Goal: Task Accomplishment & Management: Manage account settings

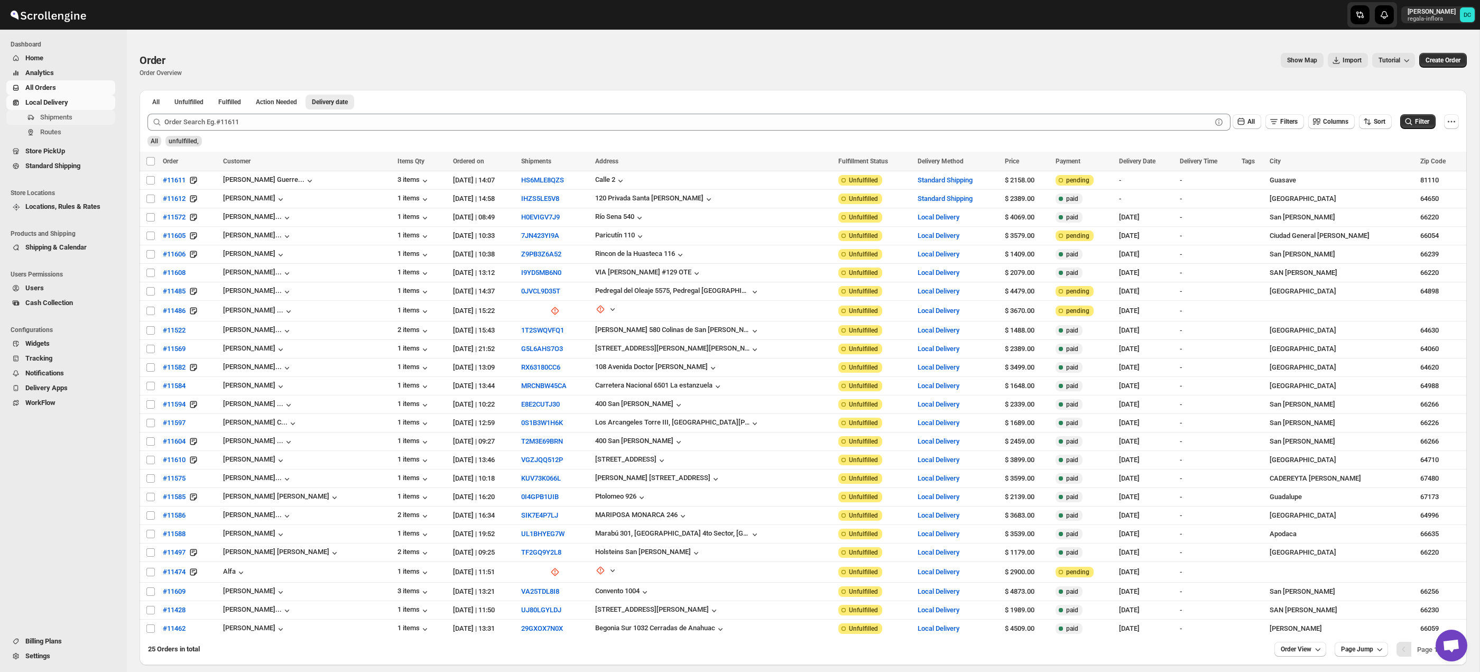
click at [68, 121] on span "Shipments" at bounding box center [56, 117] width 32 height 8
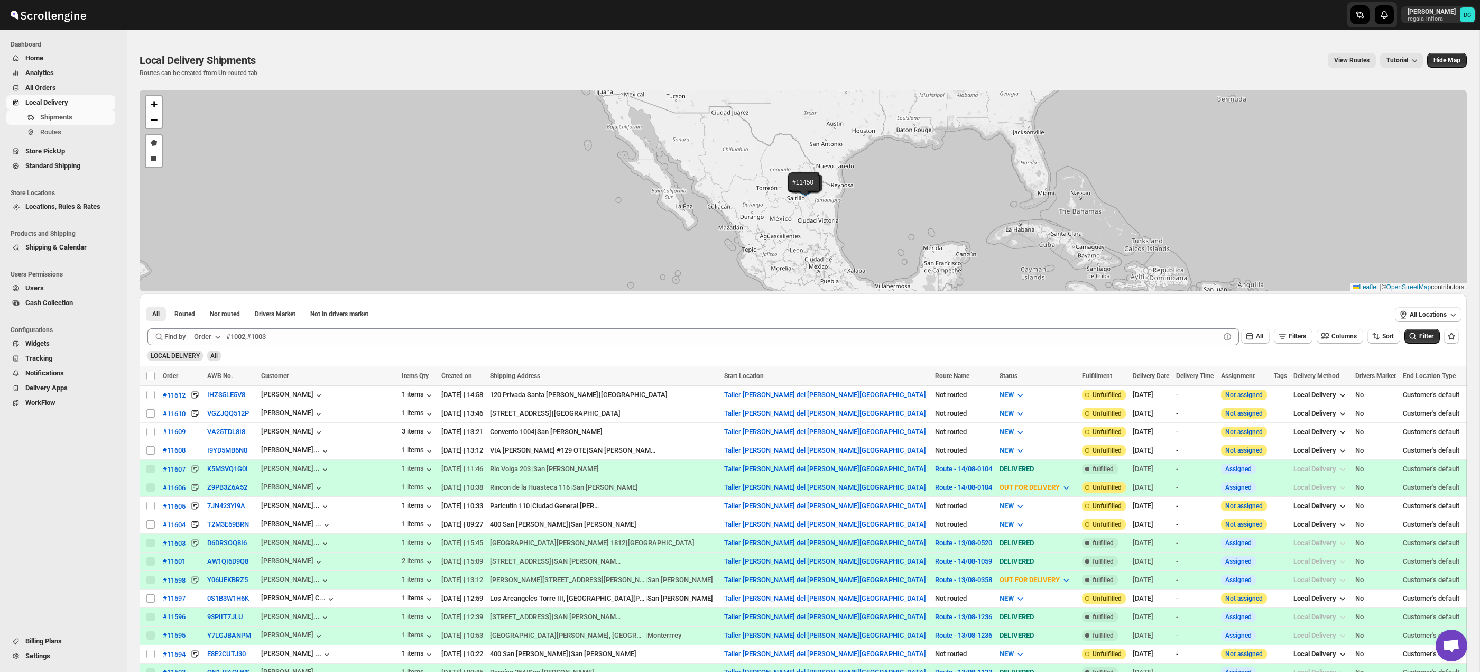
click at [50, 87] on span "All Orders" at bounding box center [40, 88] width 31 height 8
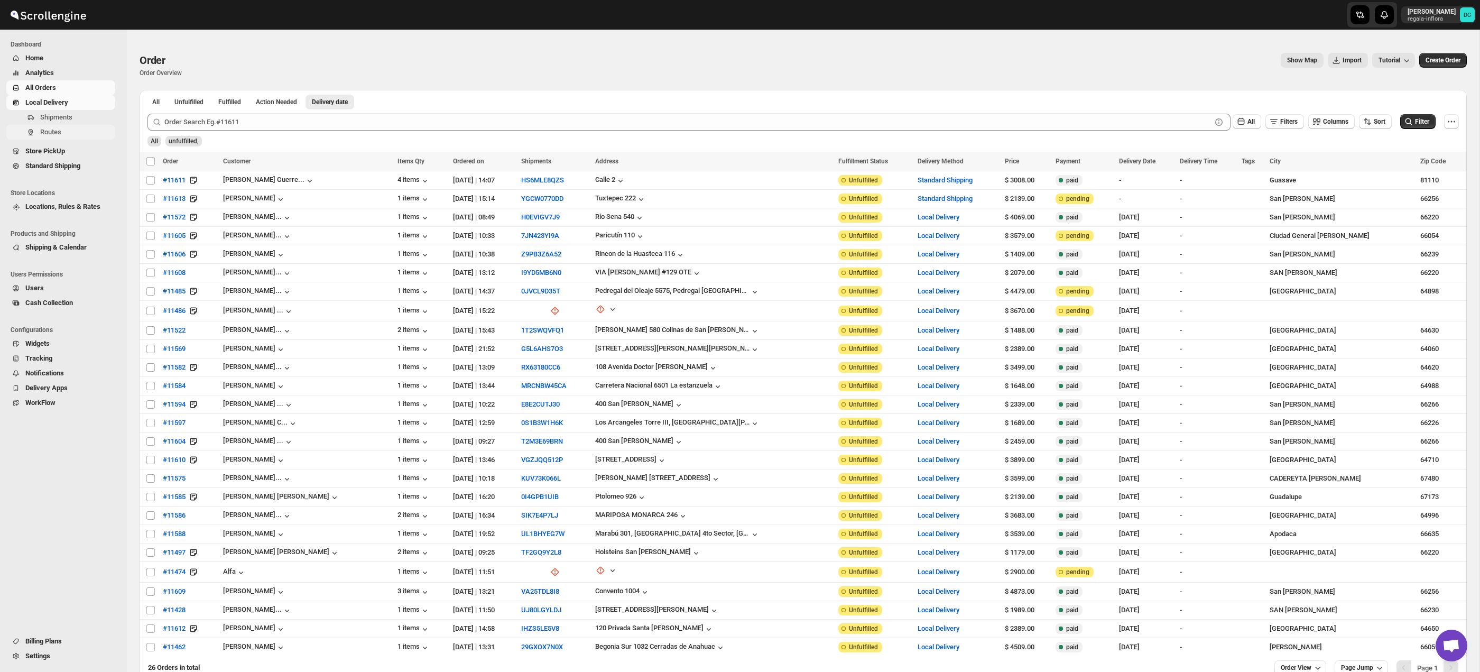
click at [79, 128] on span "Routes" at bounding box center [76, 132] width 73 height 11
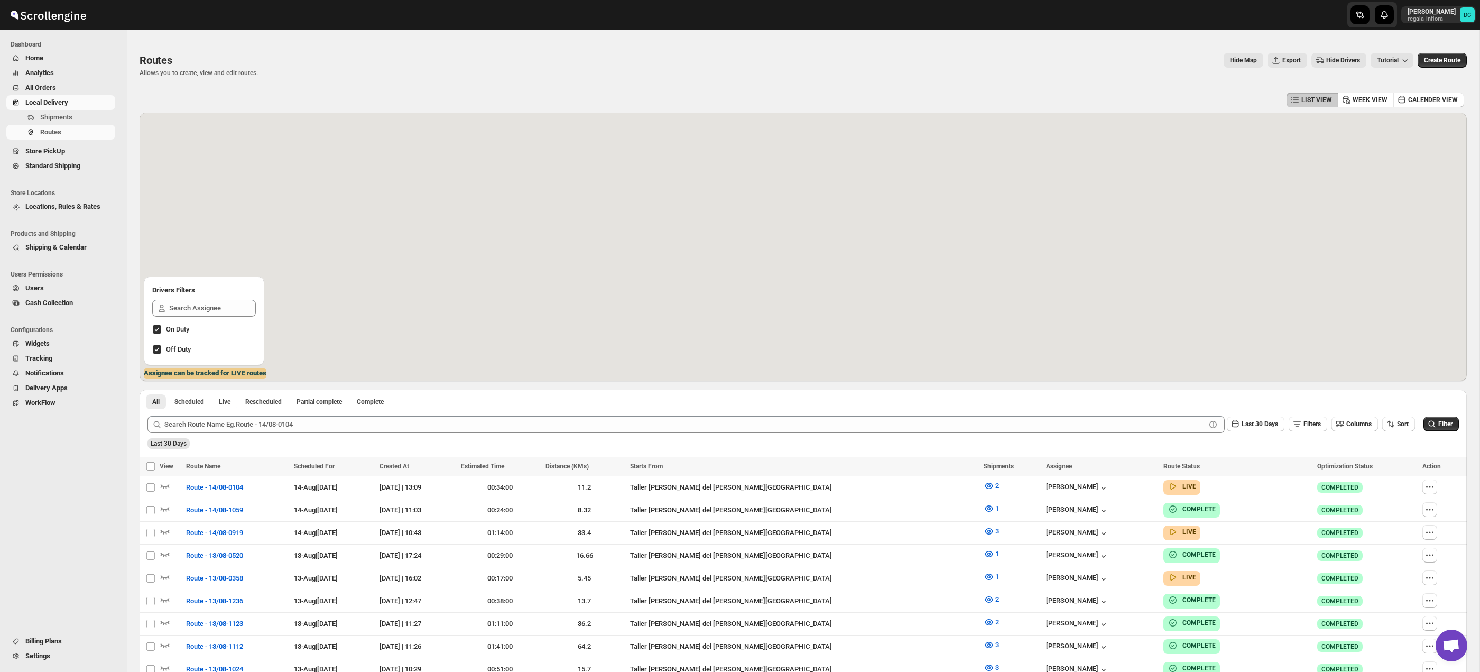
click at [54, 87] on span "All Orders" at bounding box center [40, 88] width 31 height 8
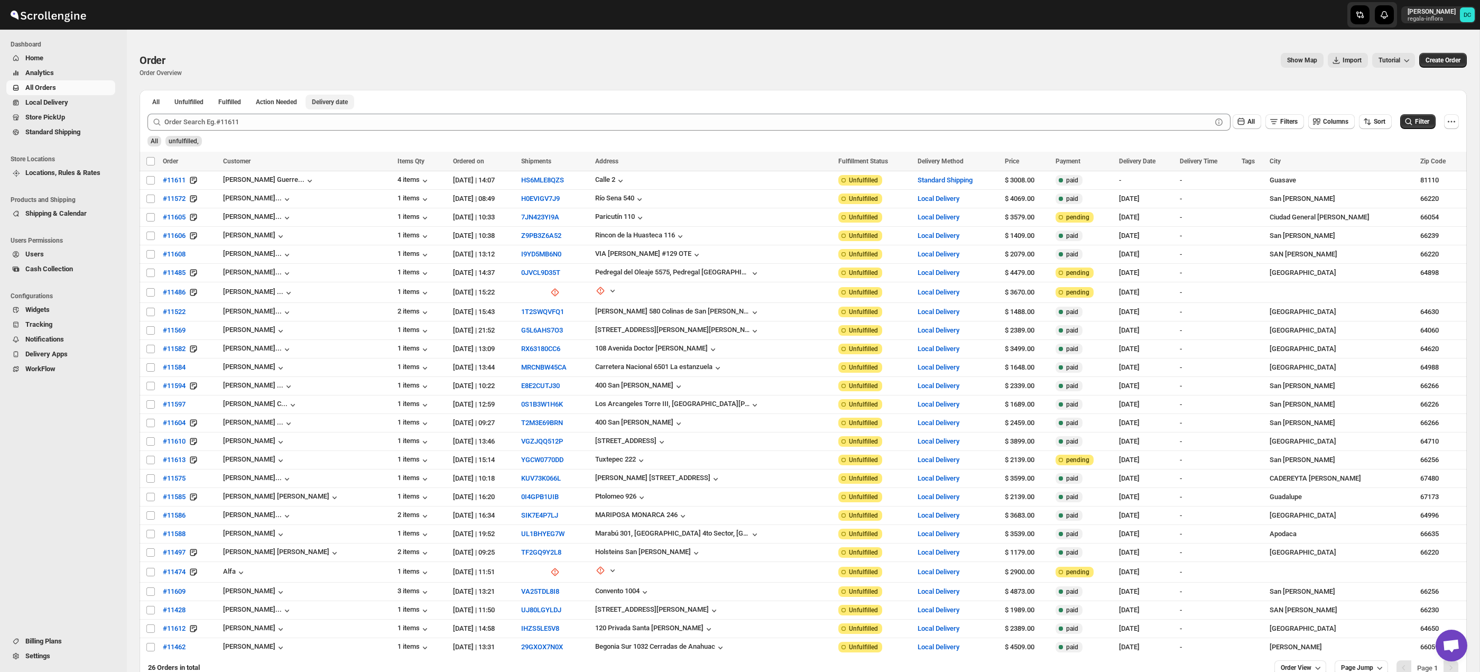
click at [341, 96] on button "Delivery date" at bounding box center [330, 102] width 49 height 15
click at [152, 182] on input "Select order" at bounding box center [150, 180] width 8 height 8
checkbox input "true"
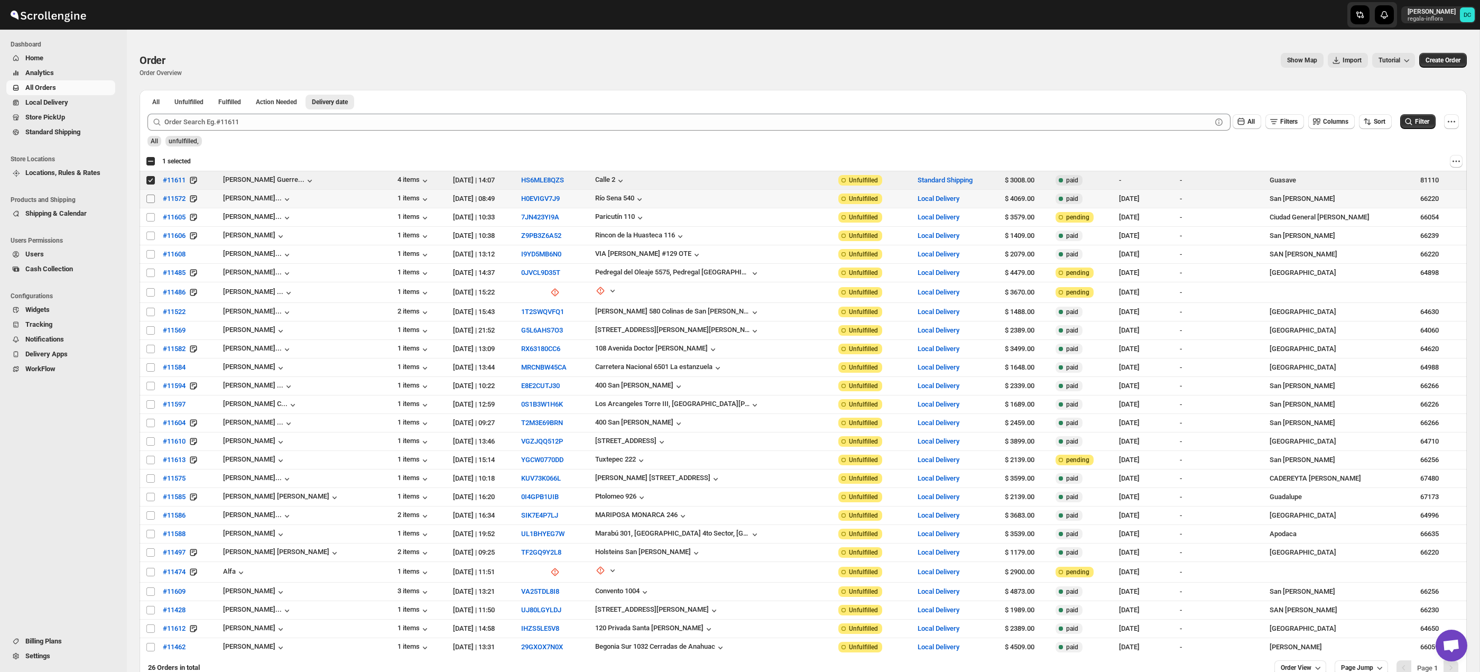
click at [151, 200] on input "Select order" at bounding box center [150, 199] width 8 height 8
checkbox input "true"
click at [153, 219] on input "Select order" at bounding box center [150, 217] width 8 height 8
checkbox input "true"
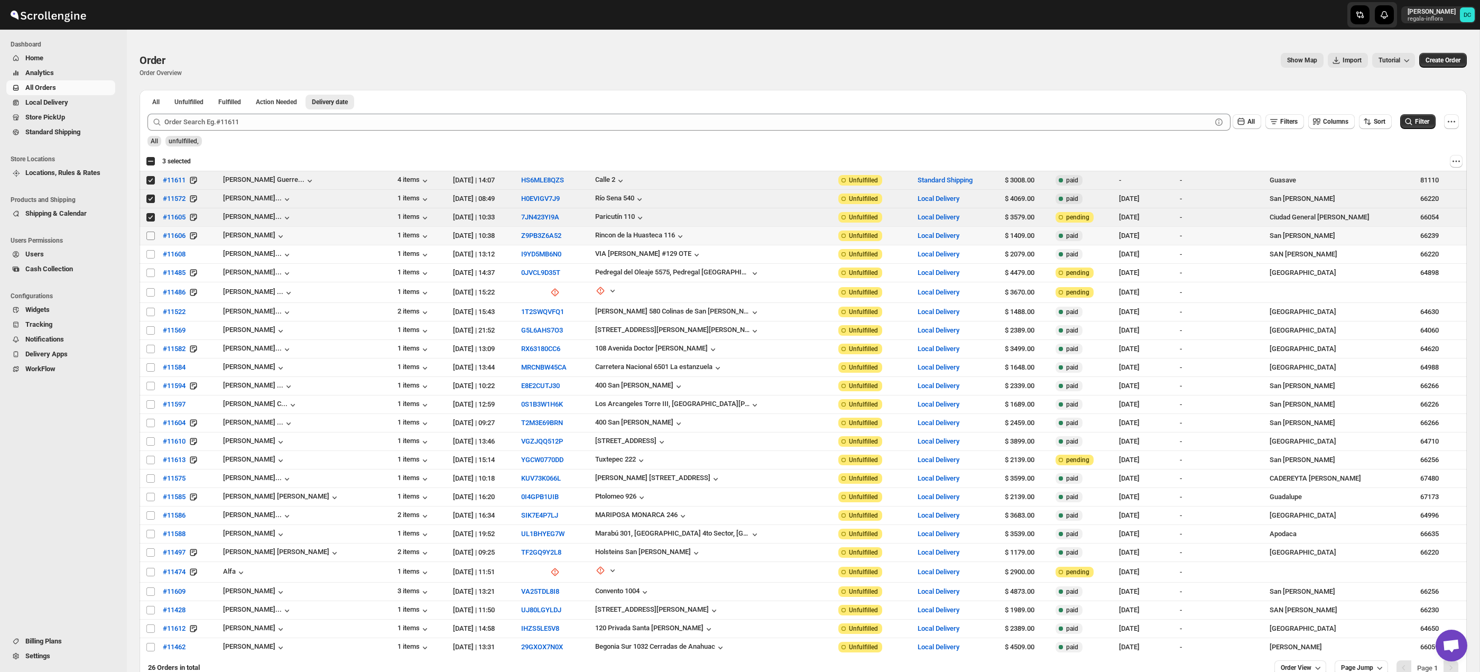
click at [151, 235] on input "Select order" at bounding box center [150, 236] width 8 height 8
checkbox input "true"
click at [149, 256] on input "Select order" at bounding box center [150, 254] width 8 height 8
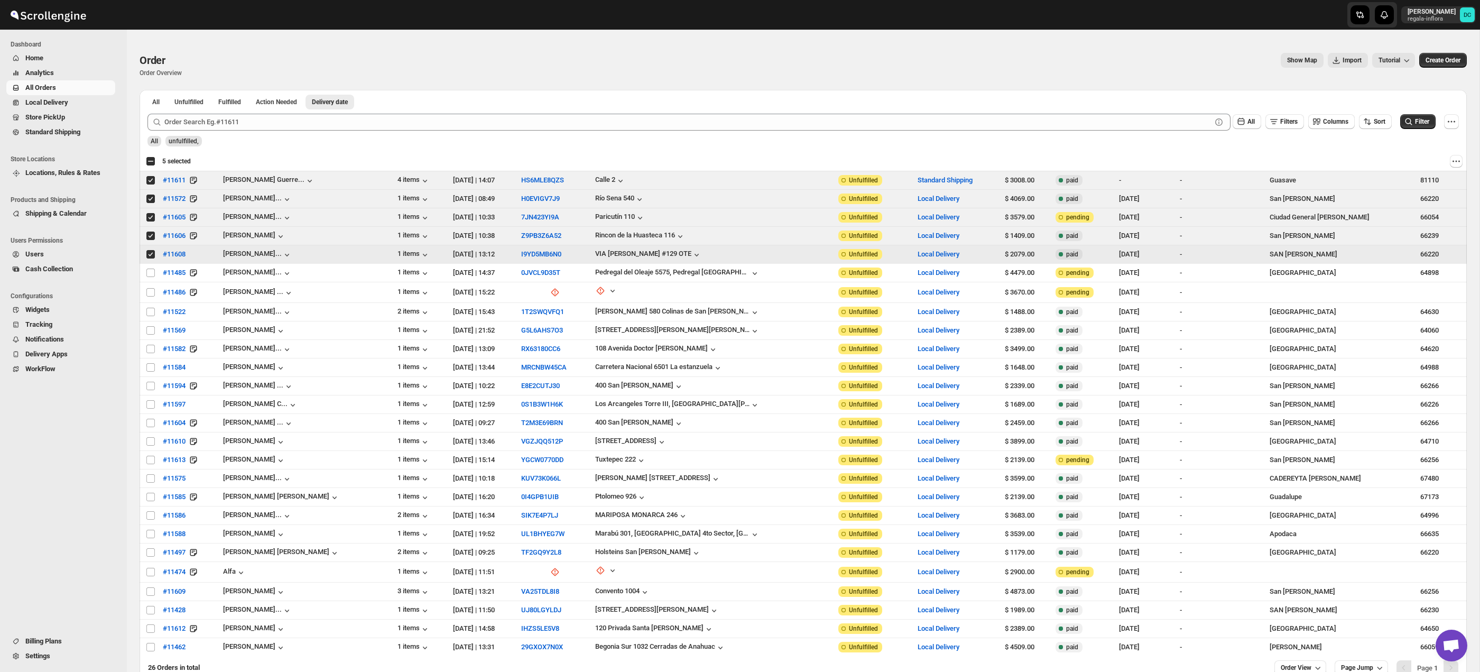
click at [149, 255] on input "Select order" at bounding box center [150, 254] width 8 height 8
checkbox input "false"
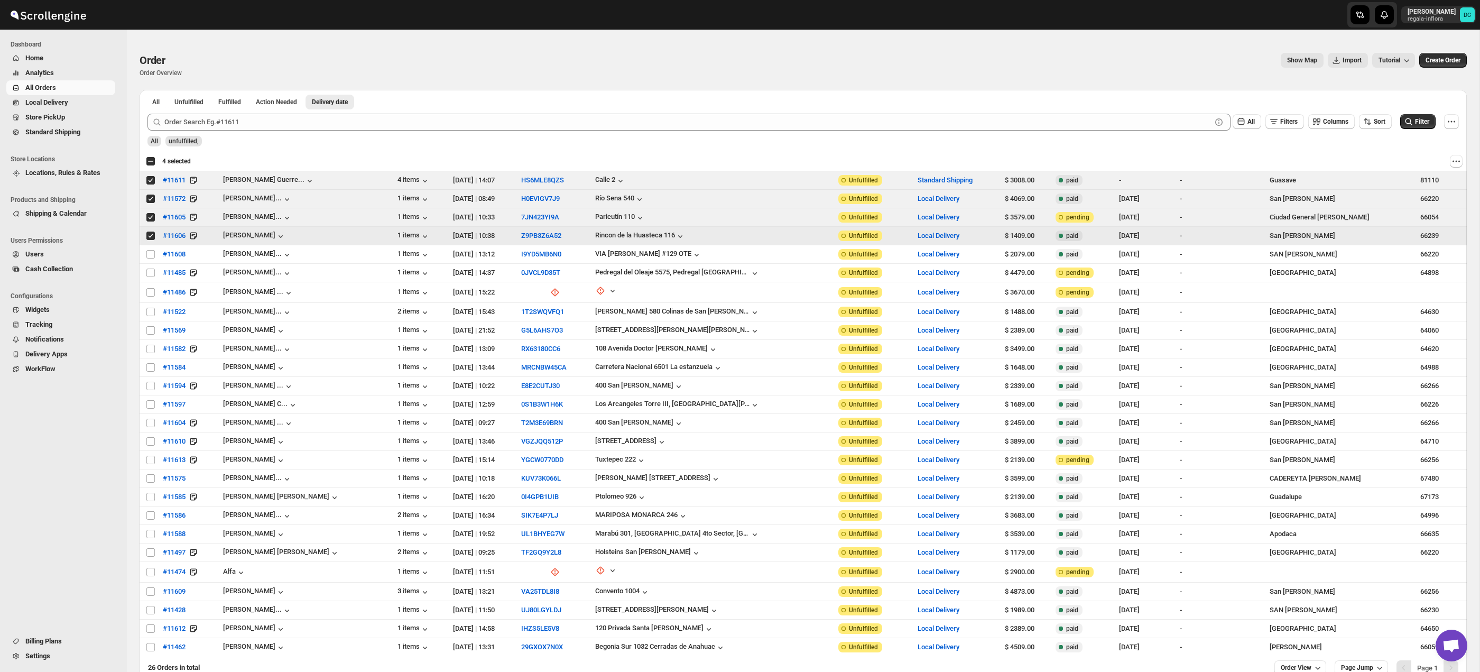
click at [153, 235] on input "Select order" at bounding box center [150, 236] width 8 height 8
checkbox input "false"
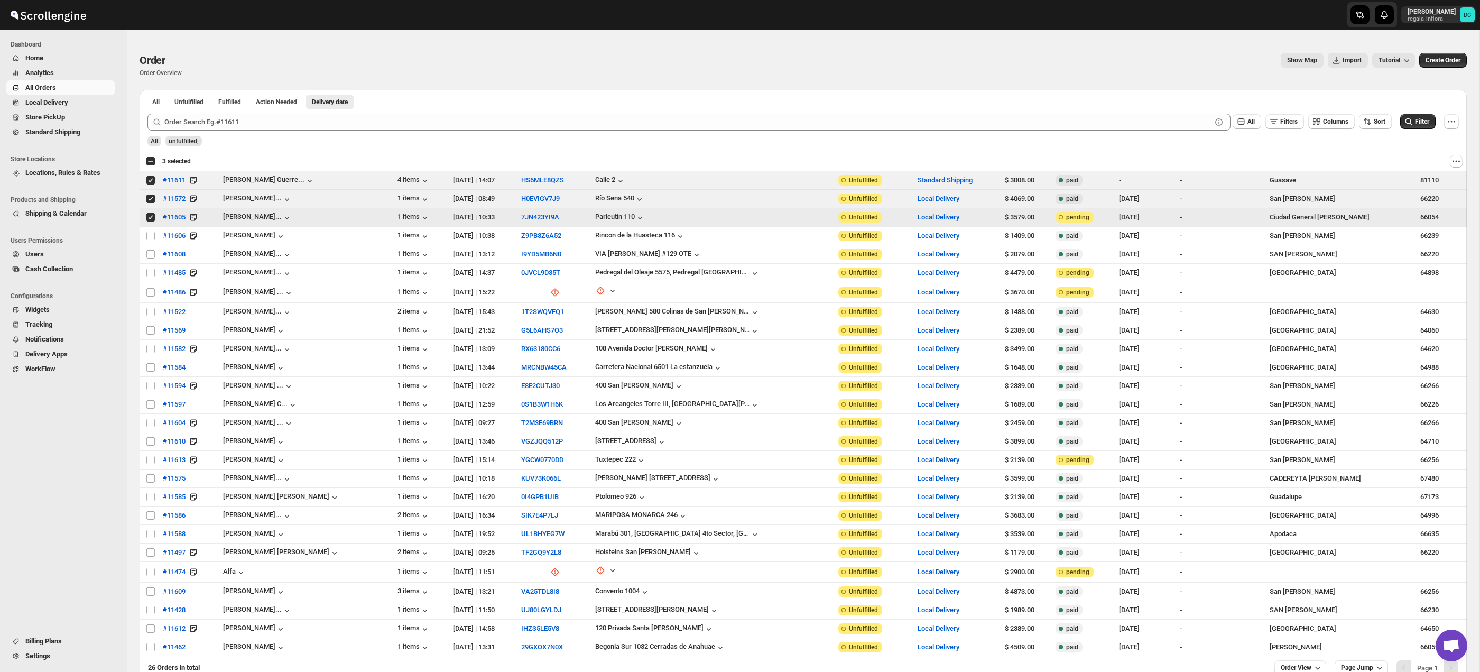
click at [153, 217] on input "Select order" at bounding box center [150, 217] width 8 height 8
checkbox input "false"
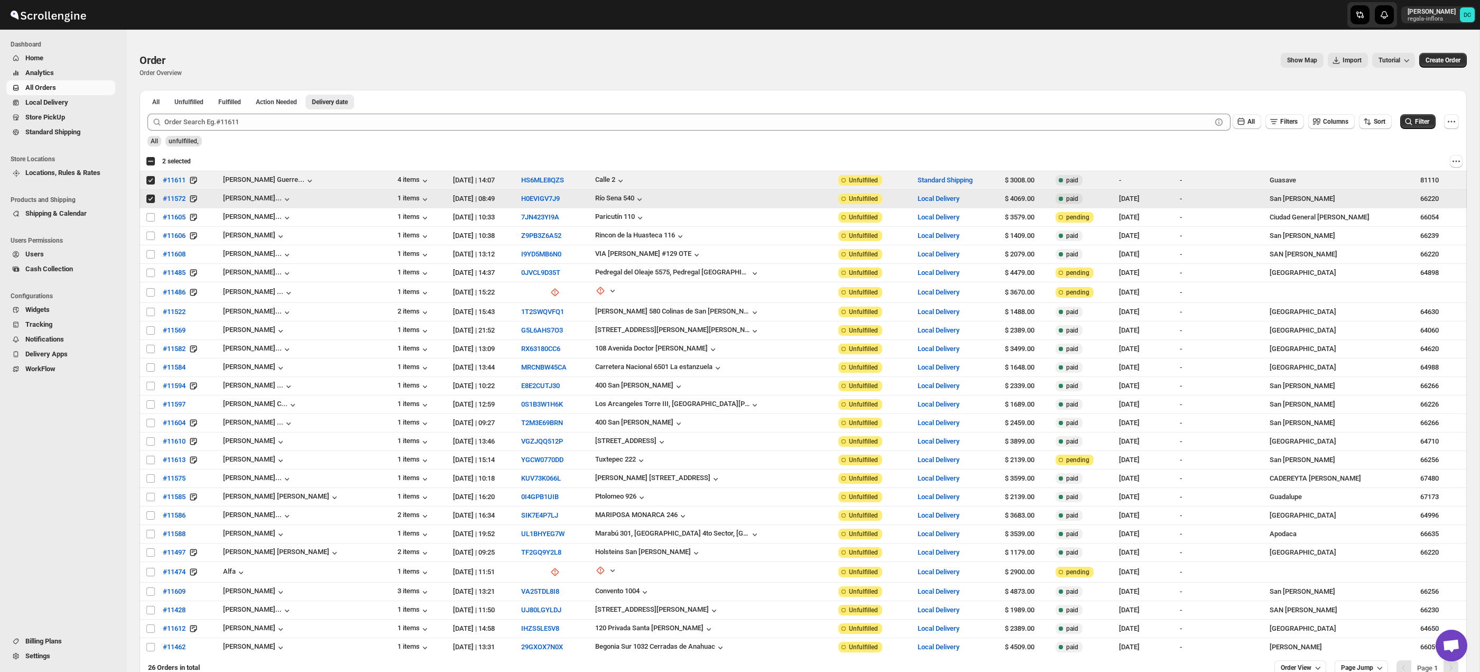
click at [155, 199] on span at bounding box center [151, 199] width 10 height 10
click at [155, 199] on input "Select order" at bounding box center [150, 199] width 8 height 8
checkbox input "true"
click at [154, 179] on input "Select order" at bounding box center [150, 180] width 8 height 8
checkbox input "false"
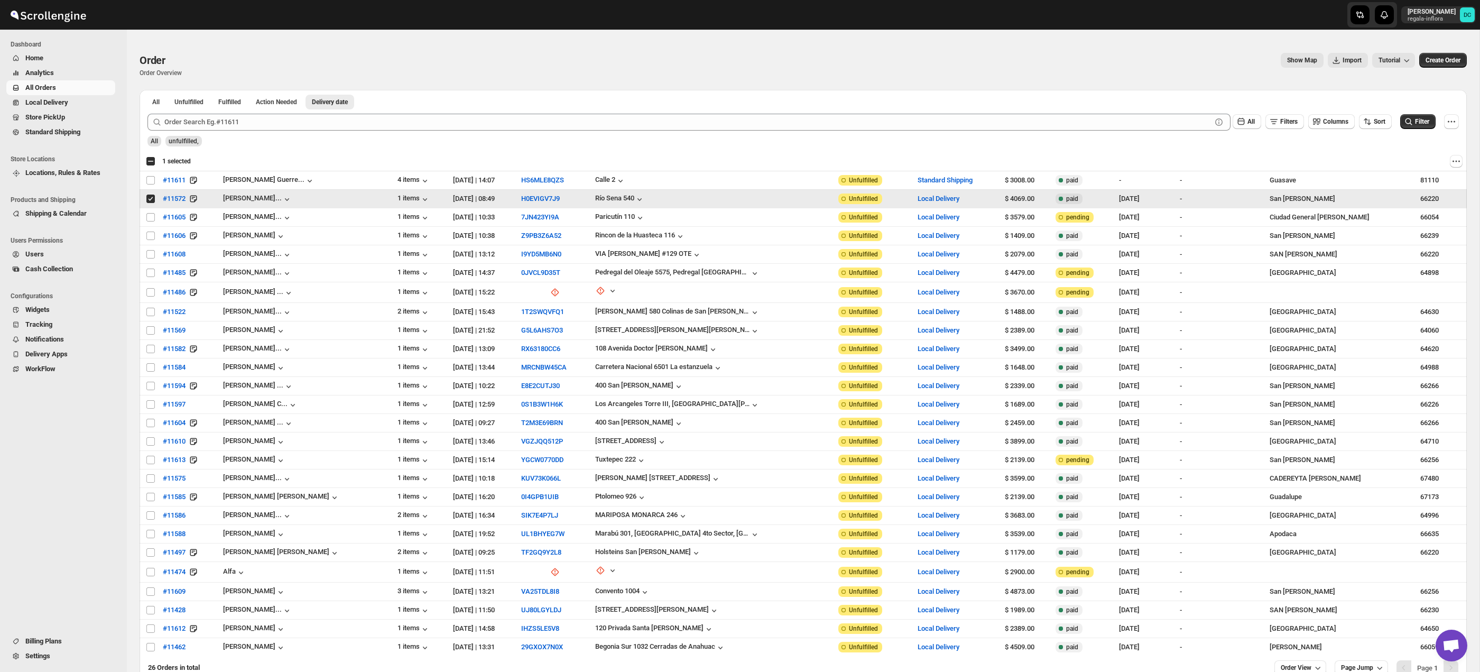
click at [145, 202] on td "Select order" at bounding box center [150, 199] width 20 height 19
checkbox input "false"
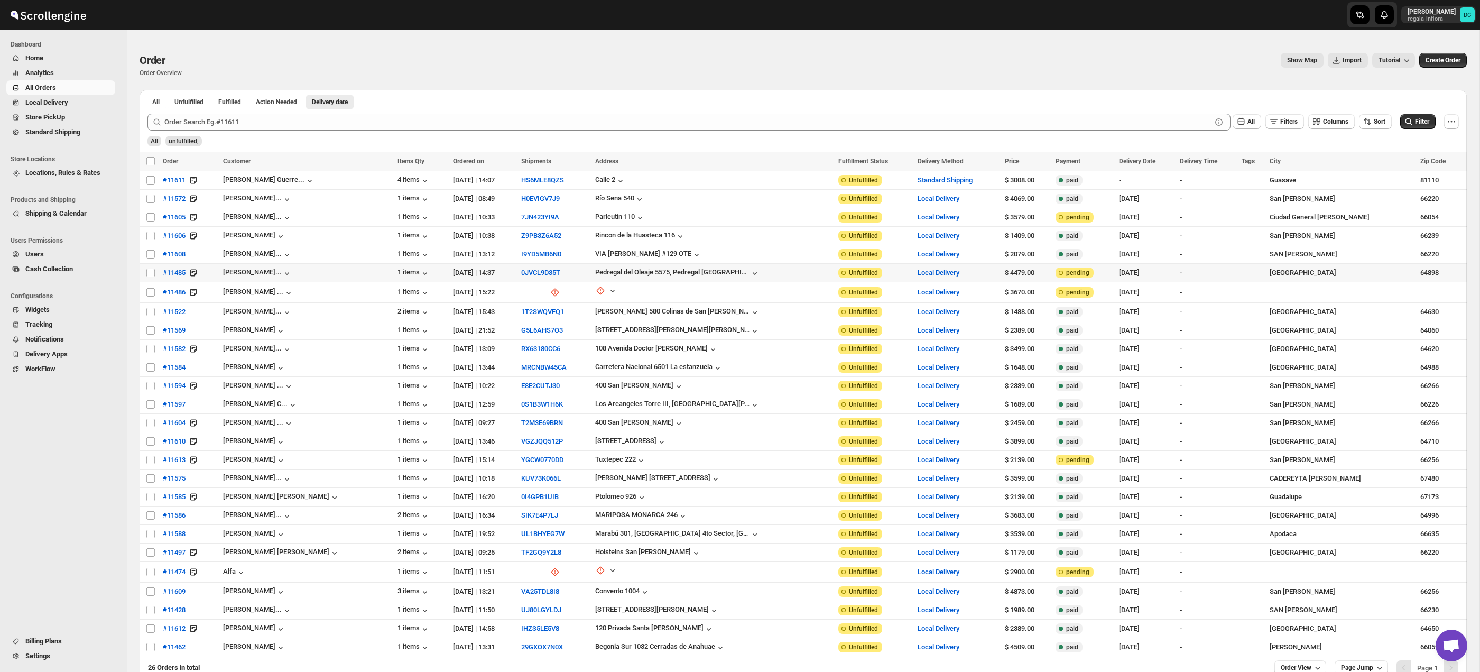
drag, startPoint x: 151, startPoint y: 274, endPoint x: 153, endPoint y: 280, distance: 5.7
click at [151, 274] on input "Select order" at bounding box center [150, 273] width 8 height 8
checkbox input "true"
drag, startPoint x: 152, startPoint y: 295, endPoint x: 155, endPoint y: 304, distance: 9.9
click at [153, 295] on input "Select order" at bounding box center [150, 292] width 8 height 8
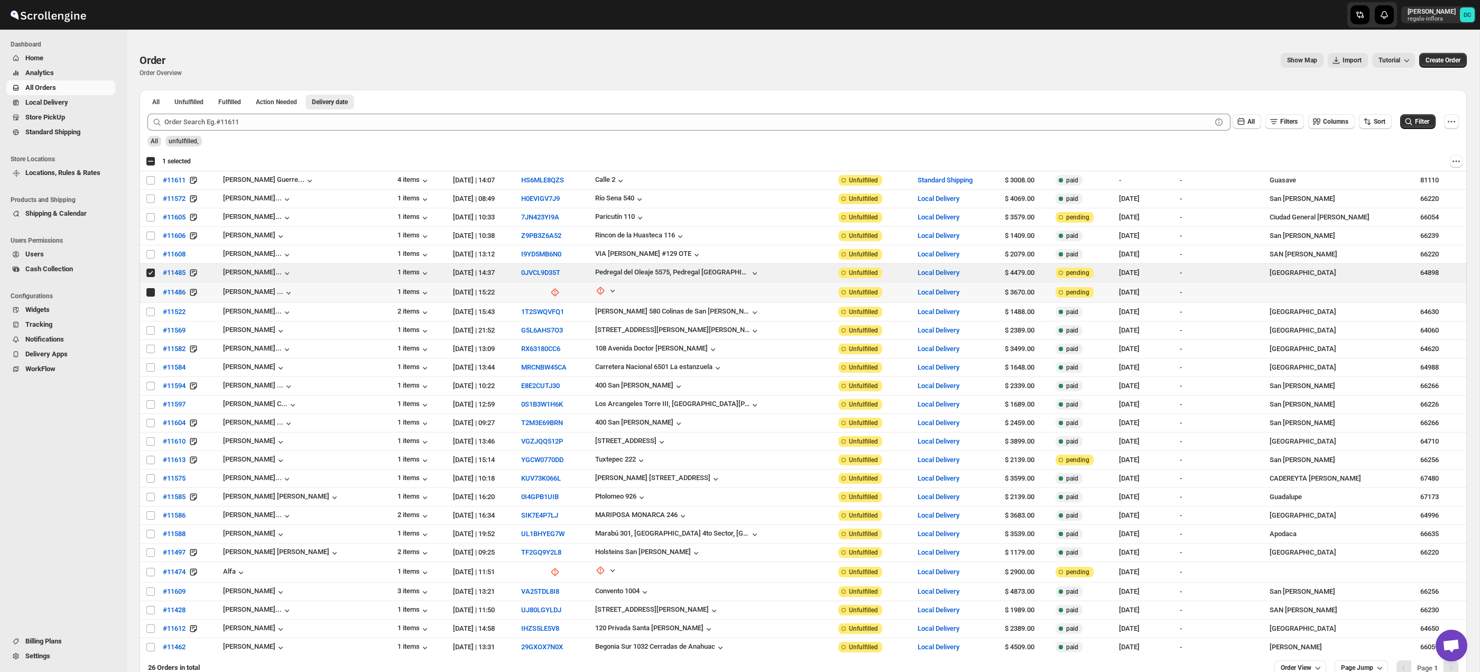
checkbox input "true"
click at [152, 310] on input "Select order" at bounding box center [150, 312] width 8 height 8
checkbox input "true"
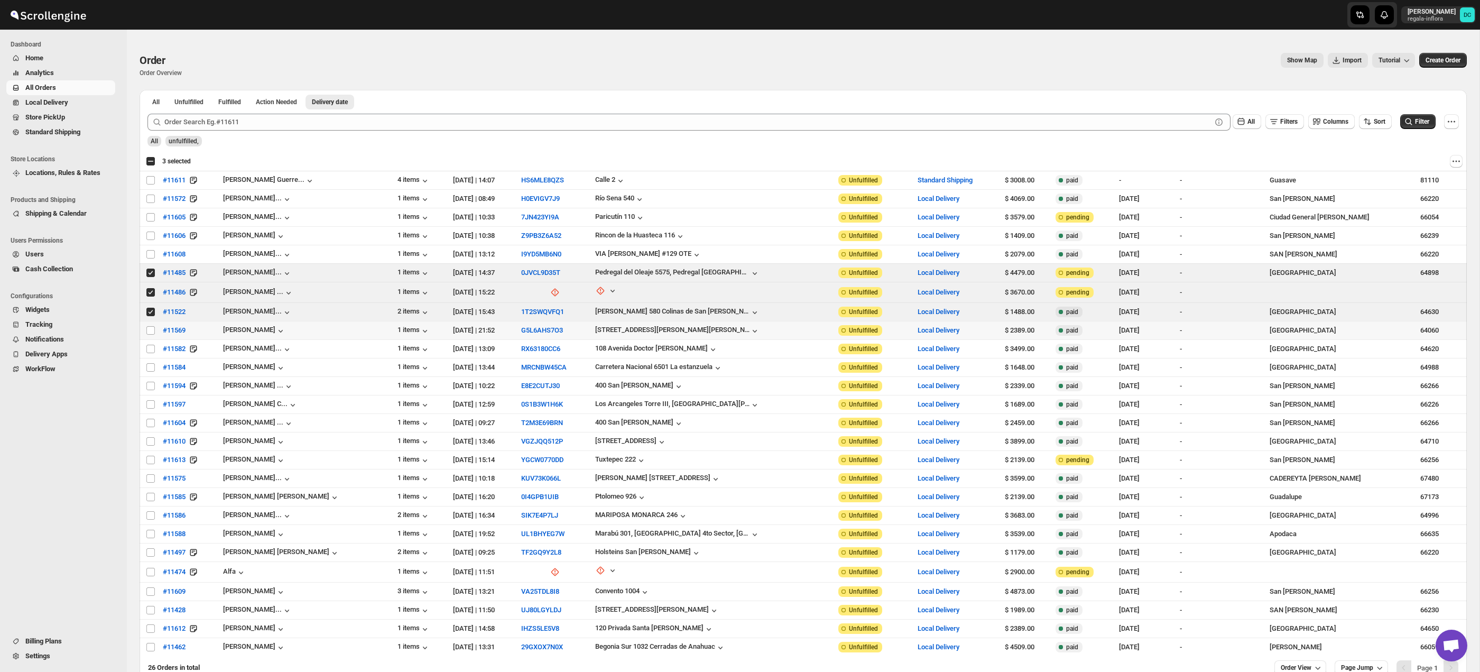
drag, startPoint x: 149, startPoint y: 328, endPoint x: 150, endPoint y: 338, distance: 10.1
click at [149, 328] on input "Select order" at bounding box center [150, 330] width 8 height 8
checkbox input "true"
drag, startPoint x: 150, startPoint y: 349, endPoint x: 151, endPoint y: 360, distance: 10.6
click at [150, 349] on input "Select order" at bounding box center [150, 349] width 8 height 8
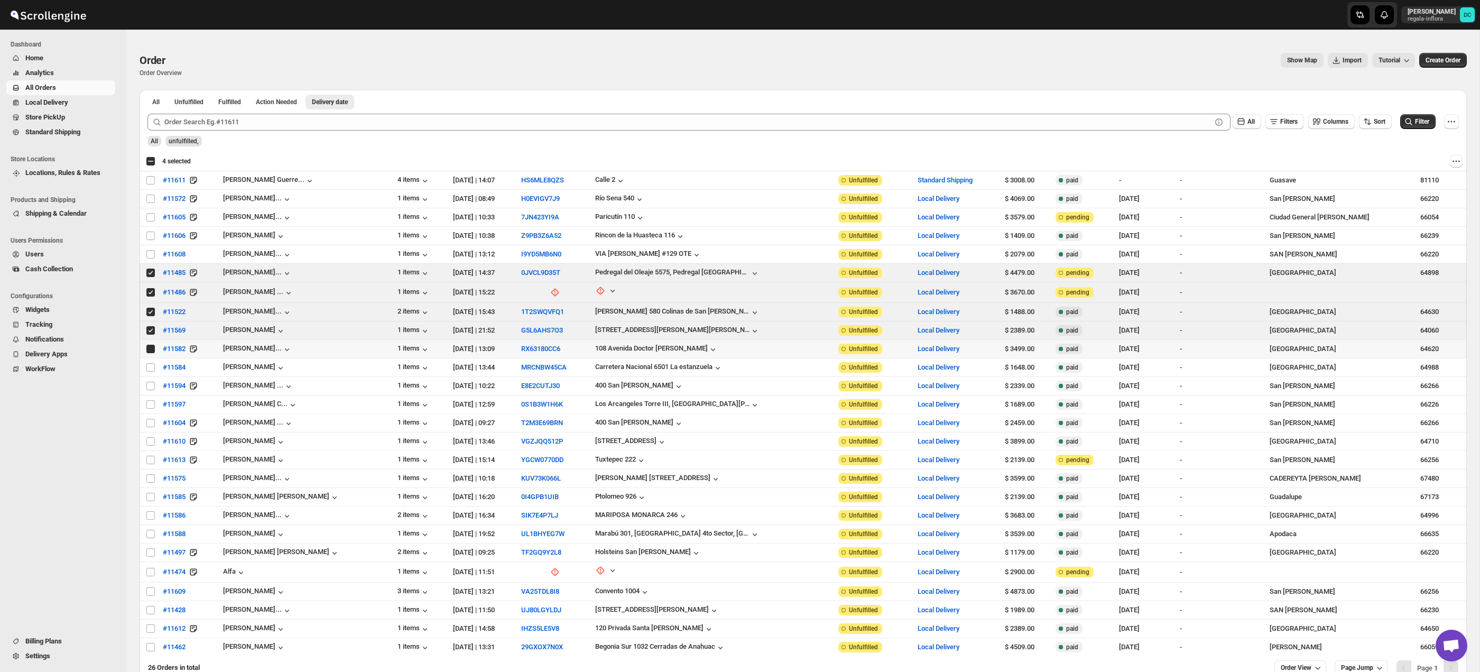
checkbox input "true"
click at [151, 367] on input "Select order" at bounding box center [150, 367] width 8 height 8
checkbox input "true"
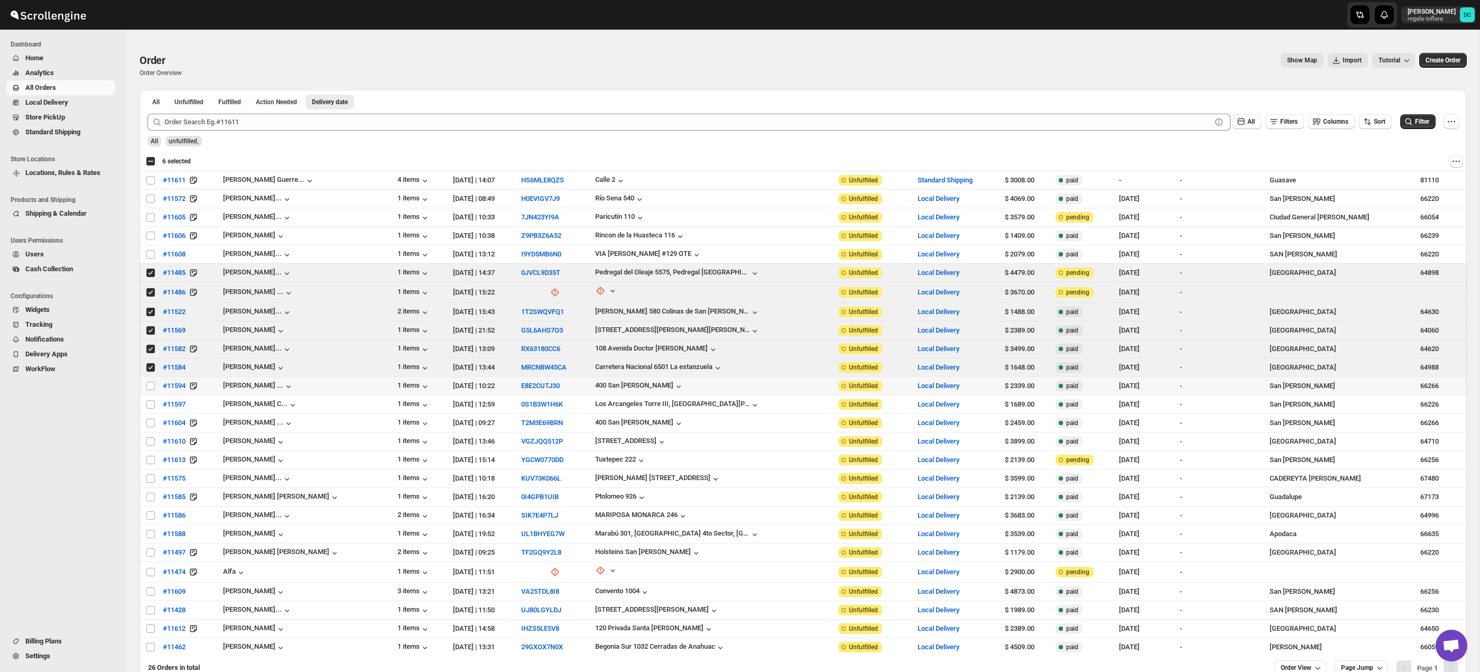
drag, startPoint x: 151, startPoint y: 386, endPoint x: 151, endPoint y: 394, distance: 7.4
click at [151, 386] on input "Select order" at bounding box center [150, 386] width 8 height 8
checkbox input "true"
click at [151, 405] on input "Select order" at bounding box center [150, 404] width 8 height 8
checkbox input "true"
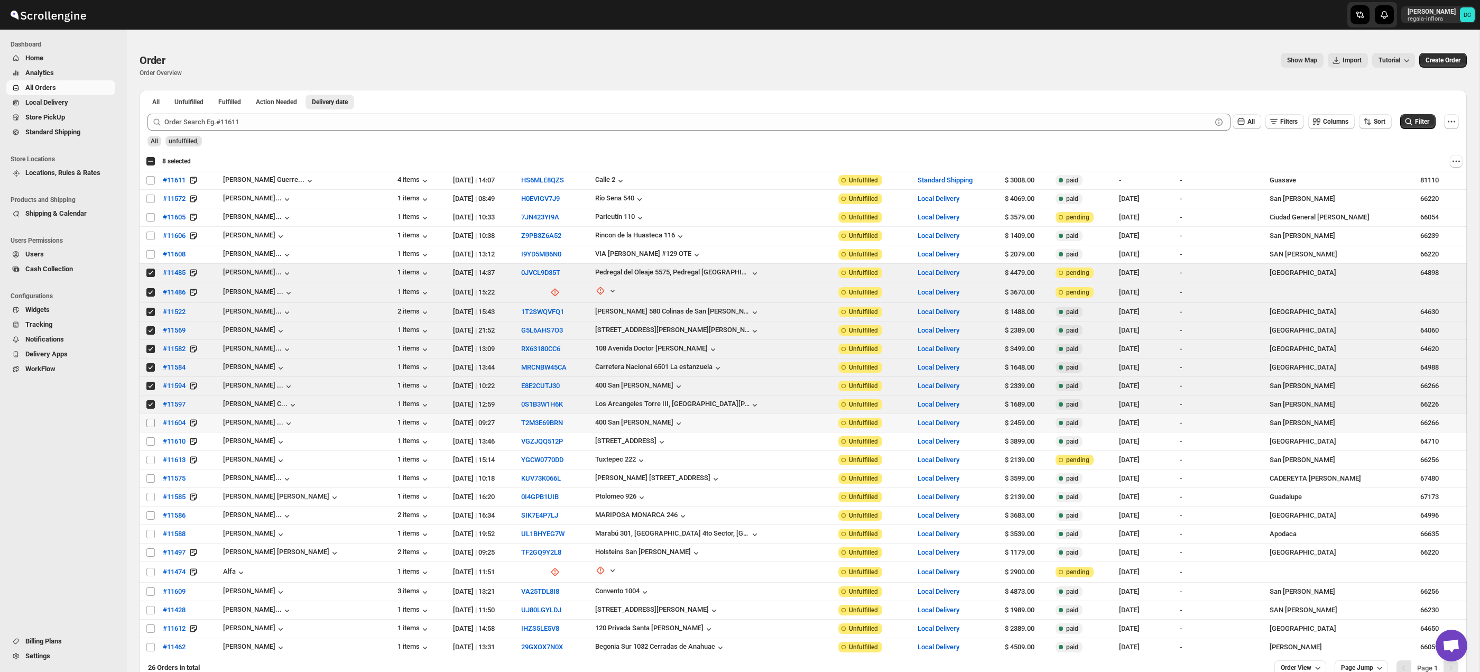
click at [153, 421] on input "Select order" at bounding box center [150, 423] width 8 height 8
checkbox input "true"
click at [149, 442] on input "Select order" at bounding box center [150, 441] width 8 height 8
checkbox input "true"
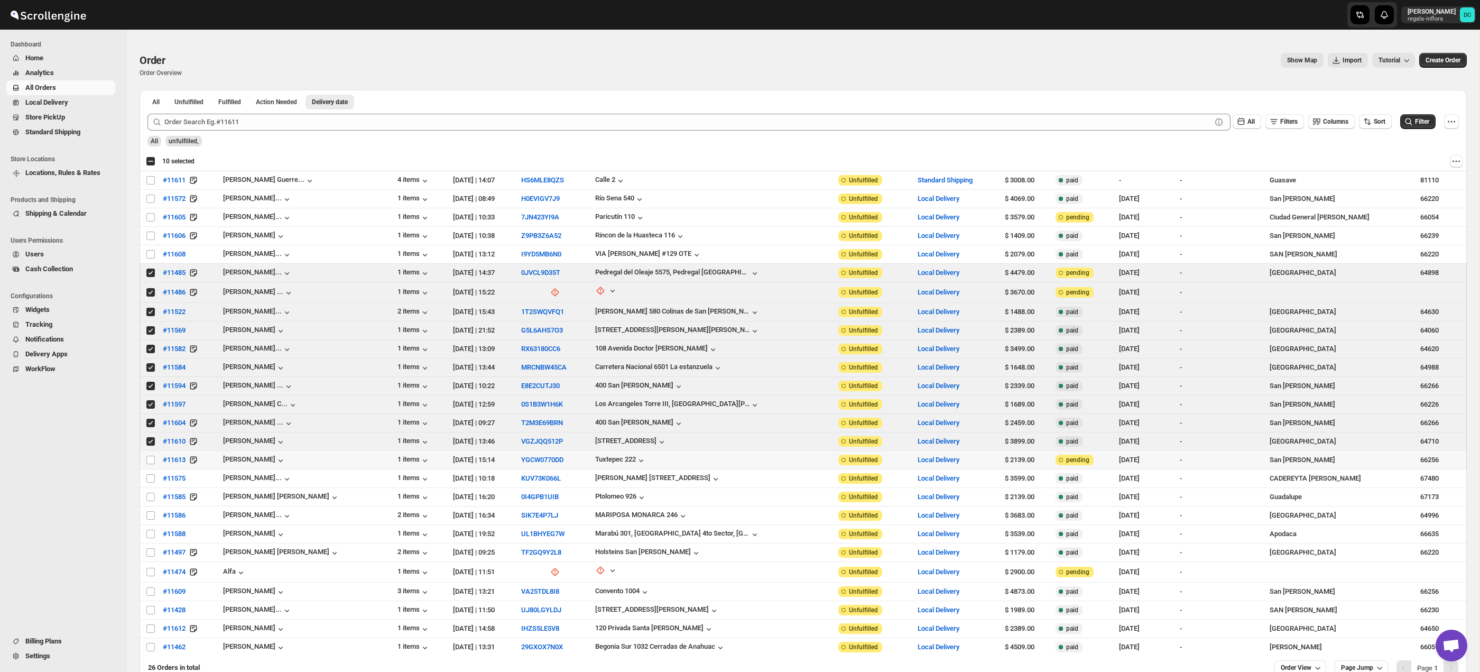
click at [150, 465] on td "Select order" at bounding box center [150, 460] width 20 height 19
checkbox input "true"
click at [67, 121] on span "Shipments" at bounding box center [56, 117] width 32 height 8
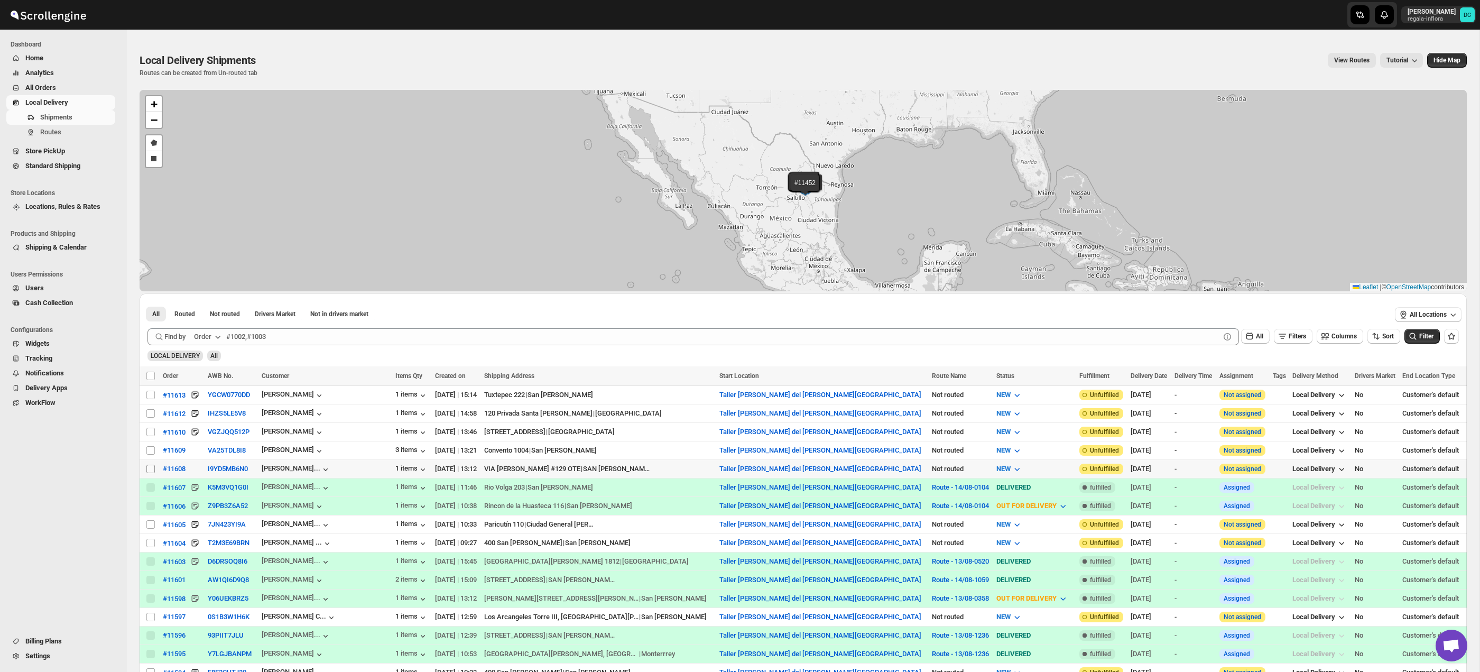
click at [150, 469] on input "Select shipment" at bounding box center [150, 469] width 8 height 8
checkbox input "true"
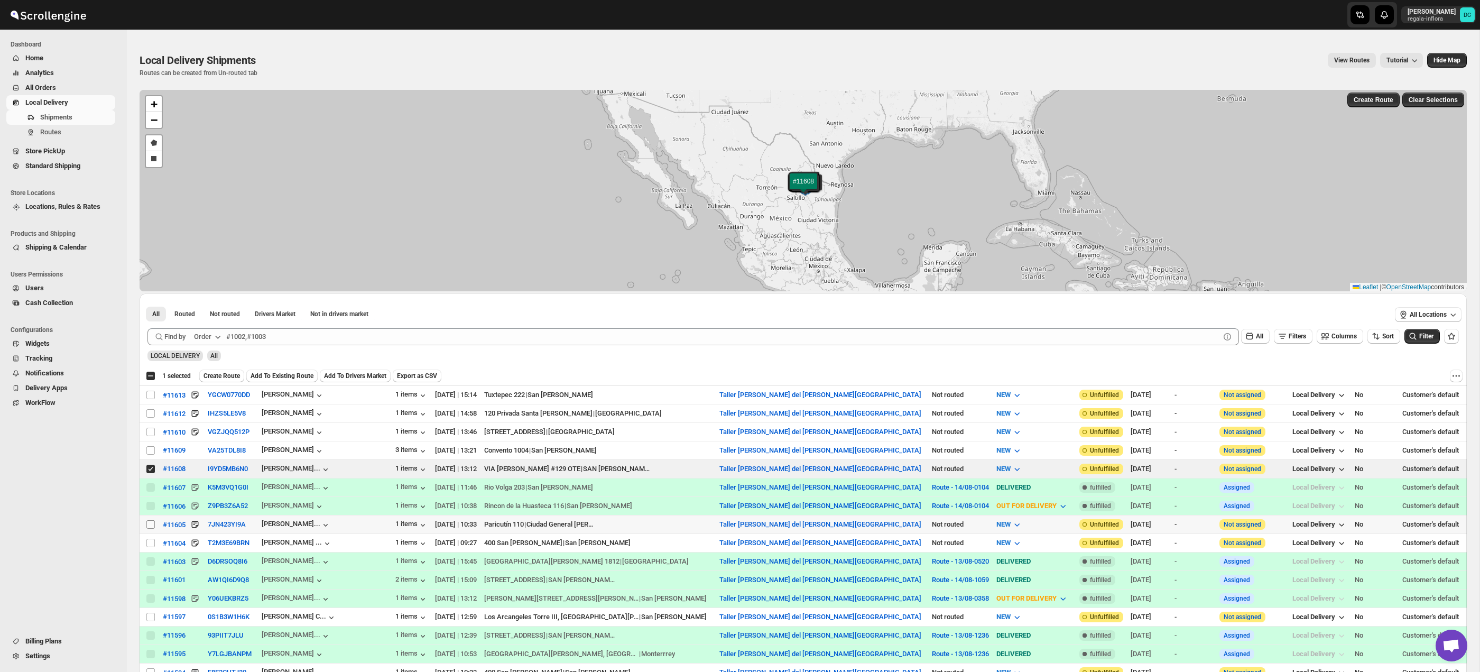
click at [149, 524] on input "Select shipment" at bounding box center [150, 524] width 8 height 8
checkbox input "true"
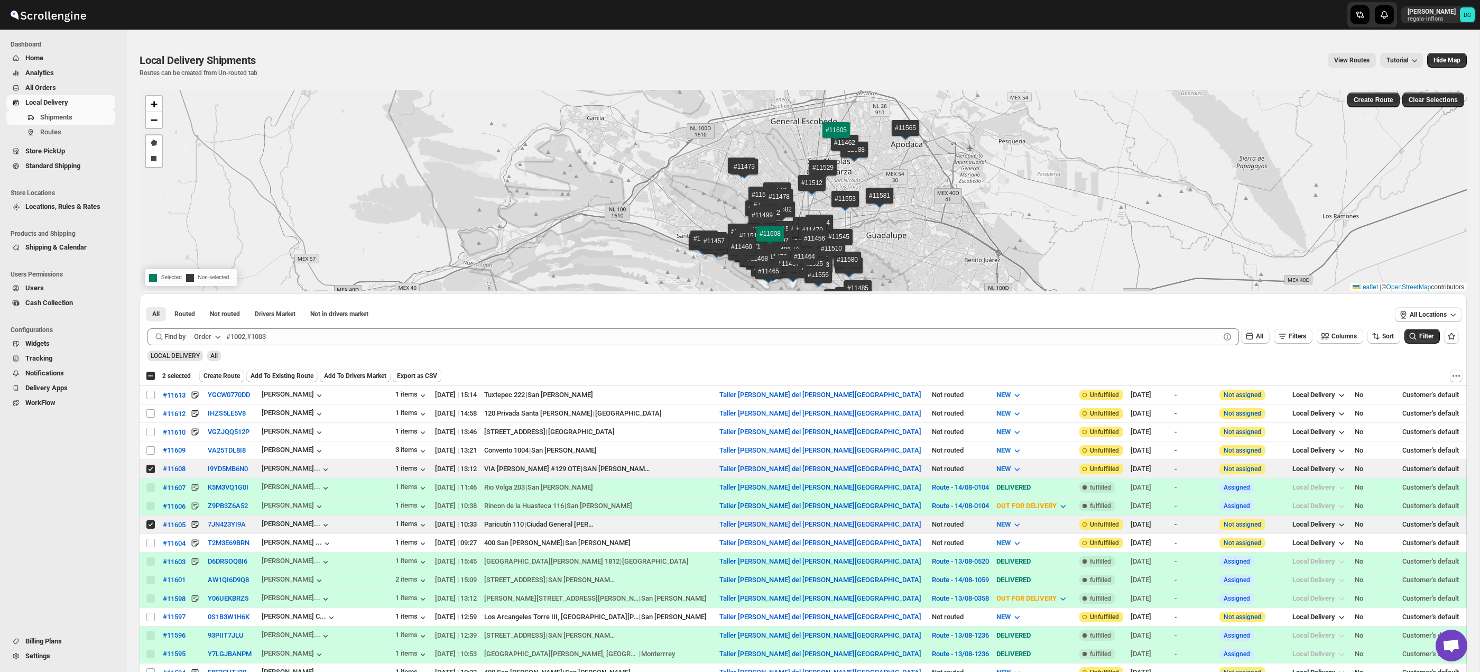
click at [237, 376] on span "Create Route" at bounding box center [222, 376] width 36 height 8
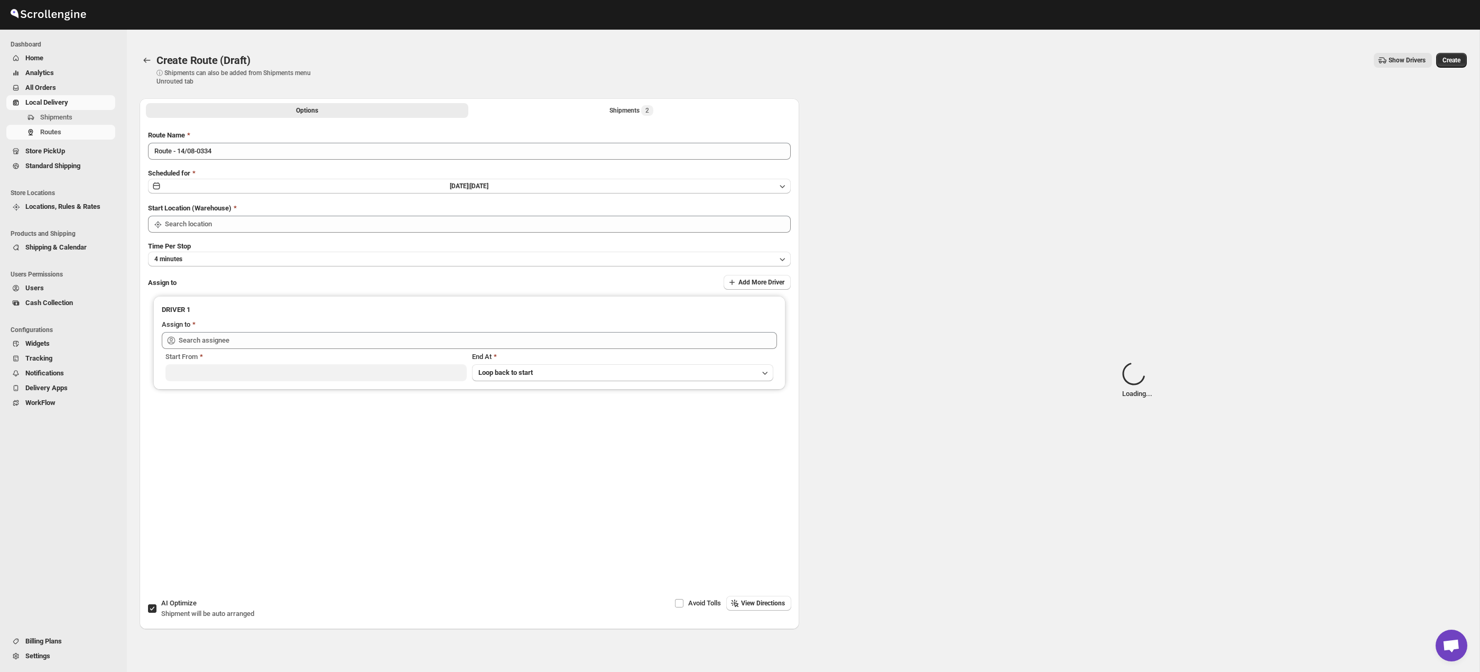
type input "Taller [PERSON_NAME] del [PERSON_NAME][GEOGRAPHIC_DATA]"
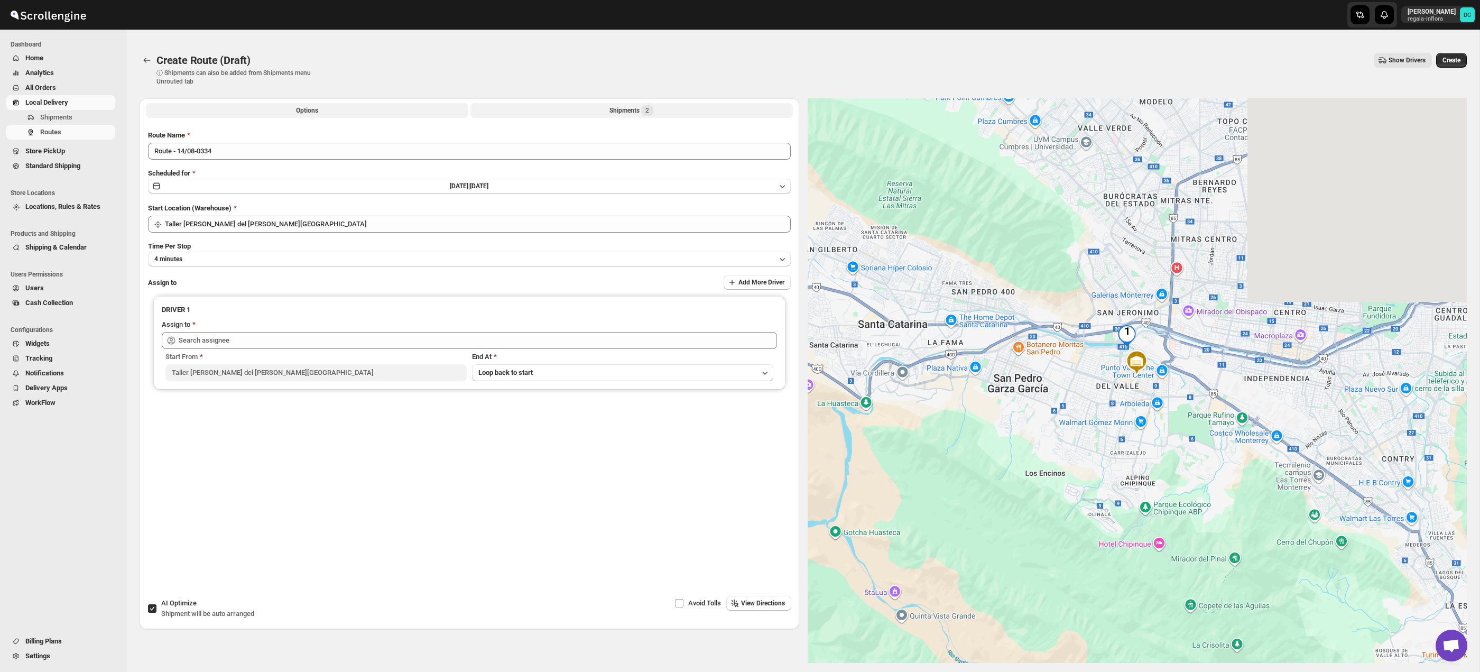
click at [628, 106] on div "Shipments 2" at bounding box center [631, 110] width 44 height 11
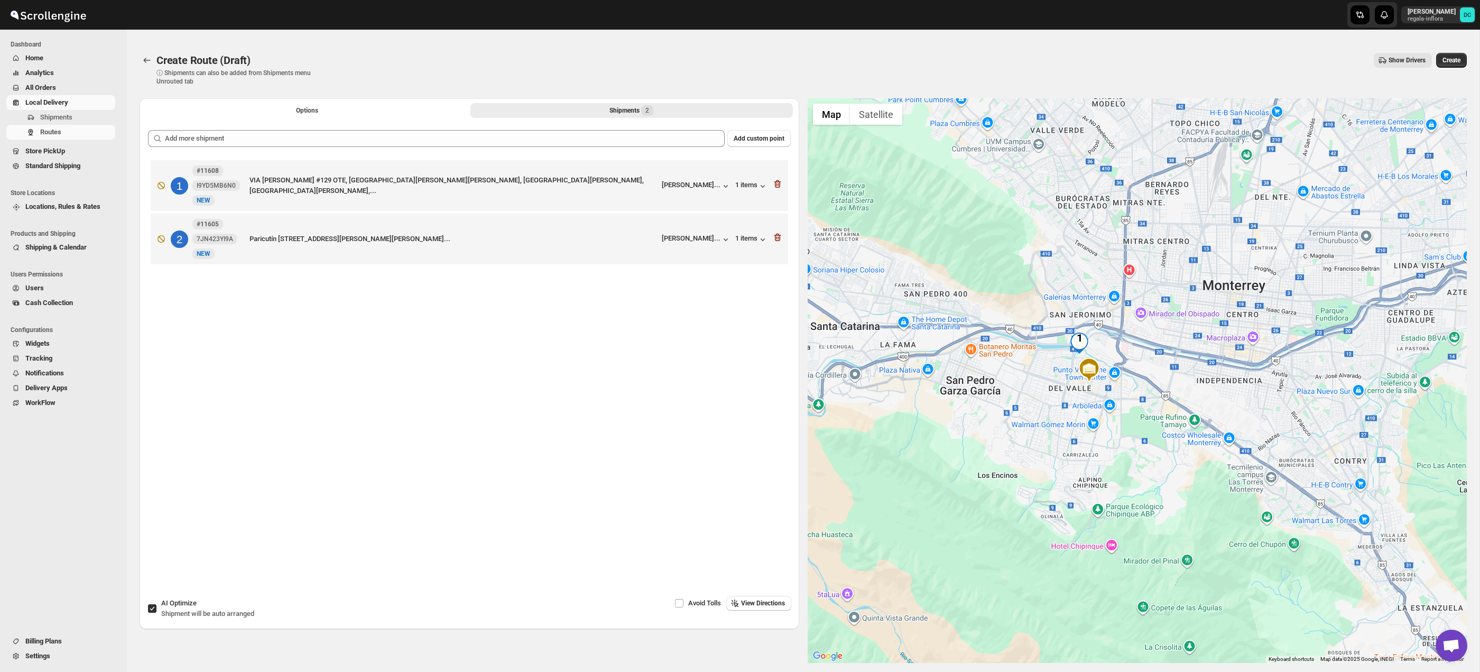
drag, startPoint x: 1217, startPoint y: 420, endPoint x: 1185, endPoint y: 418, distance: 31.8
click at [1185, 418] on div at bounding box center [1138, 380] width 660 height 565
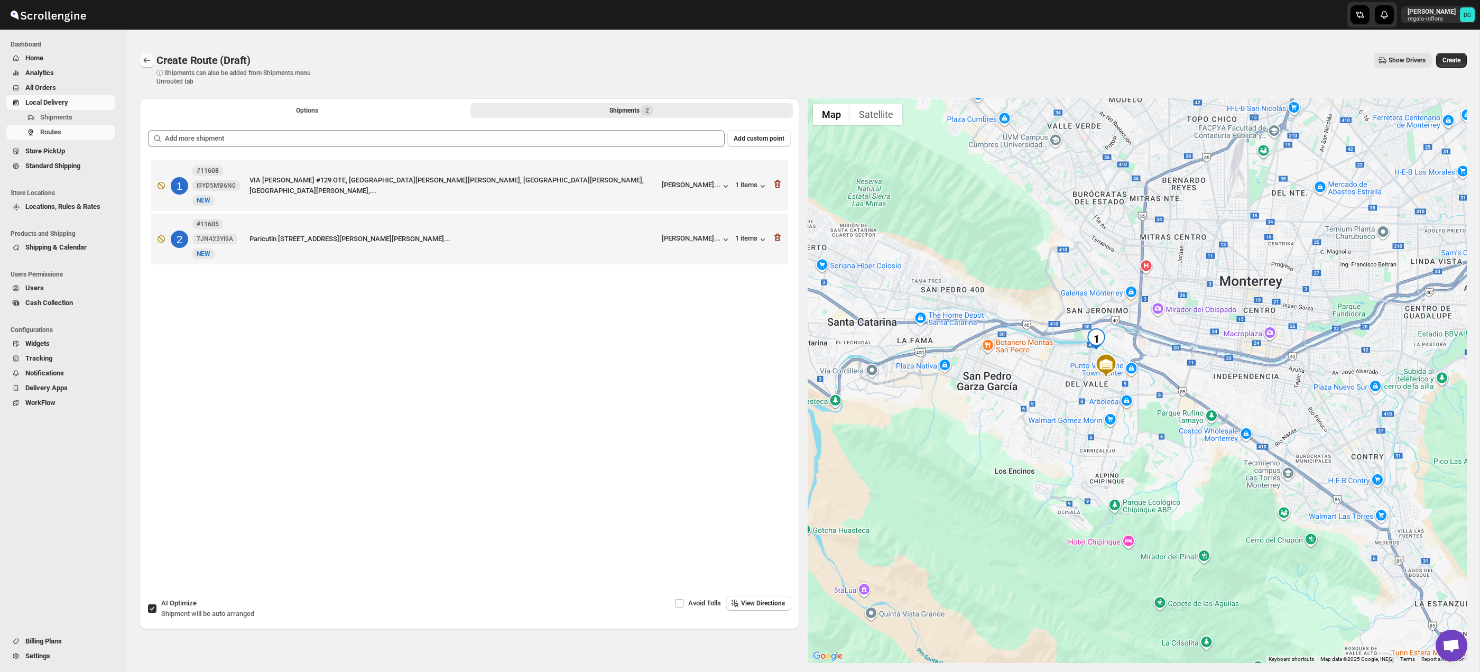
click at [150, 60] on icon "Routes" at bounding box center [147, 60] width 11 height 11
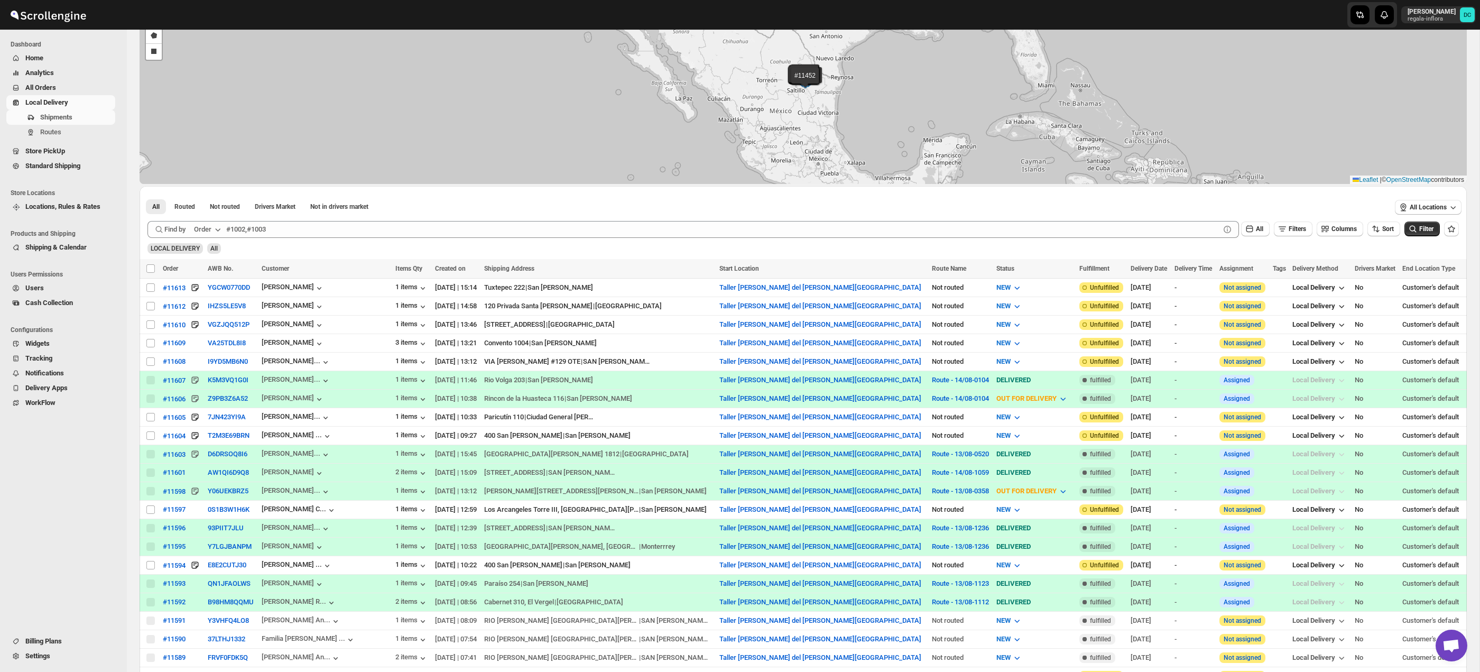
scroll to position [112, 0]
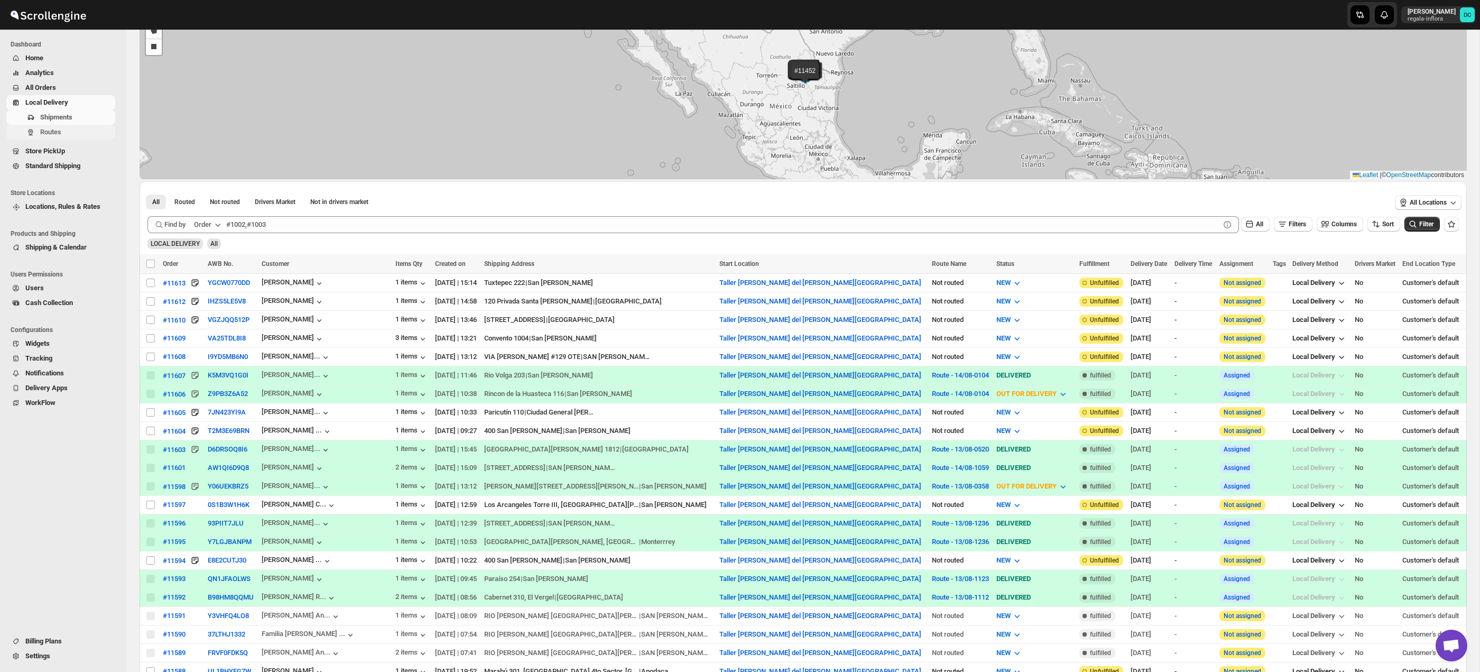
click at [65, 136] on span "Routes" at bounding box center [76, 132] width 73 height 11
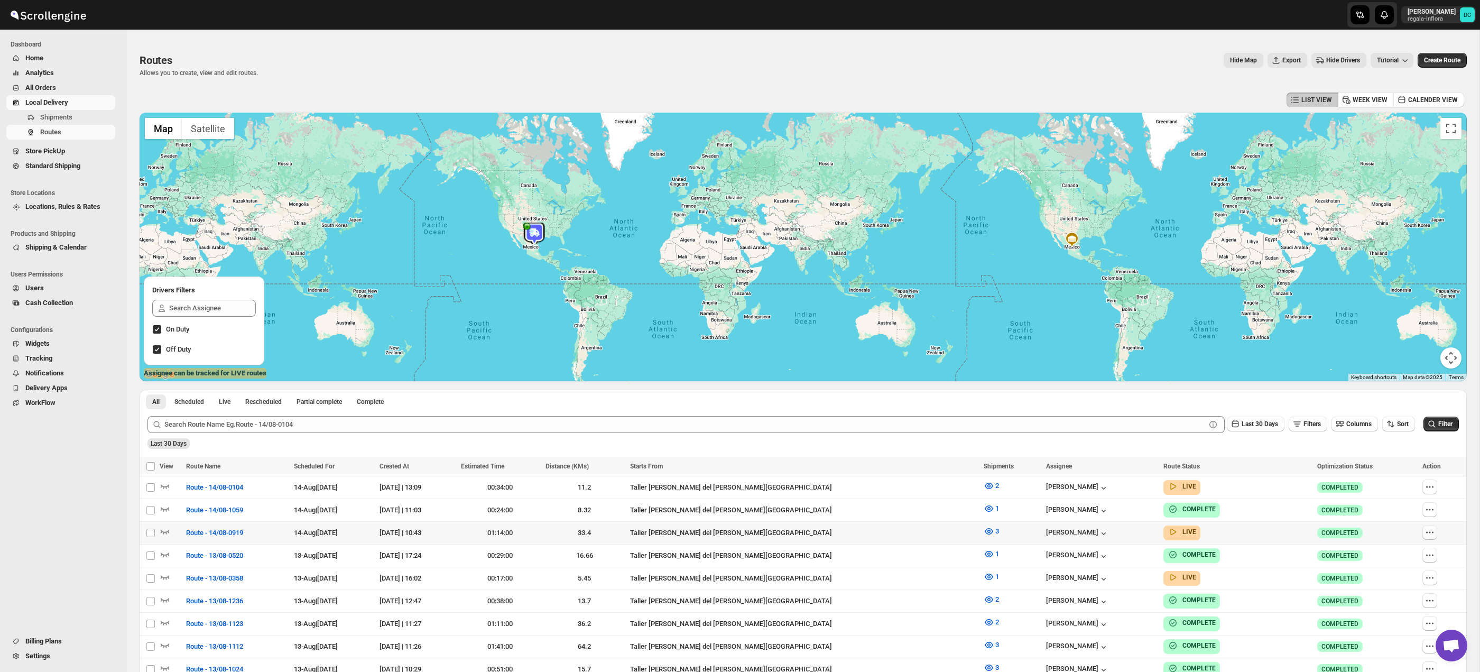
click at [1427, 534] on icon "button" at bounding box center [1430, 532] width 11 height 11
checkbox input "true"
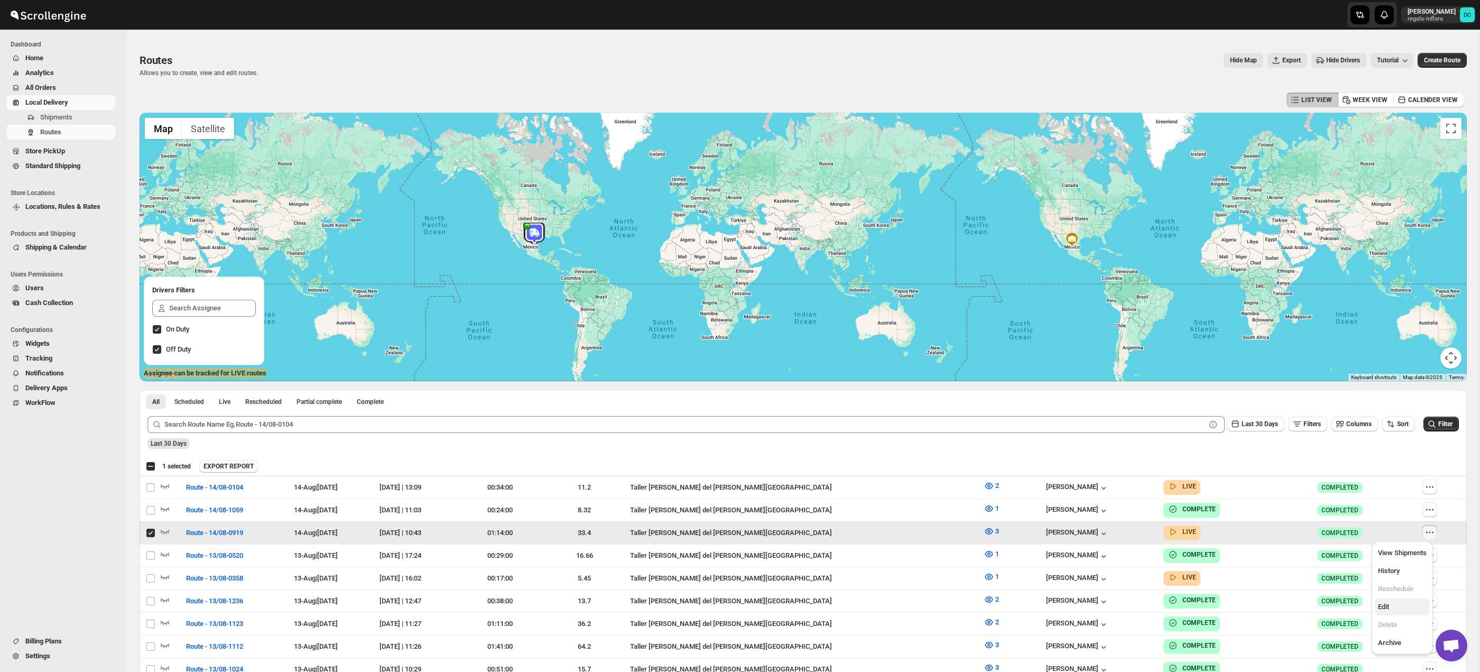
click at [1392, 603] on span "Edit" at bounding box center [1402, 607] width 49 height 11
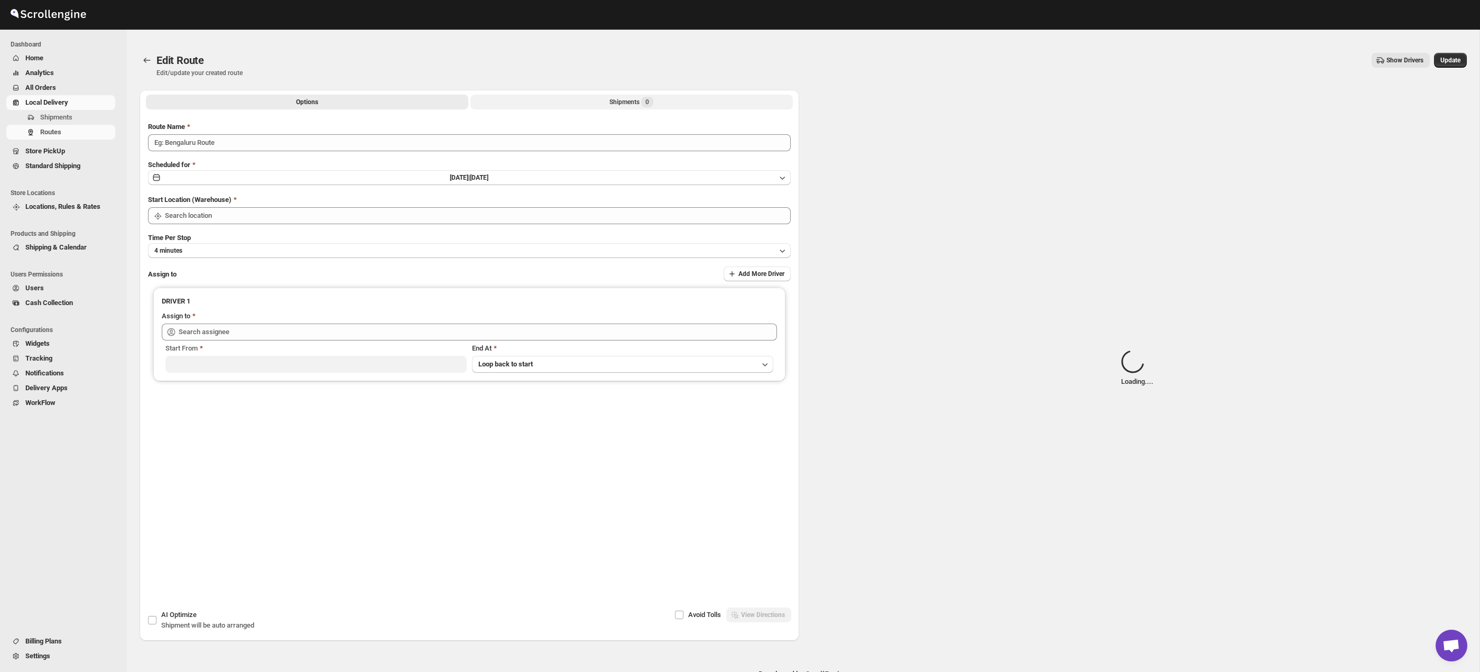
type input "Route - 14/08-0919"
type input "Taller [PERSON_NAME] del [PERSON_NAME][GEOGRAPHIC_DATA]"
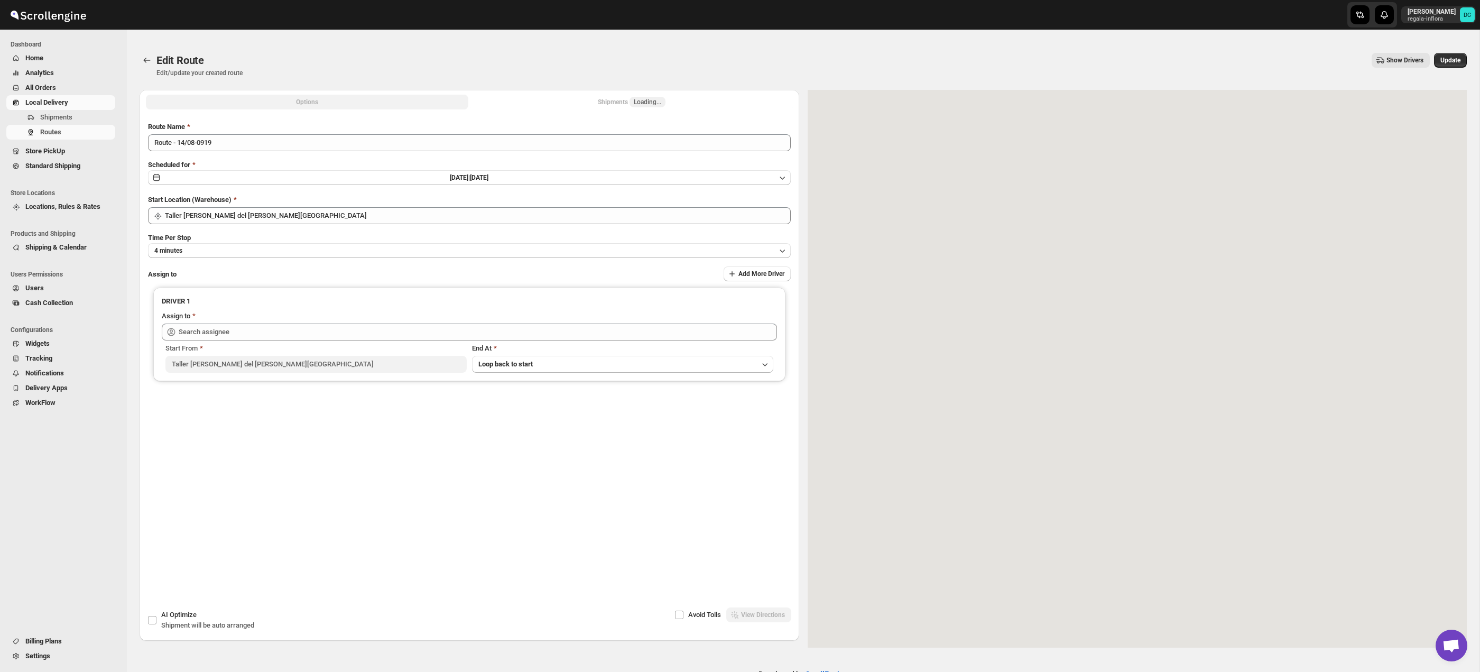
type input "[PERSON_NAME] ([EMAIL_ADDRESS][DOMAIN_NAME])"
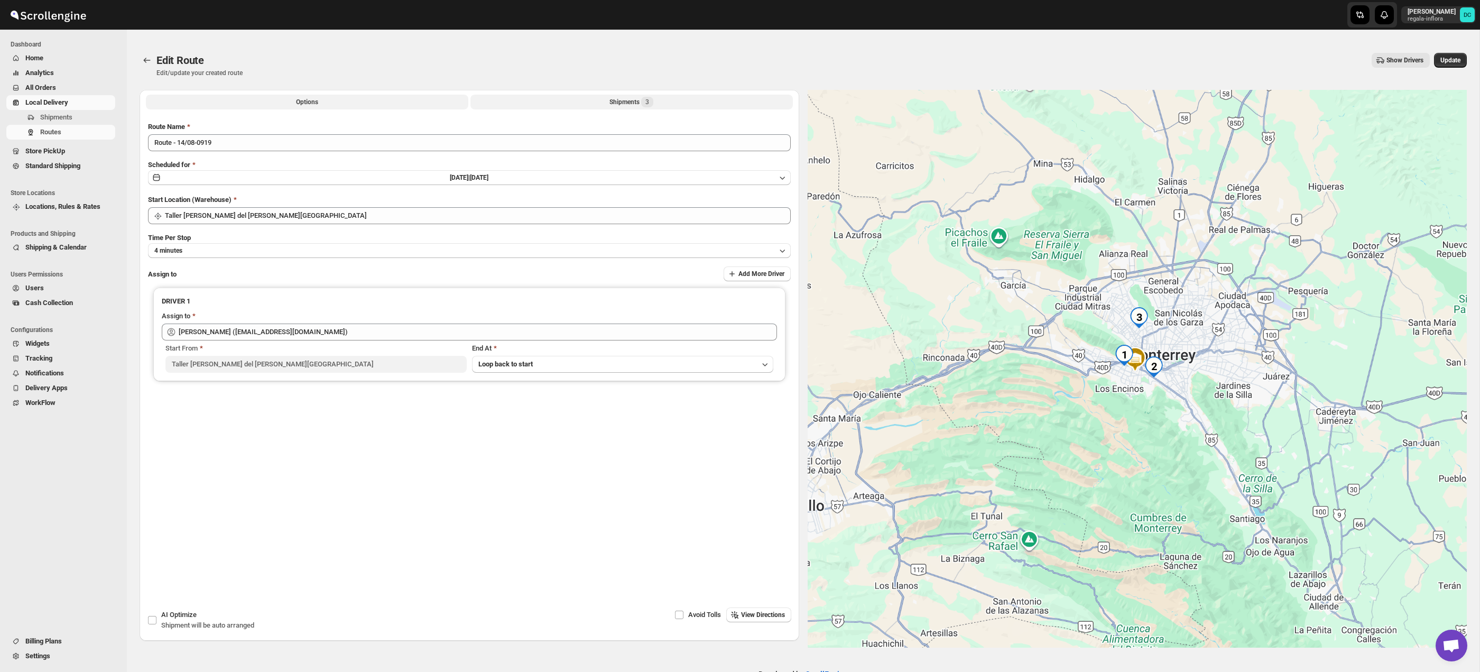
click at [655, 101] on button "Shipments 3" at bounding box center [631, 102] width 322 height 15
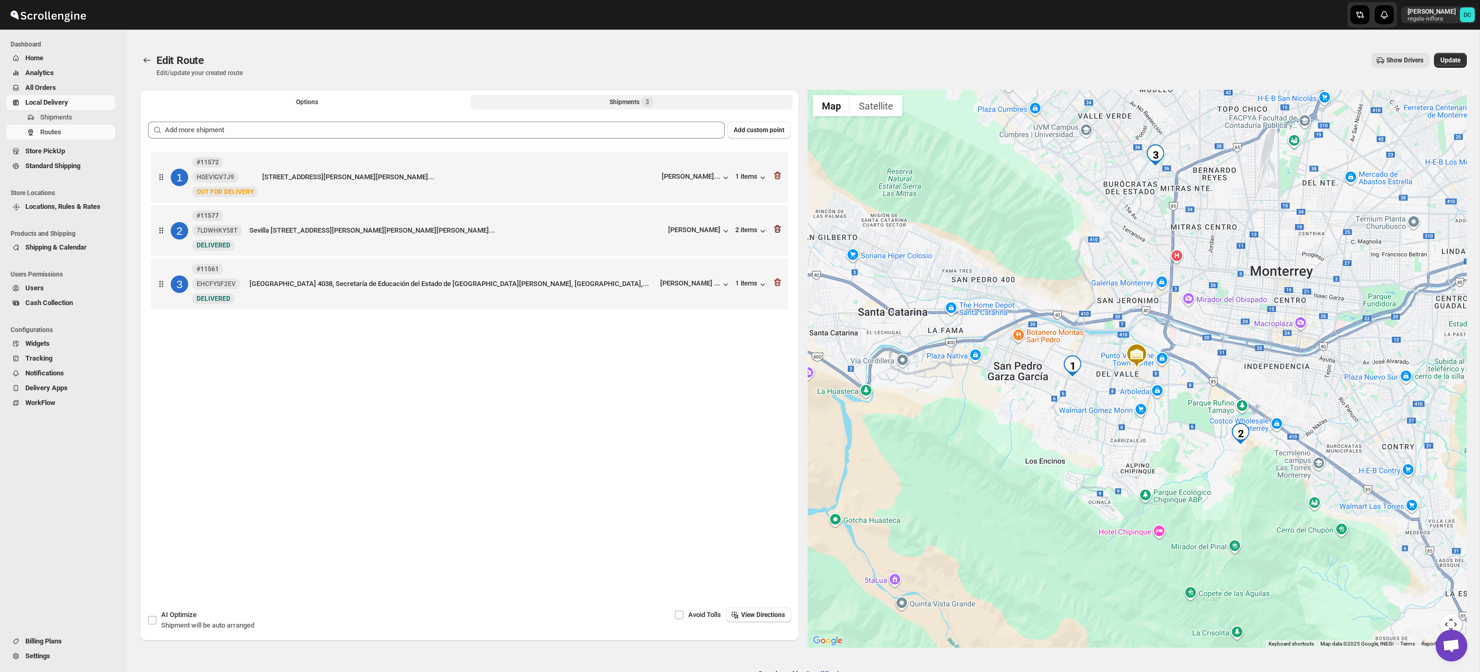
click at [779, 176] on icon "button" at bounding box center [777, 175] width 11 height 11
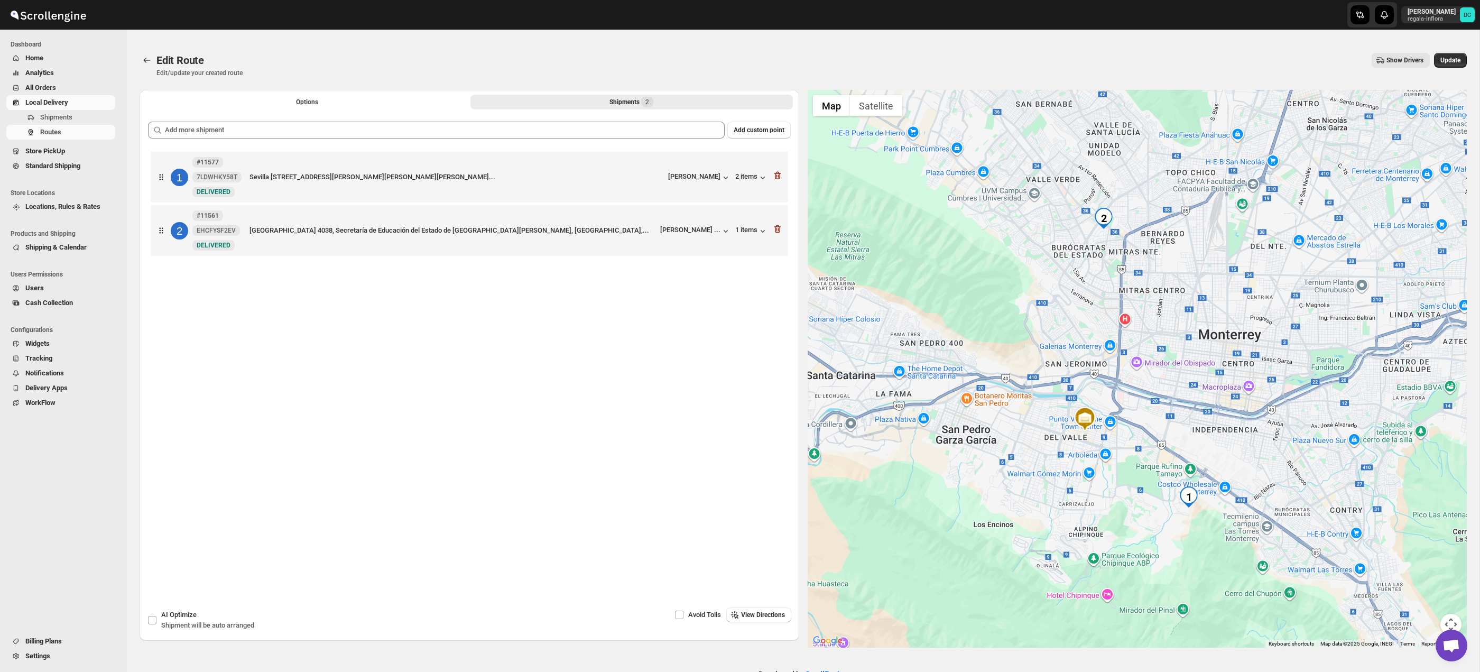
drag, startPoint x: 1445, startPoint y: 63, endPoint x: 1384, endPoint y: 67, distance: 60.9
click at [1445, 63] on span "Update" at bounding box center [1450, 60] width 20 height 8
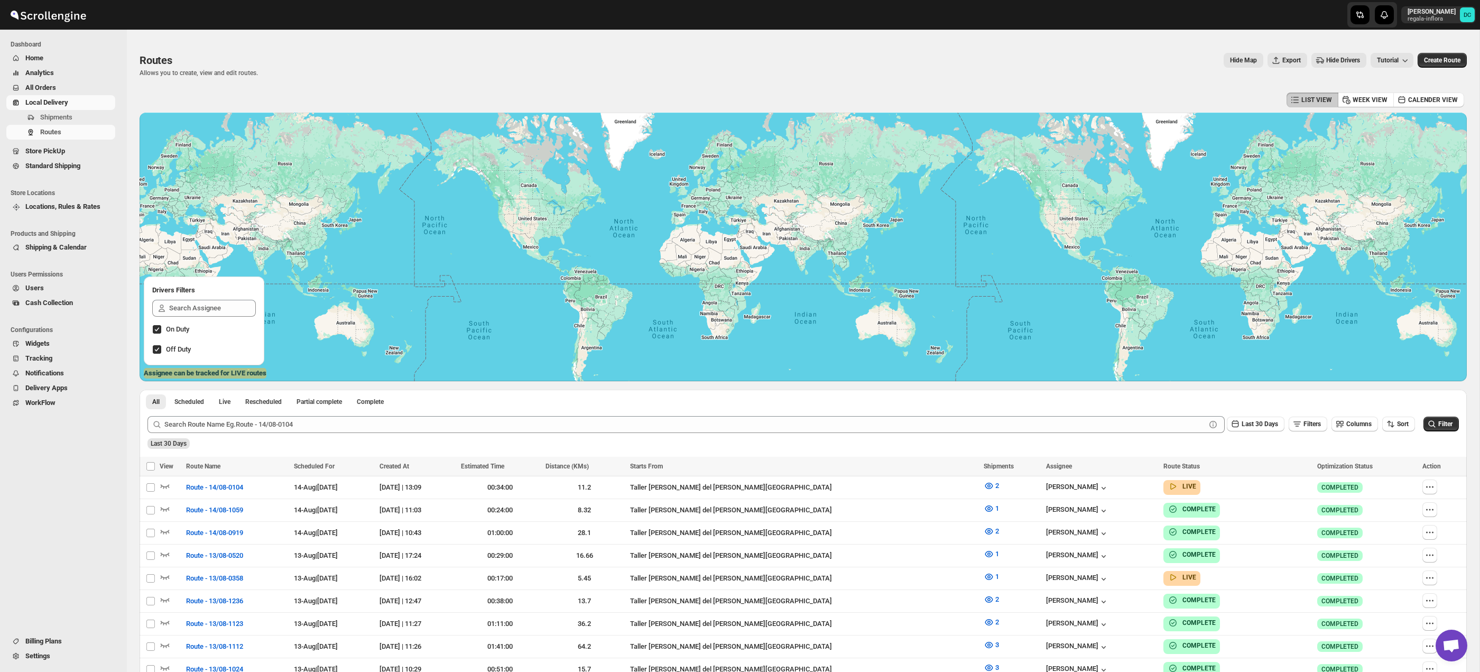
click at [71, 87] on span "All Orders" at bounding box center [69, 87] width 88 height 11
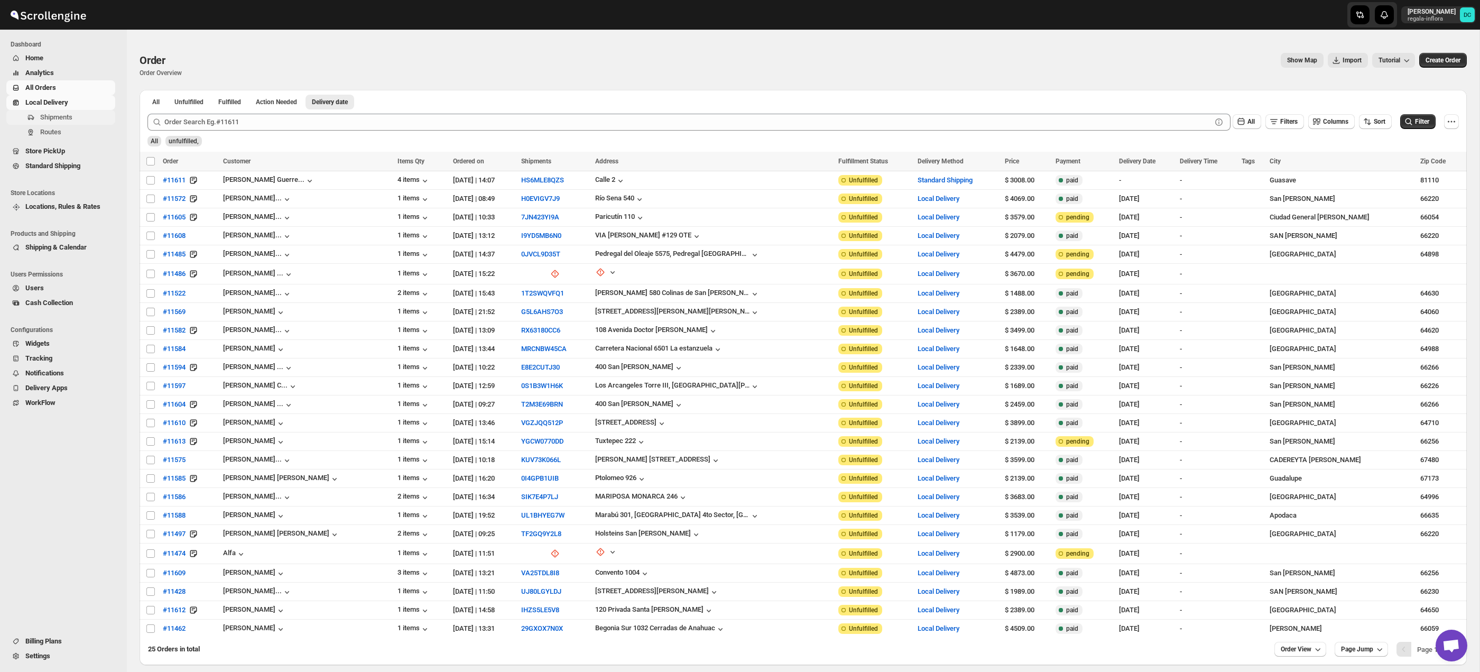
click at [68, 116] on span "Shipments" at bounding box center [56, 117] width 32 height 8
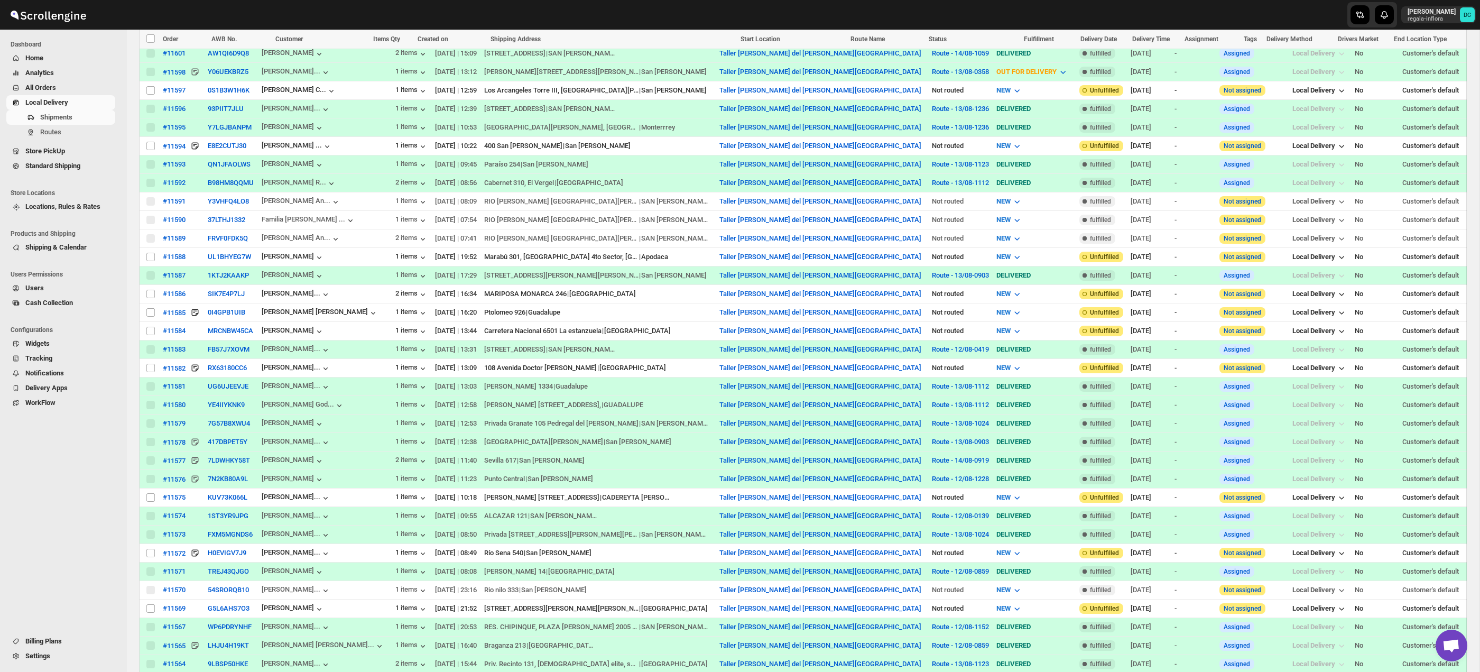
scroll to position [531, 0]
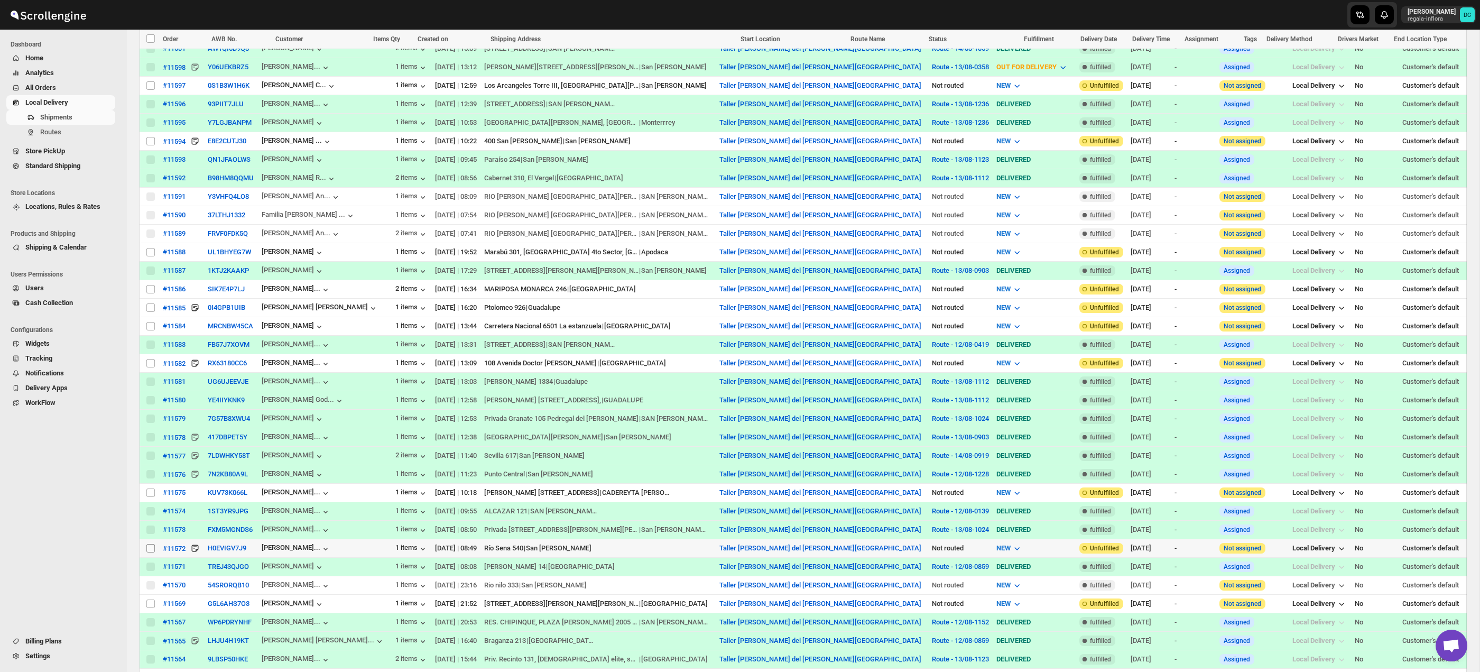
click at [152, 551] on input "Select shipment" at bounding box center [150, 548] width 8 height 8
checkbox input "true"
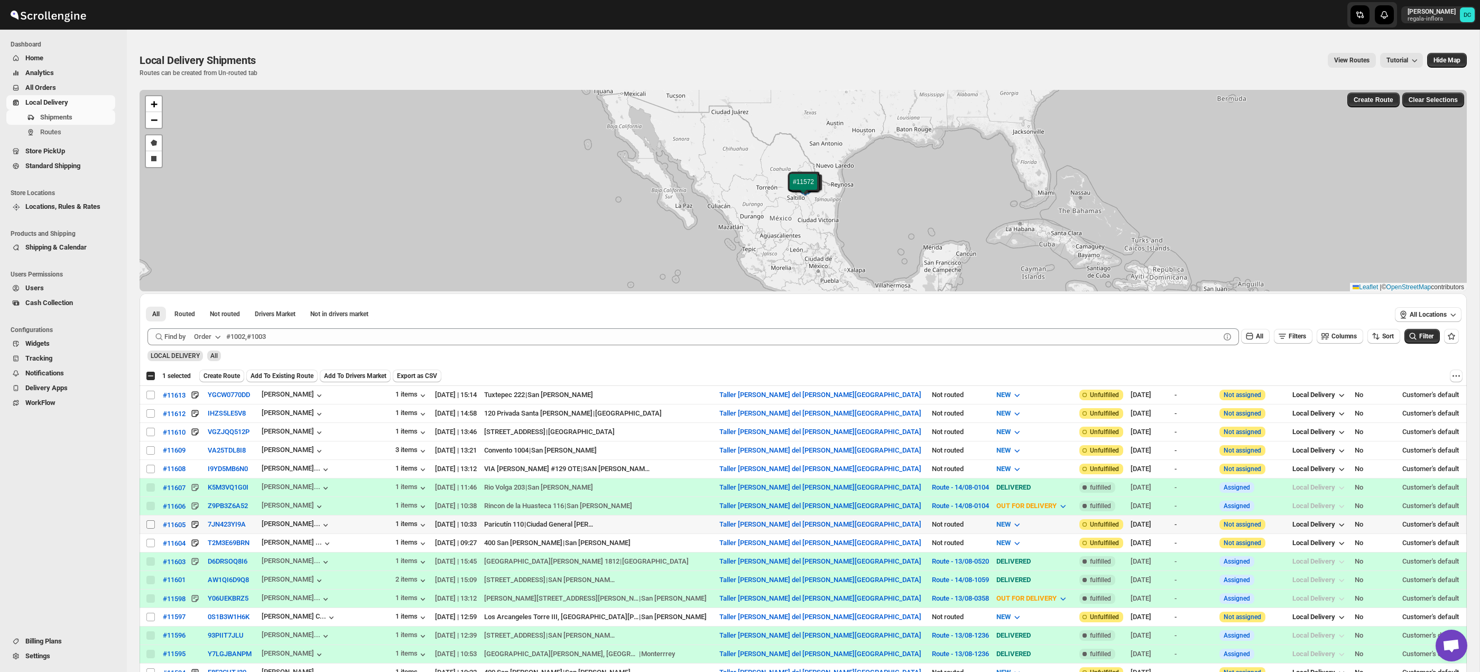
click at [149, 524] on input "Select shipment" at bounding box center [150, 524] width 8 height 8
checkbox input "true"
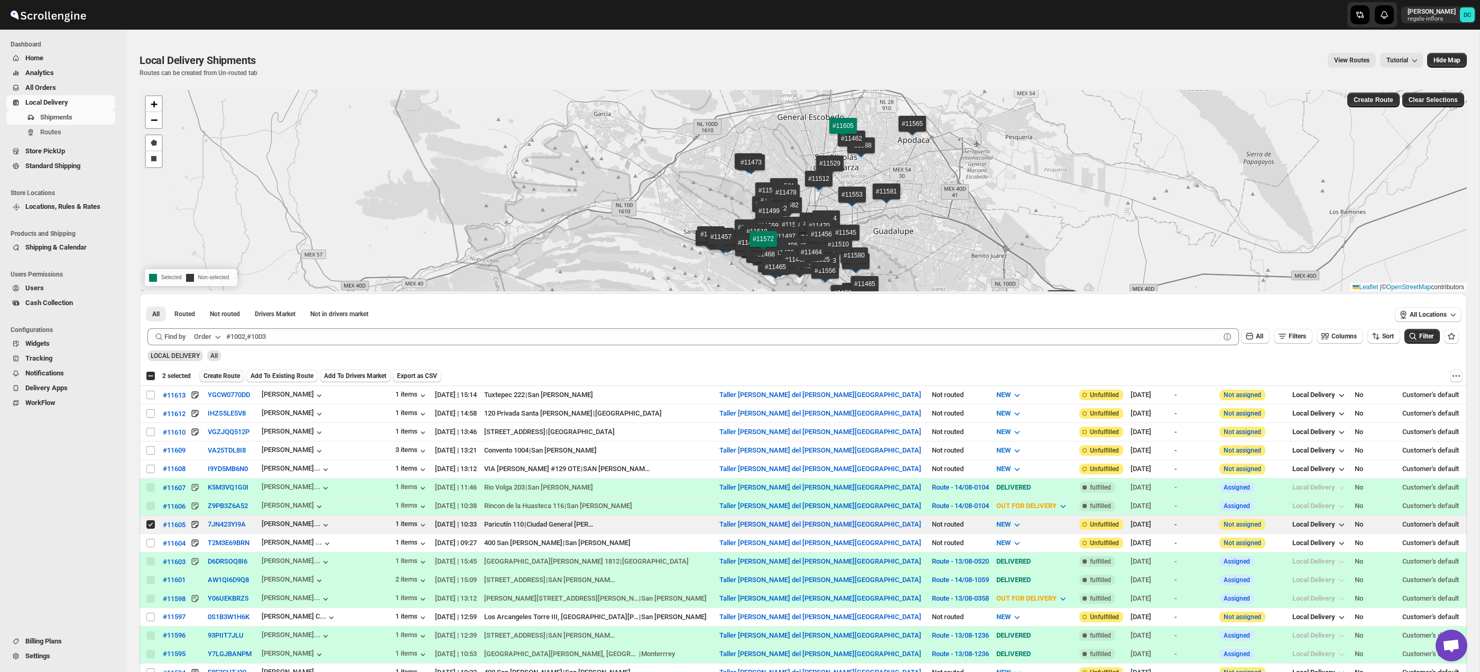
click at [237, 377] on span "Create Route" at bounding box center [222, 376] width 36 height 8
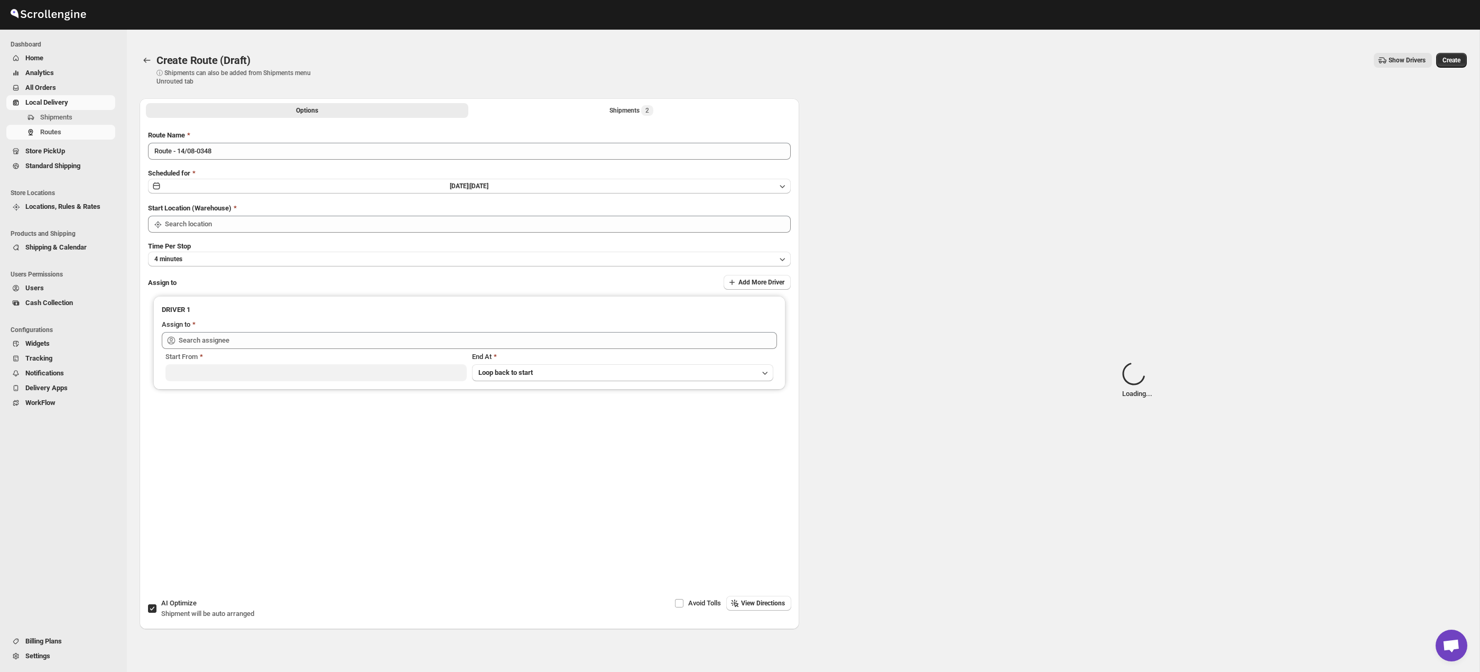
type input "Taller [PERSON_NAME] del [PERSON_NAME][GEOGRAPHIC_DATA]"
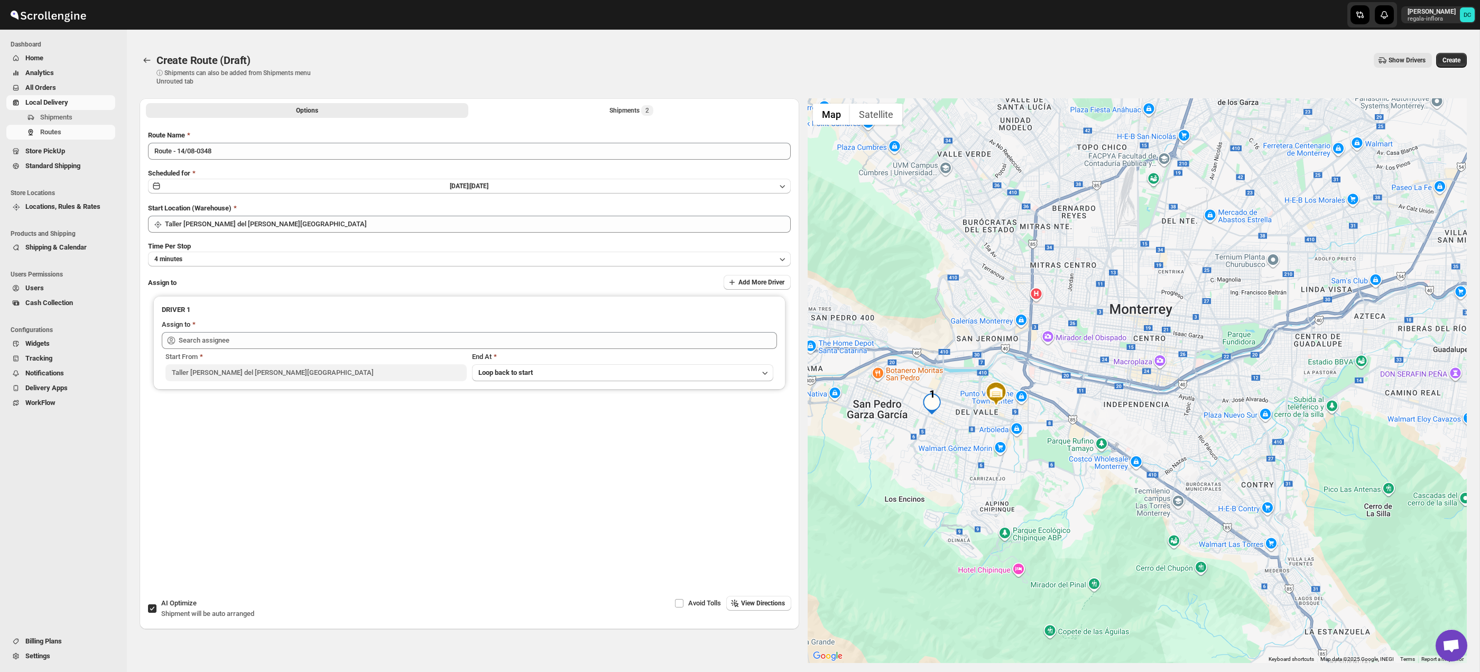
drag, startPoint x: 1198, startPoint y: 460, endPoint x: 1053, endPoint y: 487, distance: 147.4
click at [1053, 487] on div at bounding box center [1138, 380] width 660 height 565
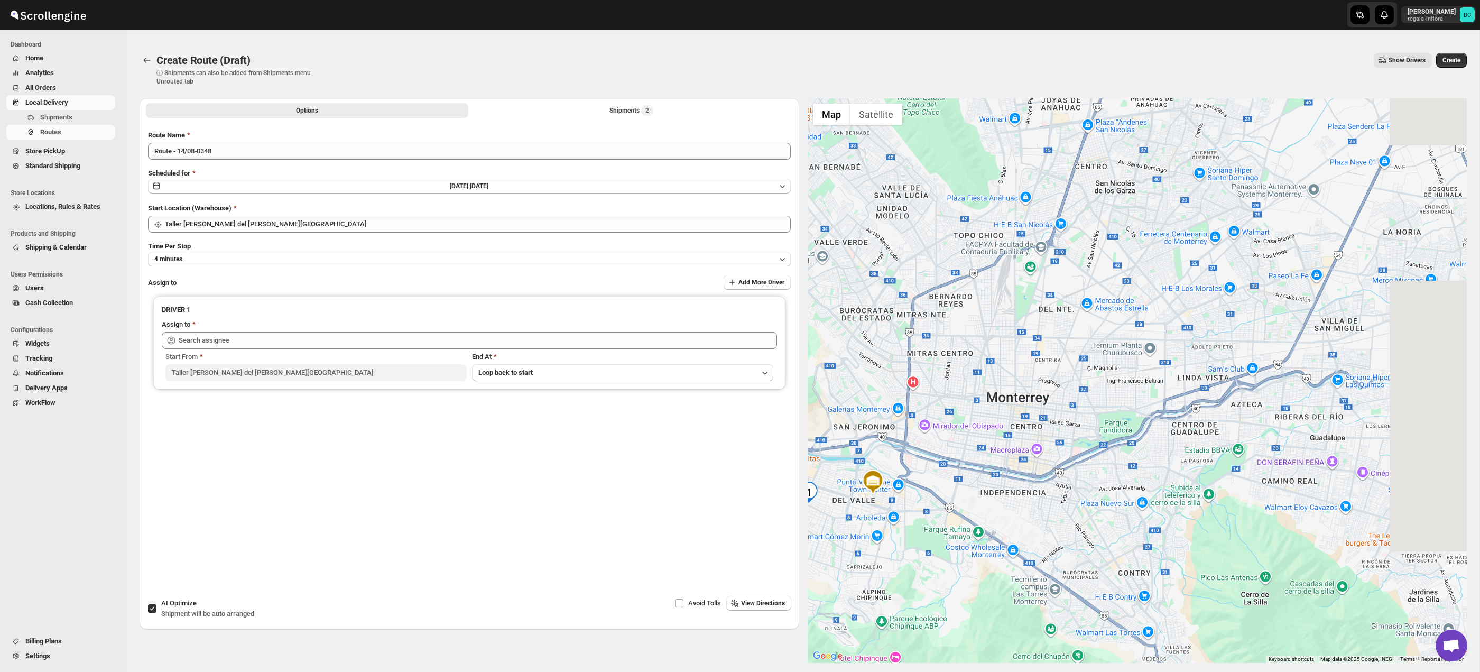
drag, startPoint x: 1271, startPoint y: 434, endPoint x: 1158, endPoint y: 326, distance: 156.7
click at [1154, 520] on div at bounding box center [1138, 380] width 660 height 565
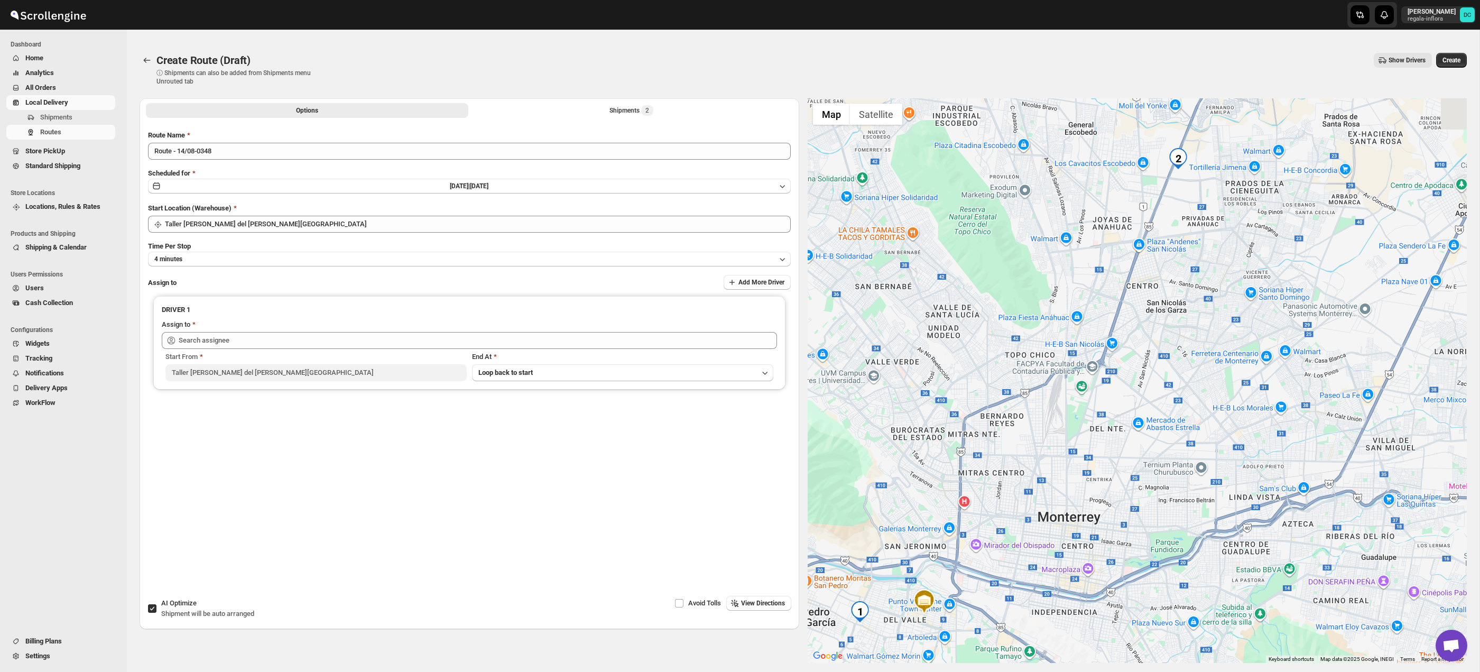
drag, startPoint x: 1158, startPoint y: 326, endPoint x: 1209, endPoint y: 449, distance: 133.2
click at [1209, 449] on div at bounding box center [1138, 380] width 660 height 565
click at [384, 112] on button "Options" at bounding box center [307, 110] width 322 height 15
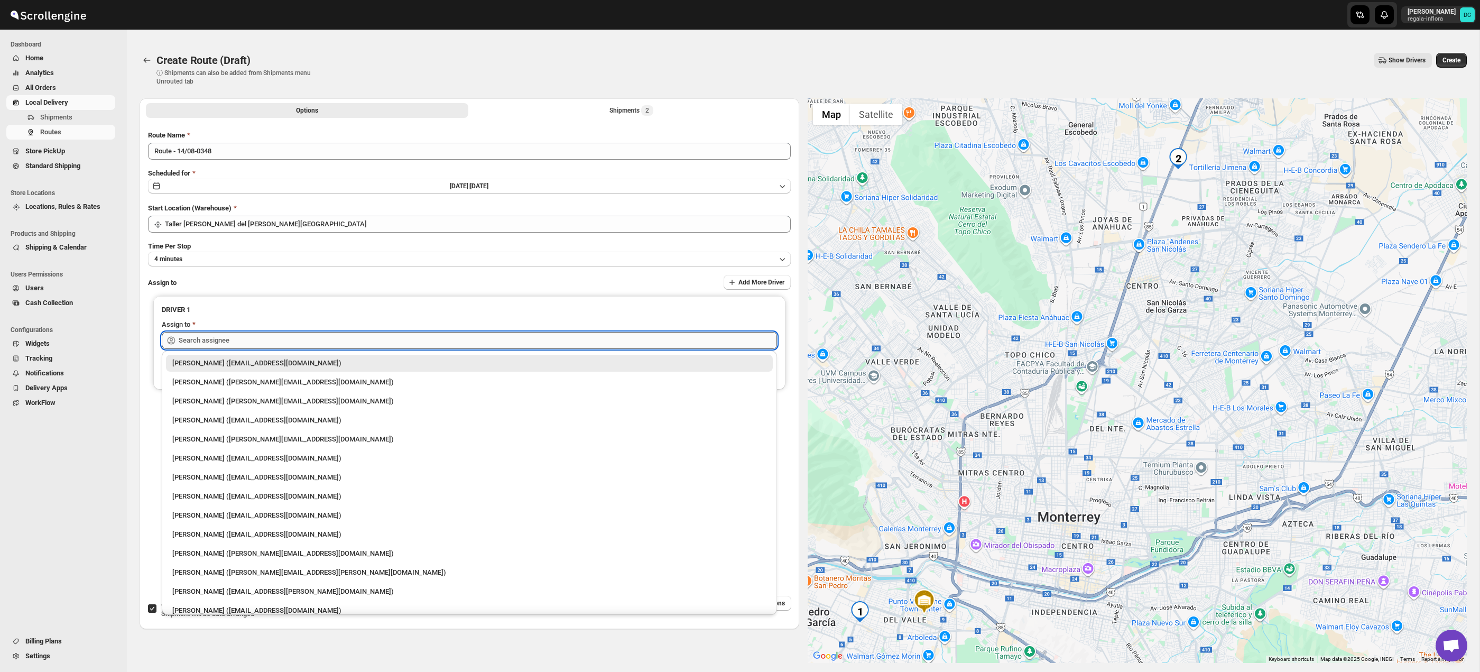
drag, startPoint x: 303, startPoint y: 344, endPoint x: 310, endPoint y: 344, distance: 7.4
click at [303, 344] on input "text" at bounding box center [478, 340] width 598 height 17
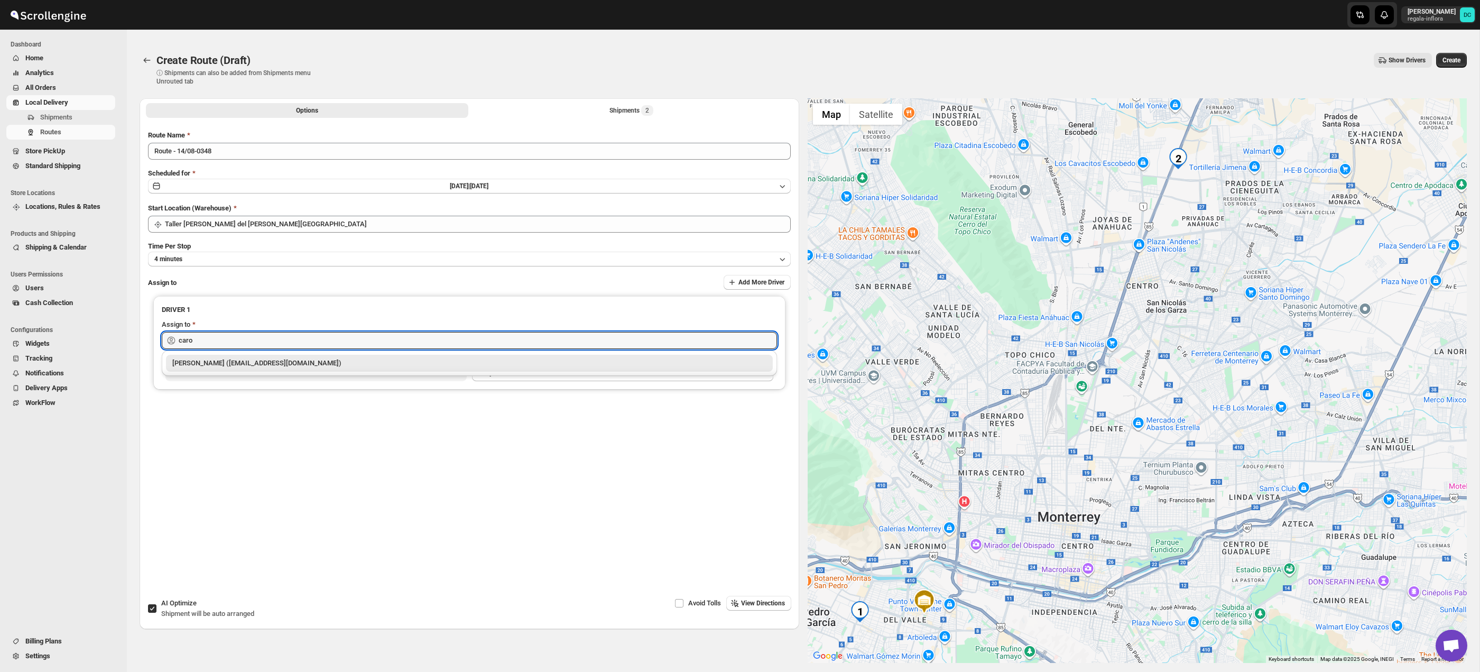
click at [227, 361] on div "[PERSON_NAME] ([EMAIL_ADDRESS][DOMAIN_NAME])" at bounding box center [469, 363] width 594 height 11
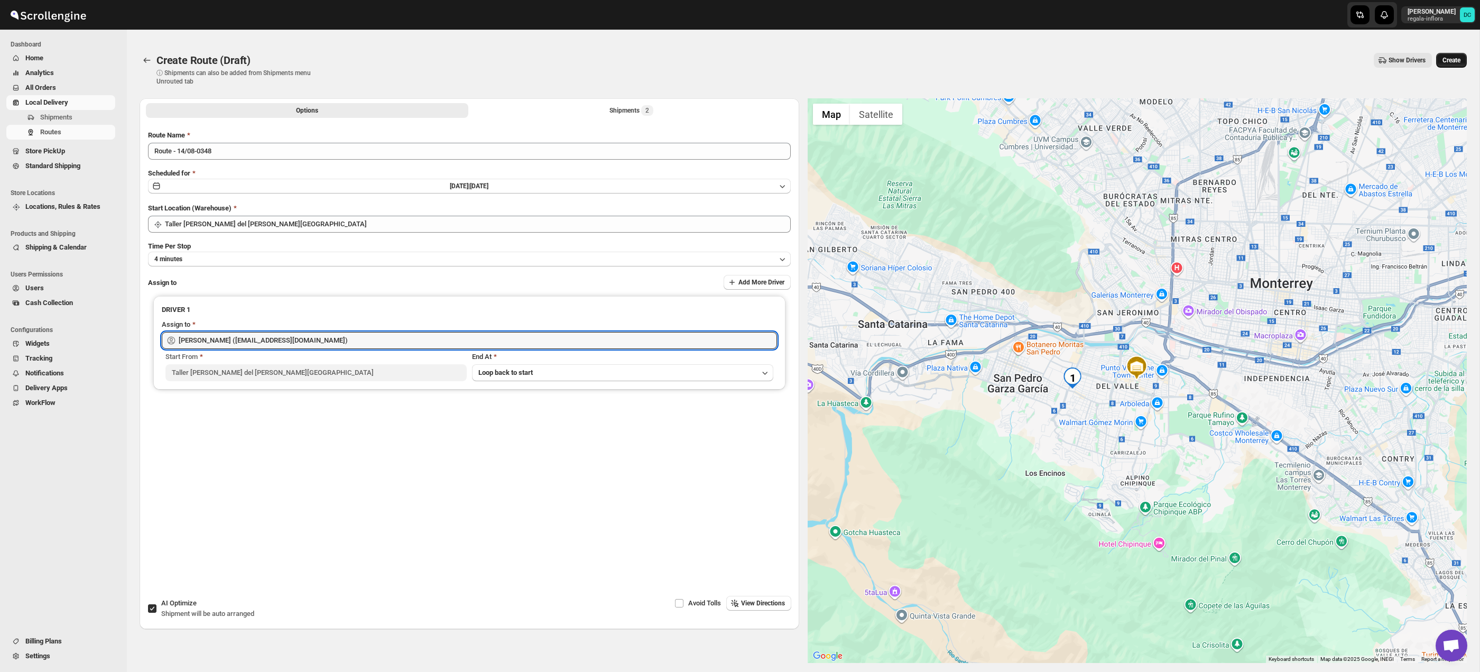
type input "[PERSON_NAME] ([EMAIL_ADDRESS][DOMAIN_NAME])"
click at [1445, 61] on span "Create" at bounding box center [1452, 60] width 18 height 8
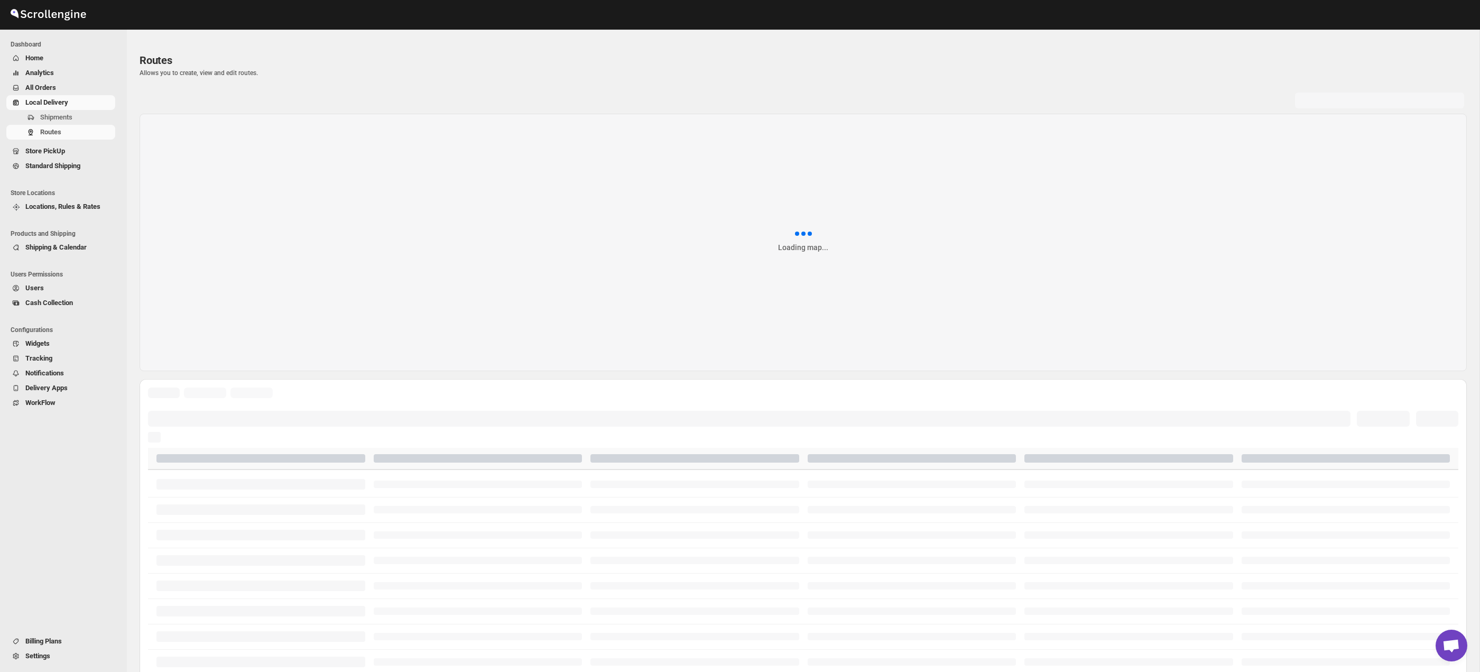
click at [651, 114] on div "Loading map..." at bounding box center [803, 242] width 1327 height 257
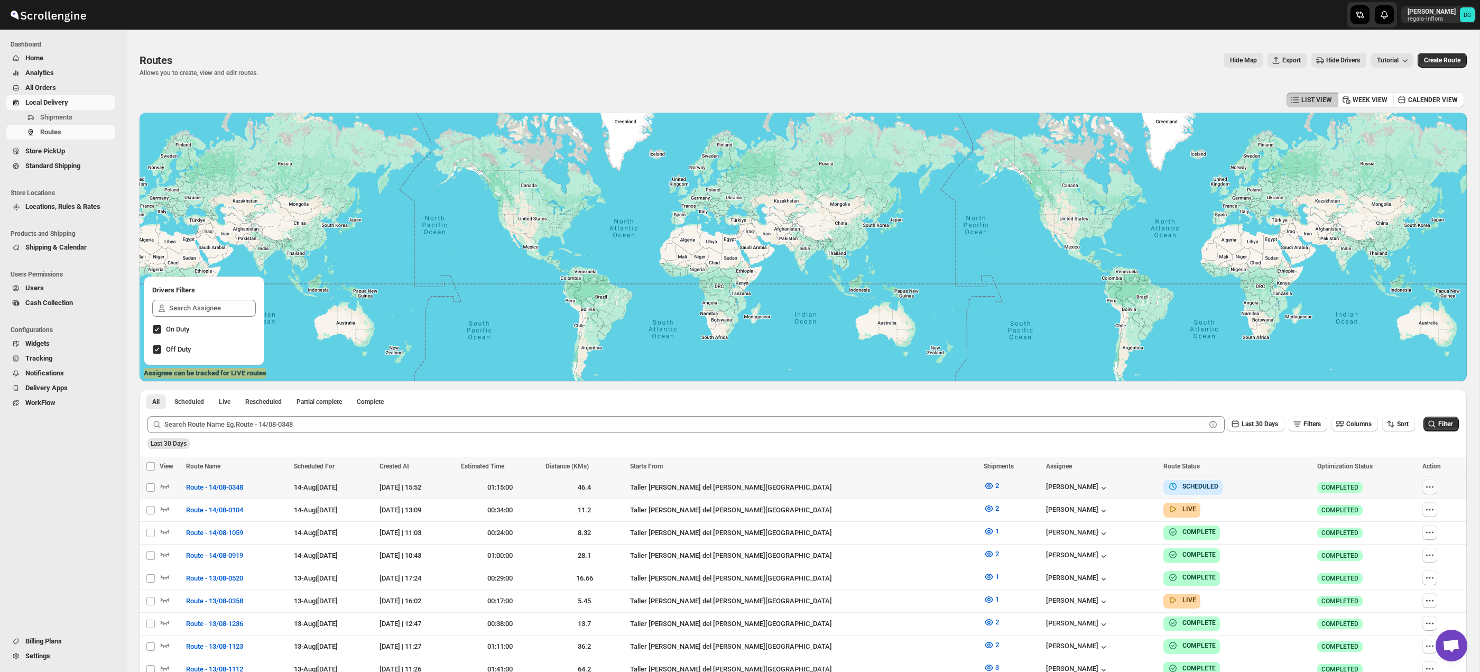
click at [1430, 487] on icon "button" at bounding box center [1430, 487] width 11 height 11
checkbox input "true"
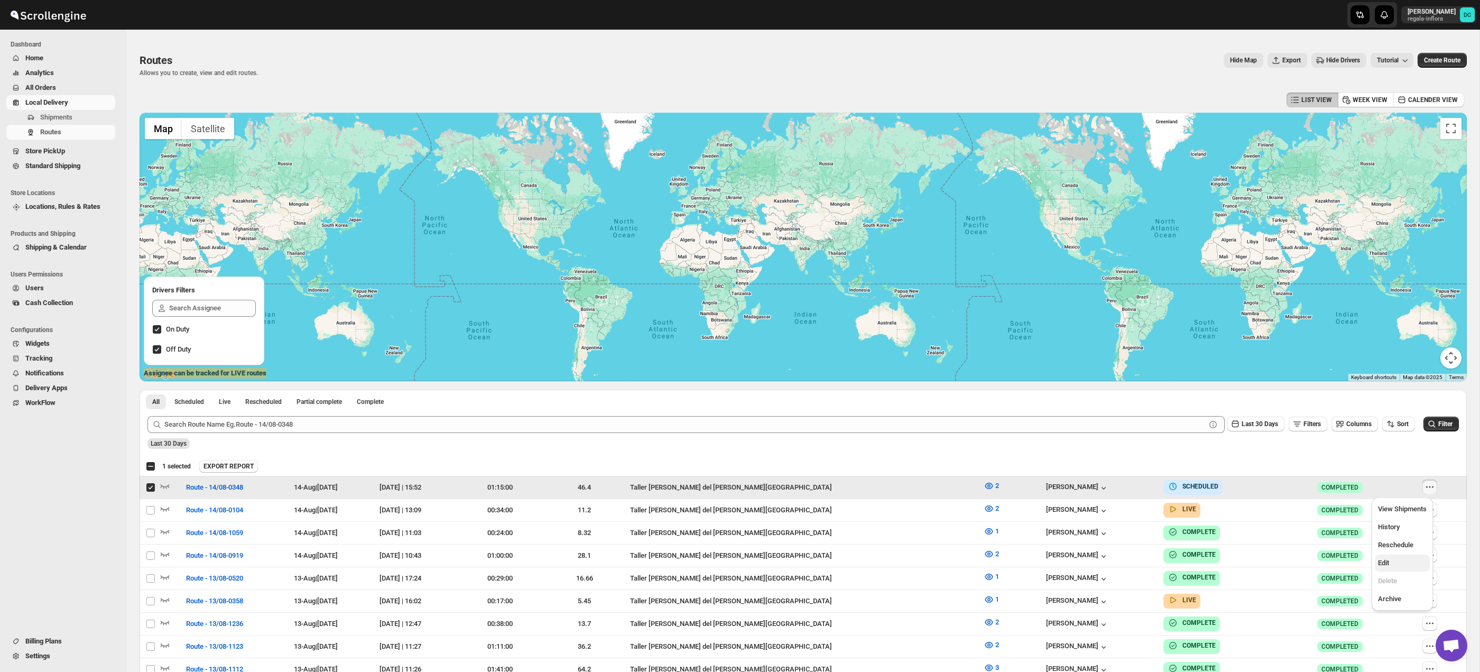
click at [1409, 561] on span "Edit" at bounding box center [1402, 563] width 49 height 11
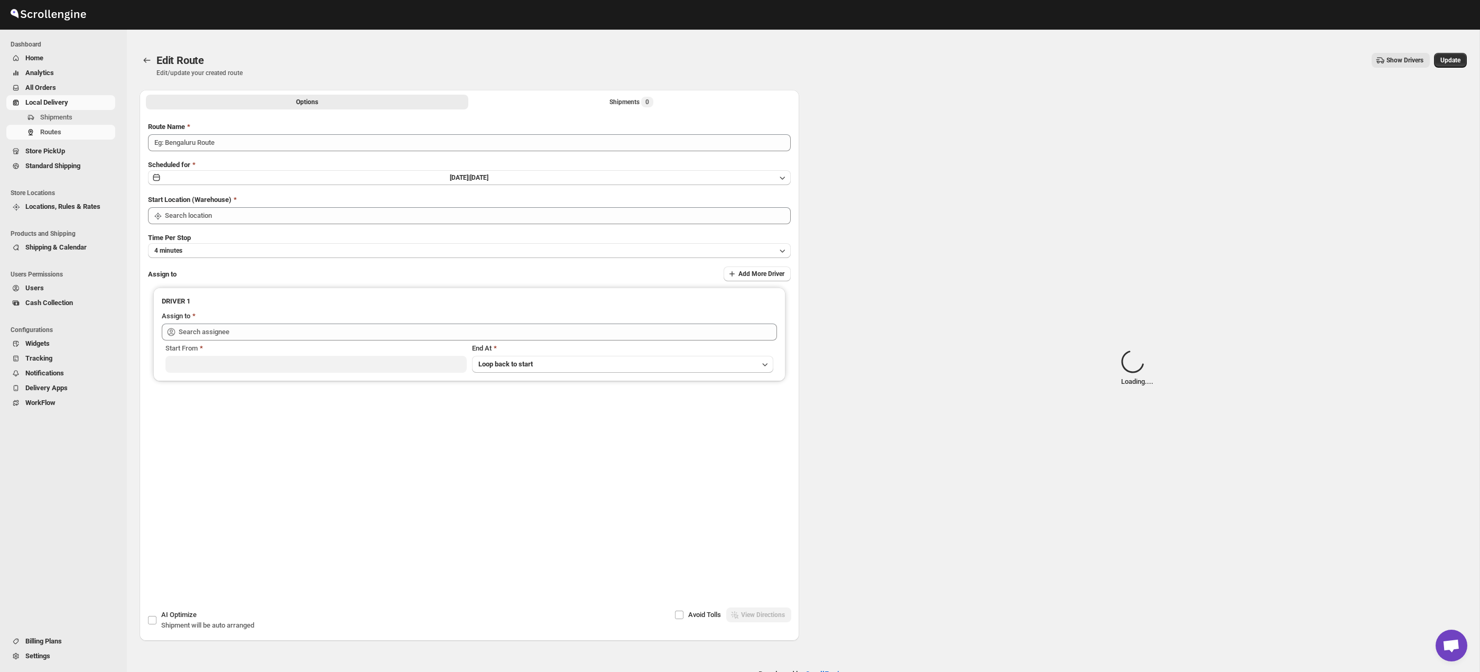
type input "Route - 14/08-0348"
type input "Taller [PERSON_NAME] del [PERSON_NAME][GEOGRAPHIC_DATA]"
type input "[PERSON_NAME] ([EMAIL_ADDRESS][DOMAIN_NAME])"
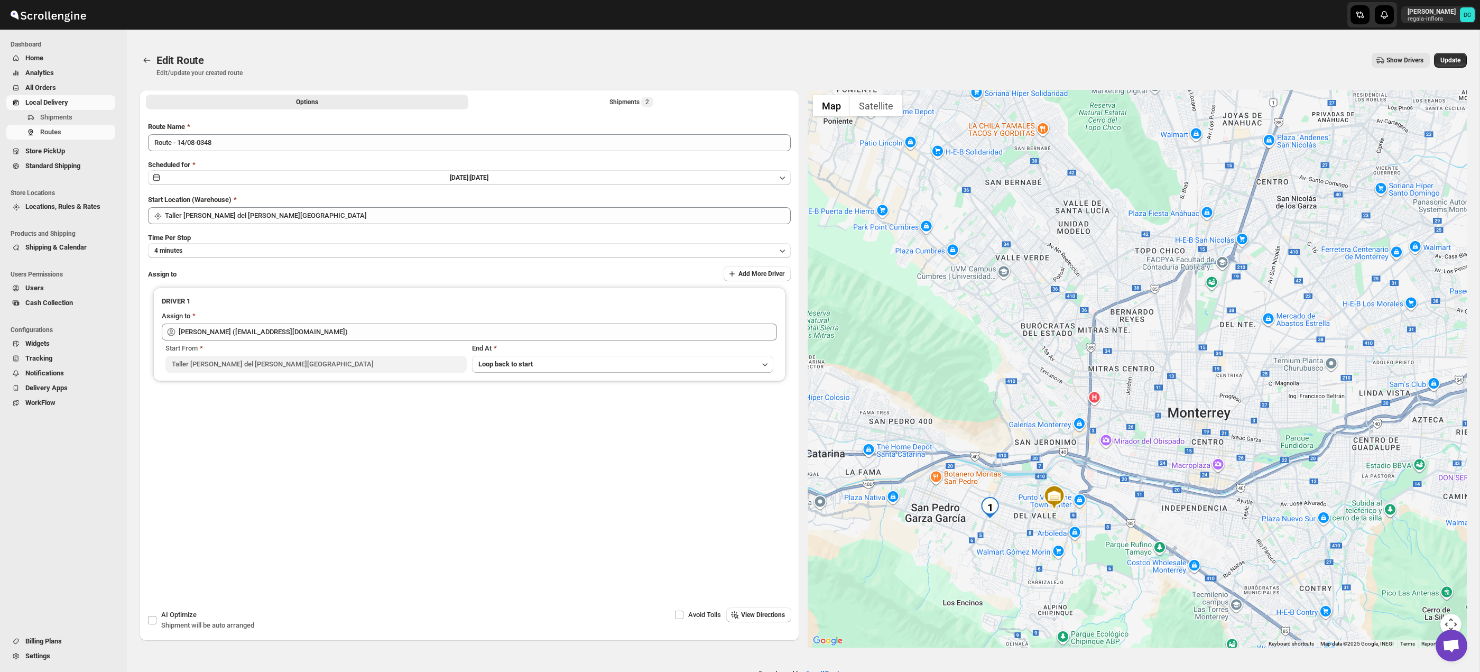
drag, startPoint x: 1030, startPoint y: 523, endPoint x: 971, endPoint y: 394, distance: 141.9
click at [1043, 442] on div at bounding box center [1138, 369] width 660 height 558
drag, startPoint x: 618, startPoint y: 108, endPoint x: 627, endPoint y: 111, distance: 10.0
click at [618, 108] on button "Shipments 2" at bounding box center [631, 102] width 322 height 15
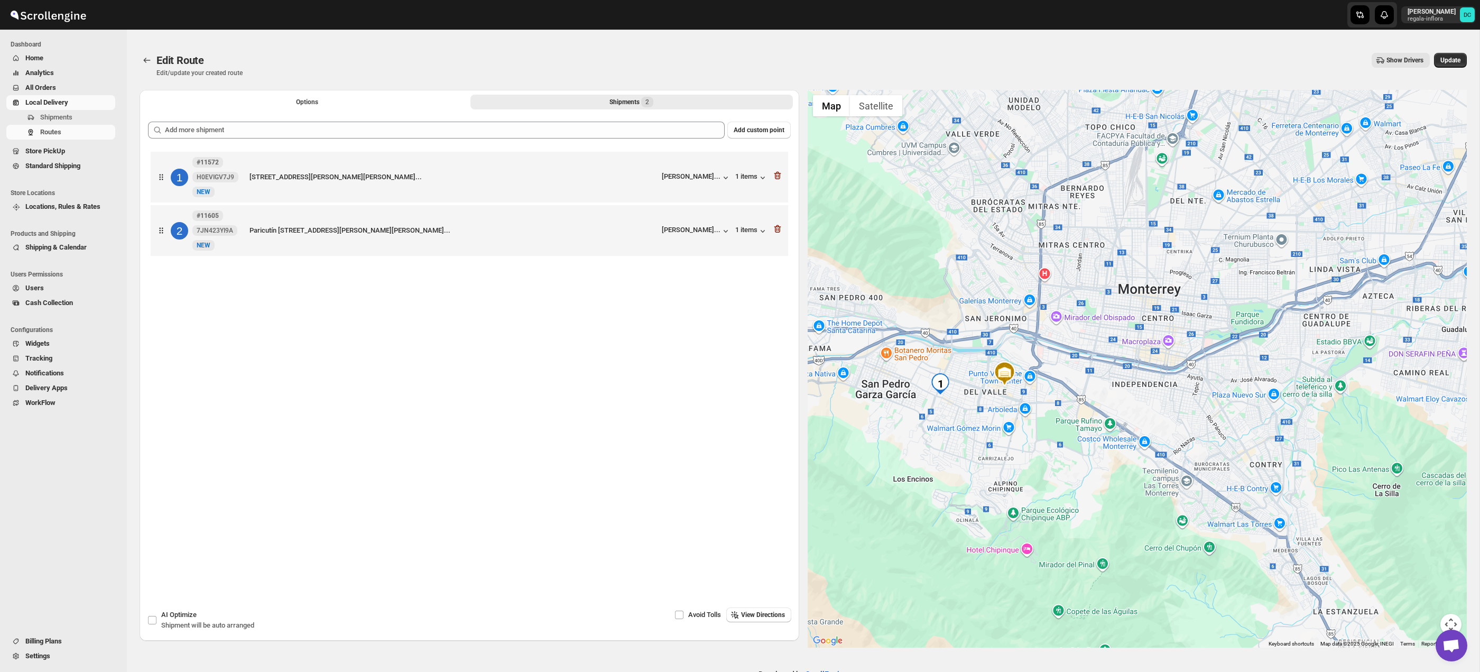
drag, startPoint x: 1317, startPoint y: 493, endPoint x: 1253, endPoint y: 325, distance: 180.0
click at [1182, 522] on div at bounding box center [1138, 369] width 660 height 558
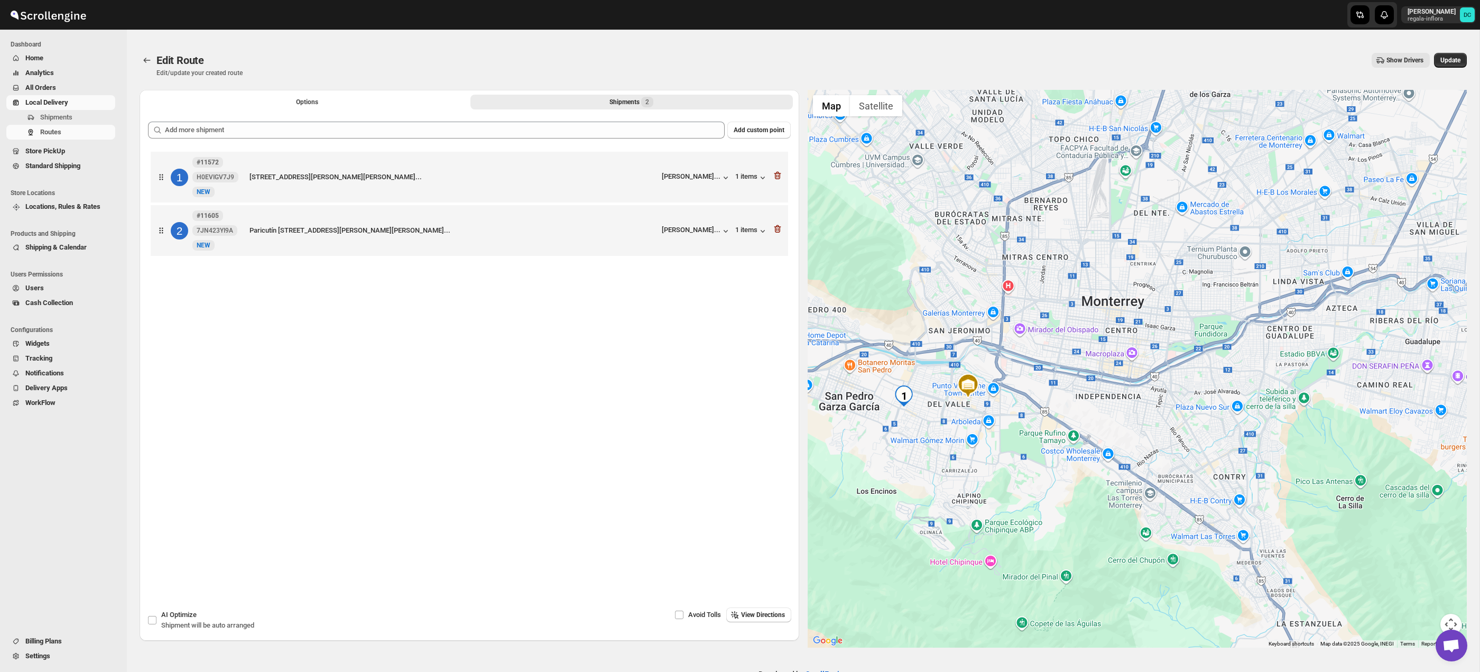
drag, startPoint x: 1248, startPoint y: 372, endPoint x: 1238, endPoint y: 423, distance: 52.2
click at [1237, 430] on div at bounding box center [1138, 369] width 660 height 558
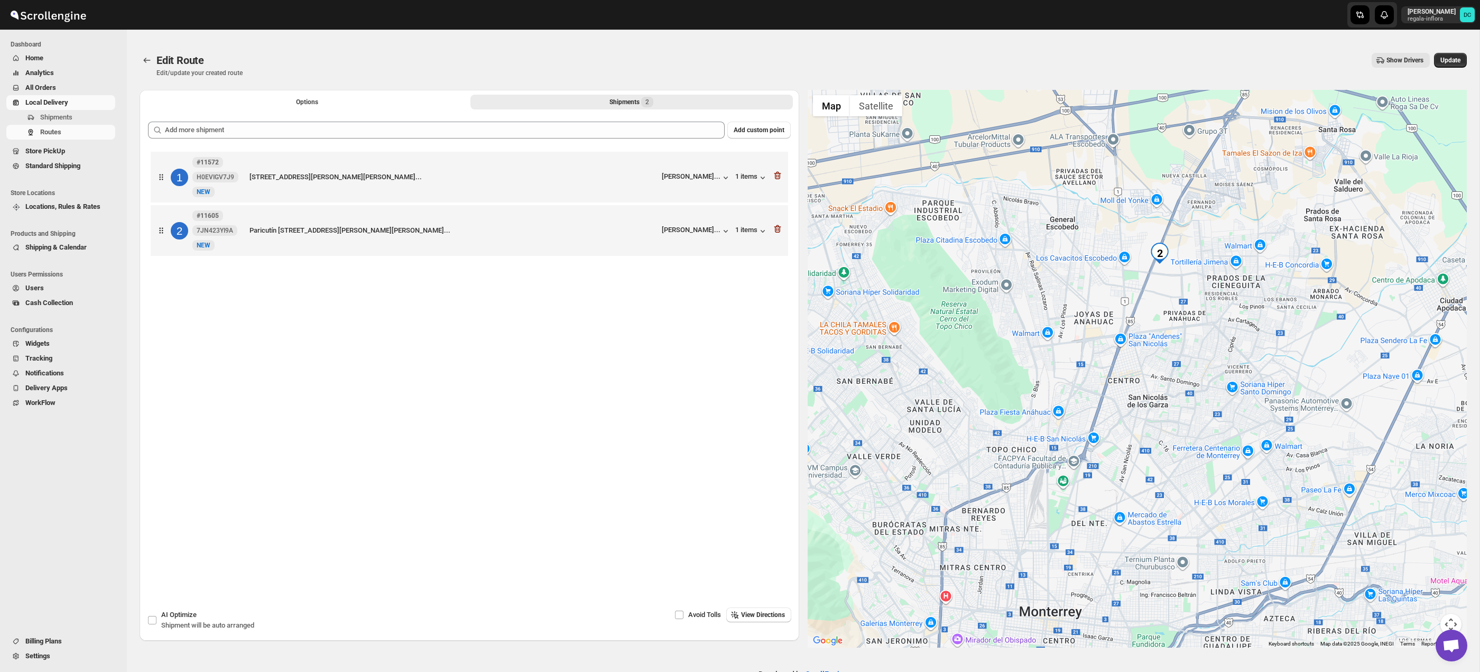
drag, startPoint x: 1254, startPoint y: 332, endPoint x: 1254, endPoint y: 400, distance: 68.2
click at [1231, 374] on div at bounding box center [1138, 369] width 660 height 558
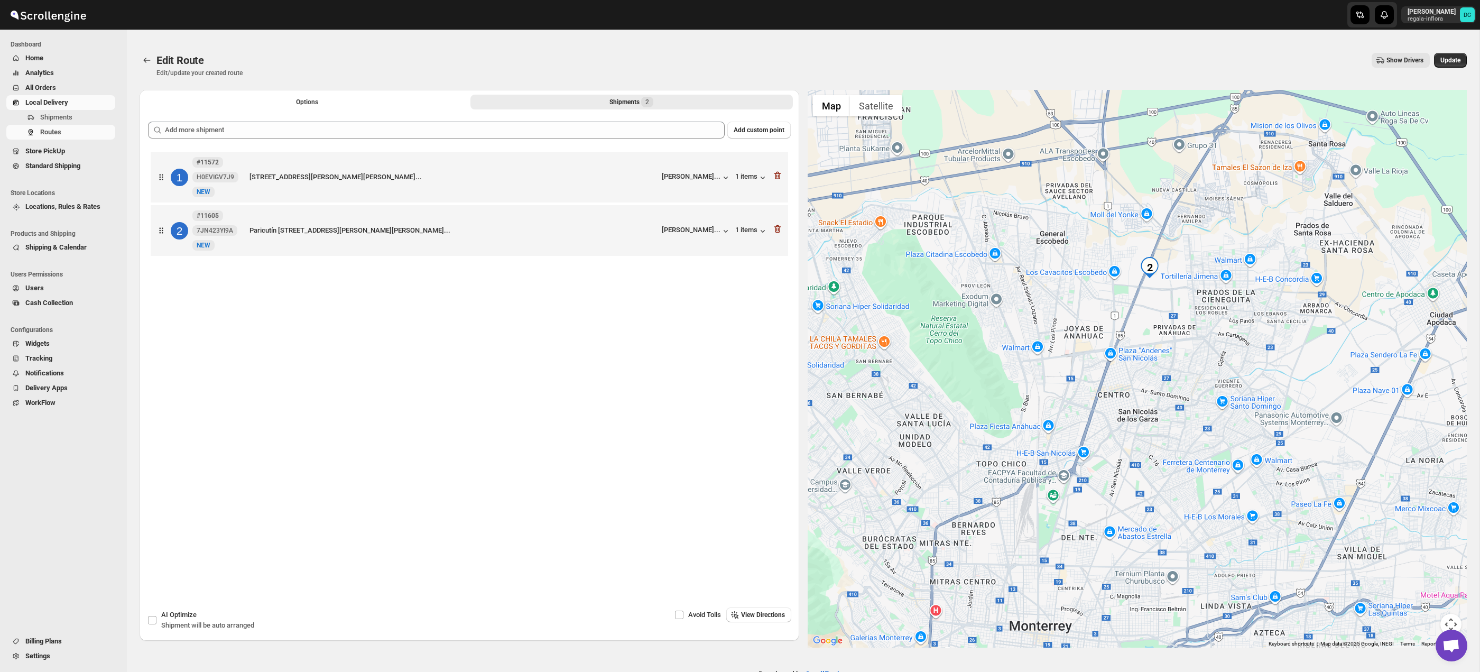
click at [1454, 616] on button "Map camera controls" at bounding box center [1450, 624] width 21 height 21
click at [1426, 575] on button "Zoom in" at bounding box center [1424, 571] width 21 height 21
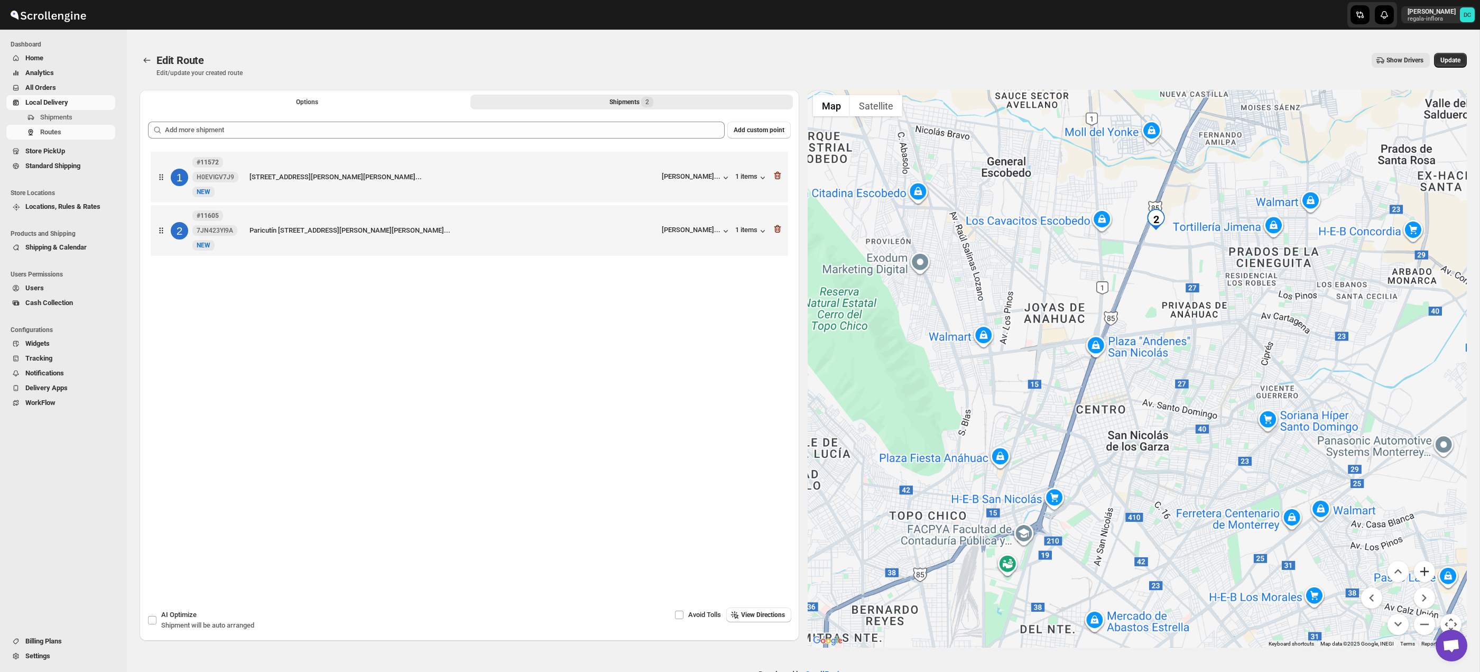
click at [1426, 575] on button "Zoom in" at bounding box center [1424, 571] width 21 height 21
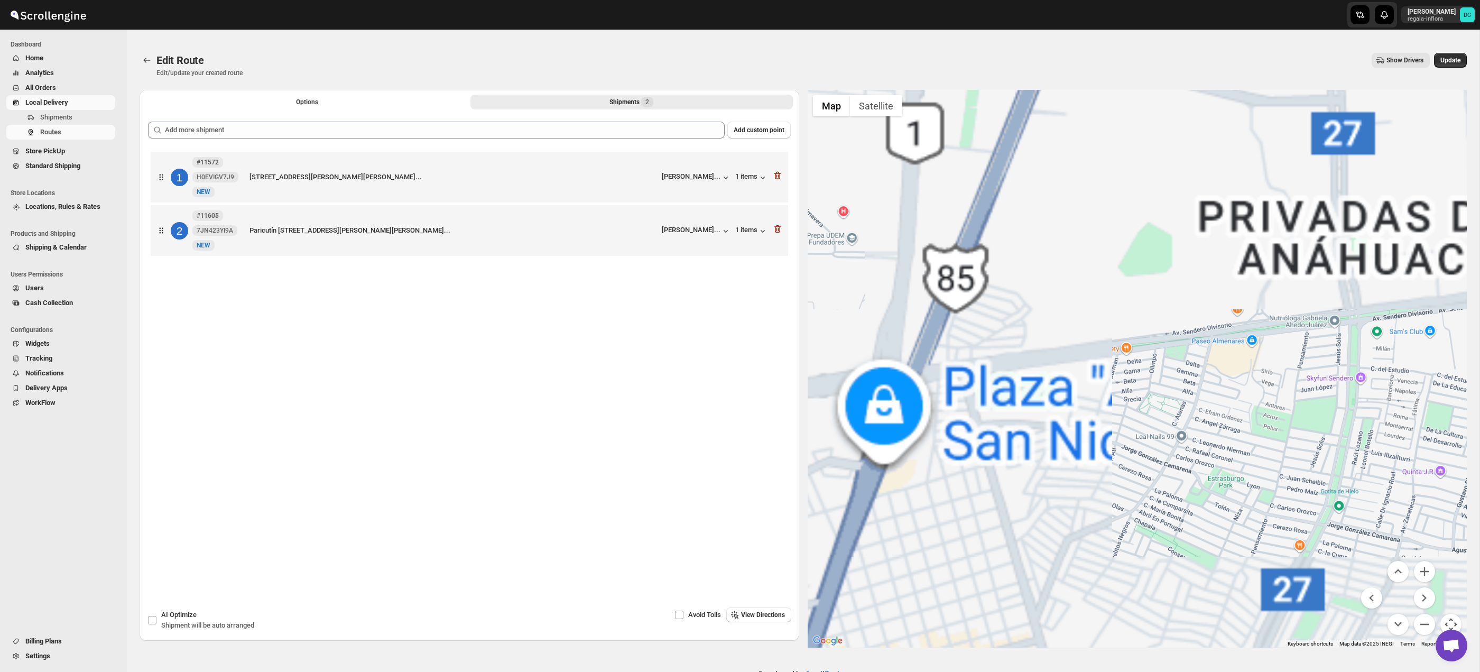
drag, startPoint x: 1271, startPoint y: 253, endPoint x: 1203, endPoint y: 355, distance: 122.3
click at [1212, 405] on div at bounding box center [1138, 369] width 660 height 558
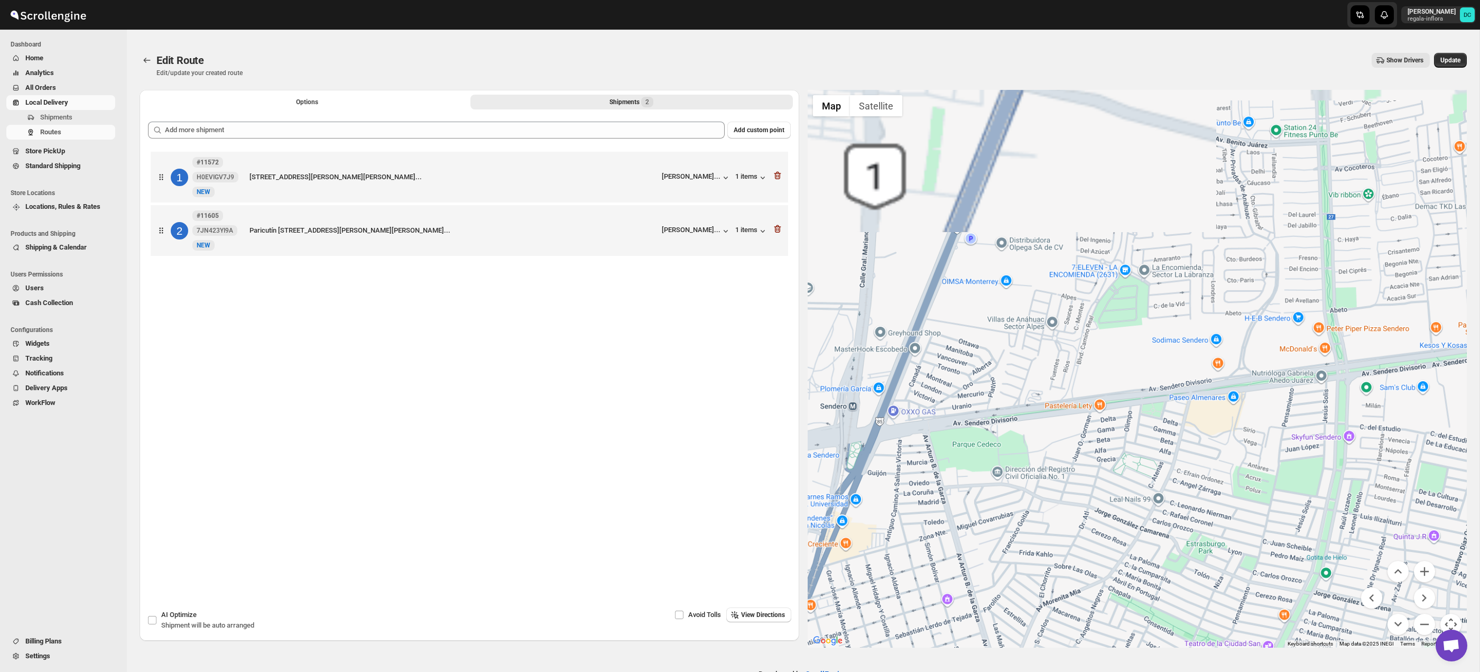
drag, startPoint x: 1188, startPoint y: 243, endPoint x: 1179, endPoint y: 298, distance: 56.2
click at [1180, 325] on div at bounding box center [1138, 369] width 660 height 558
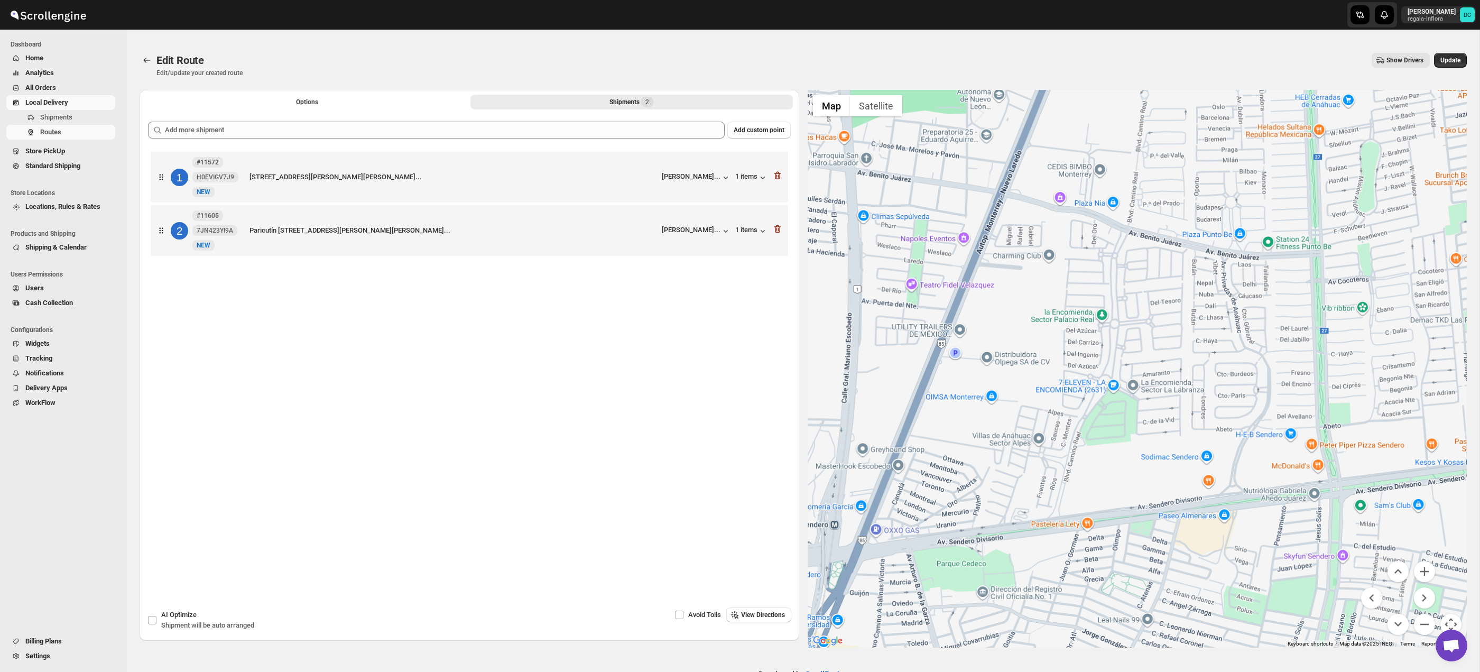
drag, startPoint x: 1145, startPoint y: 264, endPoint x: 1139, endPoint y: 309, distance: 45.4
click at [1139, 318] on div at bounding box center [1138, 369] width 660 height 558
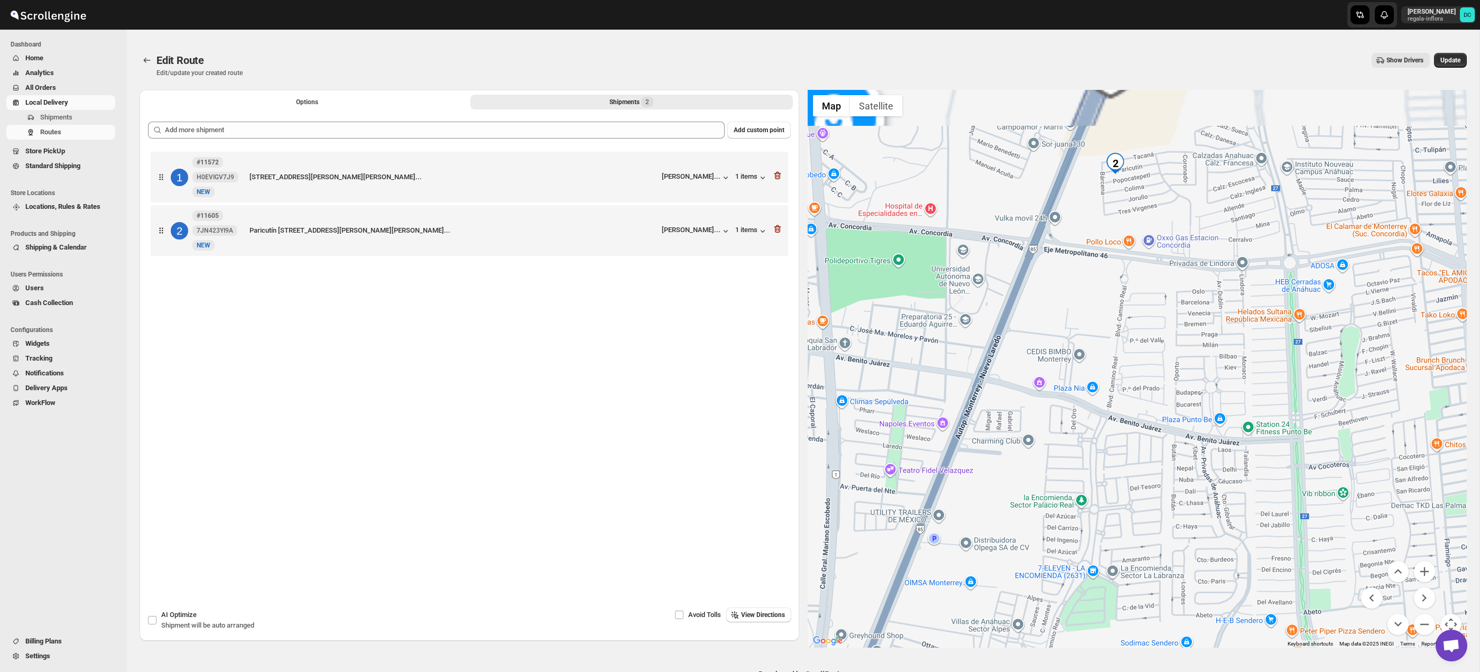
drag, startPoint x: 1138, startPoint y: 335, endPoint x: 1138, endPoint y: 299, distance: 35.4
click at [1137, 354] on div at bounding box center [1138, 369] width 660 height 558
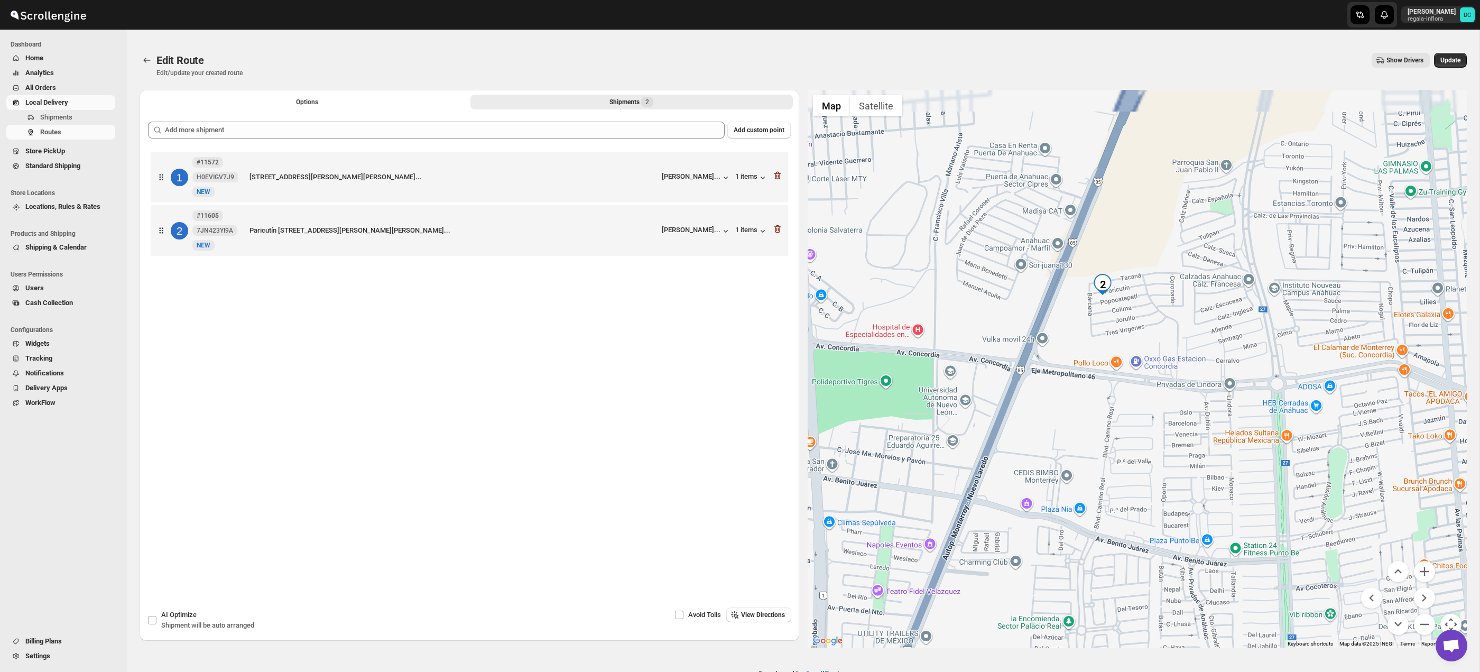
drag, startPoint x: 1132, startPoint y: 253, endPoint x: 1121, endPoint y: 337, distance: 84.8
click at [1121, 337] on div at bounding box center [1138, 369] width 660 height 558
click at [1427, 571] on button "Zoom in" at bounding box center [1424, 571] width 21 height 21
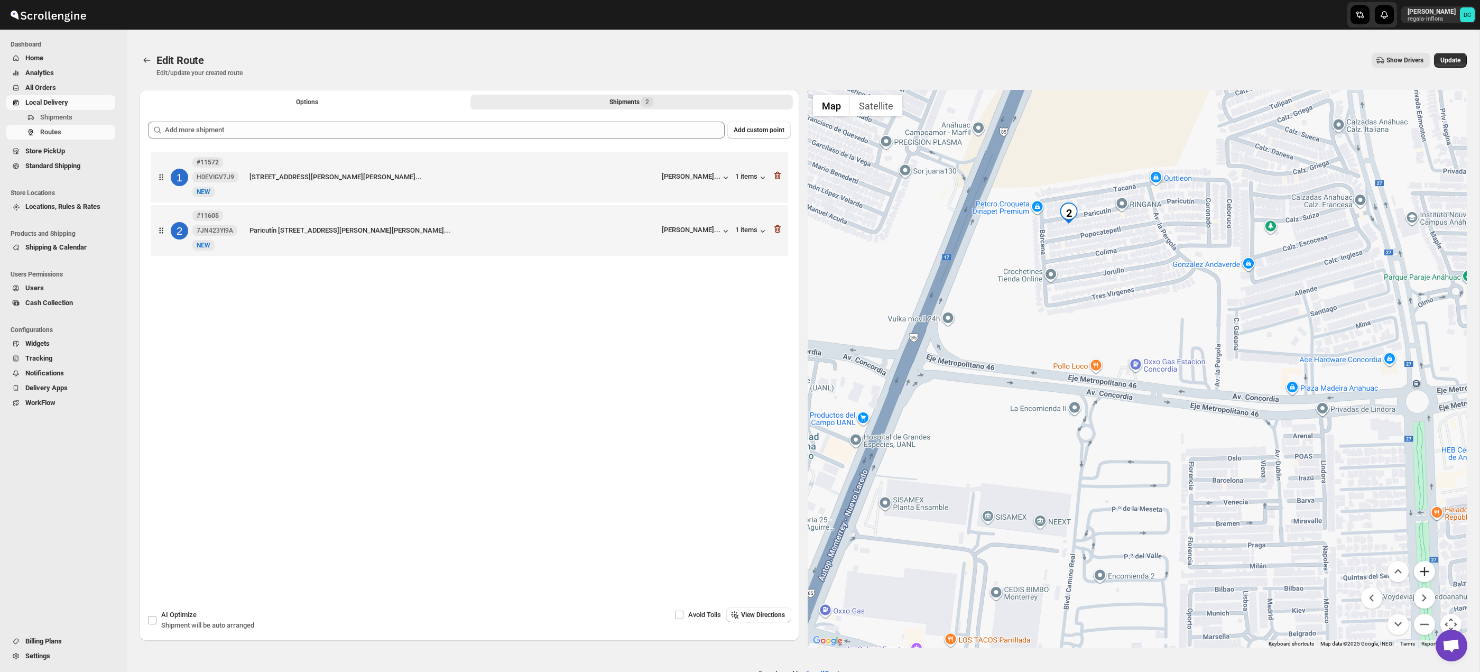
click at [1429, 574] on button "Zoom in" at bounding box center [1424, 571] width 21 height 21
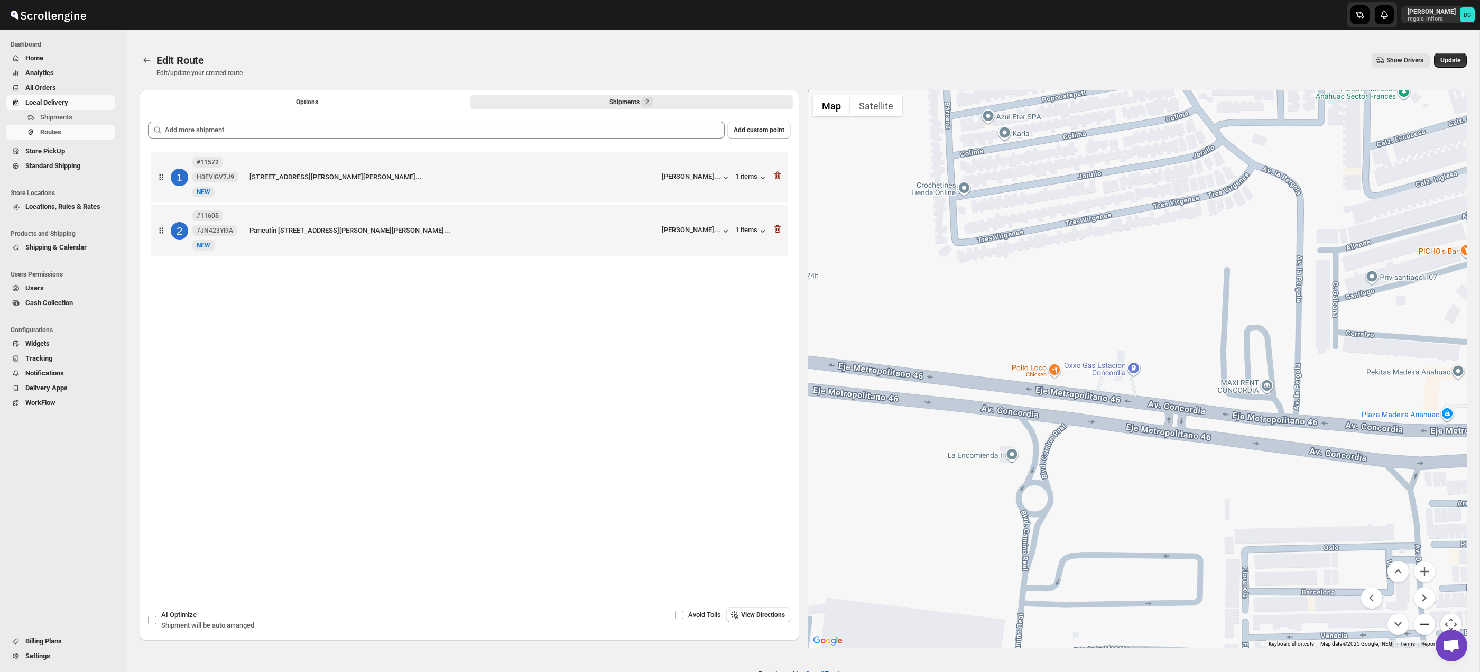
click at [1422, 631] on button "Zoom out" at bounding box center [1424, 624] width 21 height 21
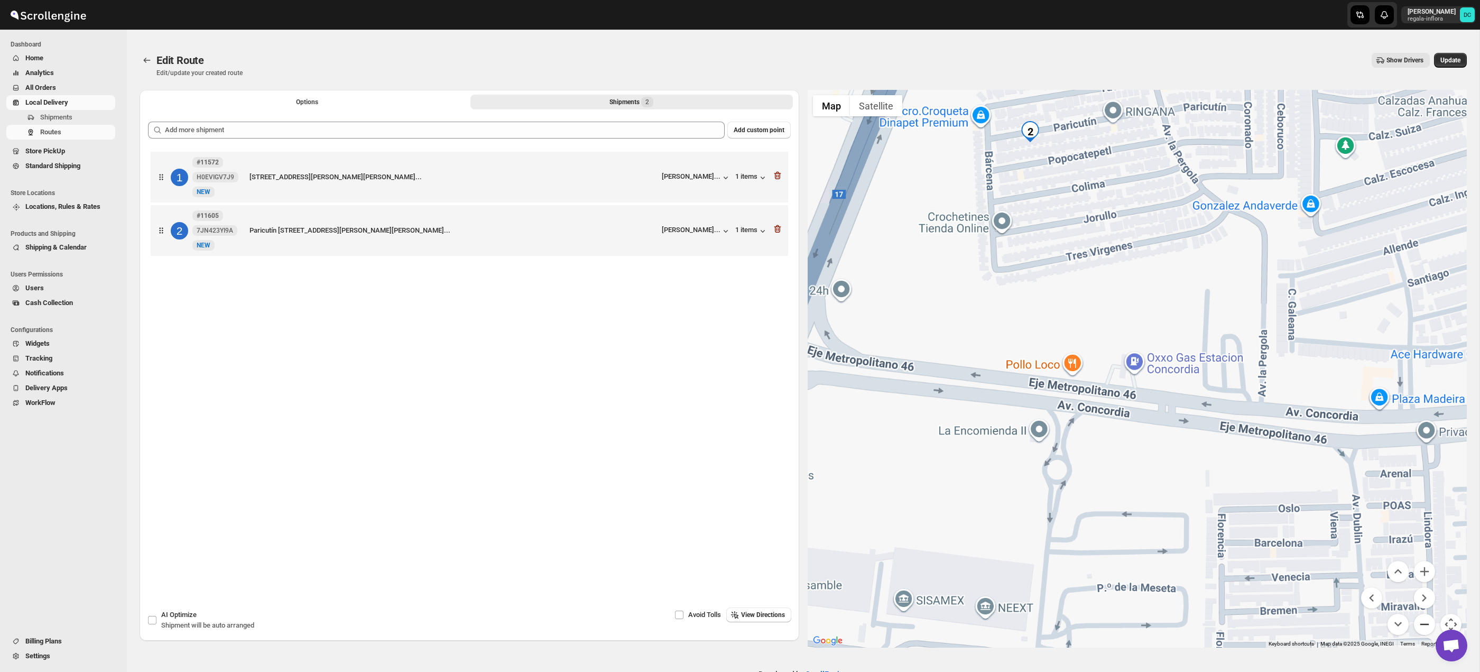
click at [1422, 631] on button "Zoom out" at bounding box center [1424, 624] width 21 height 21
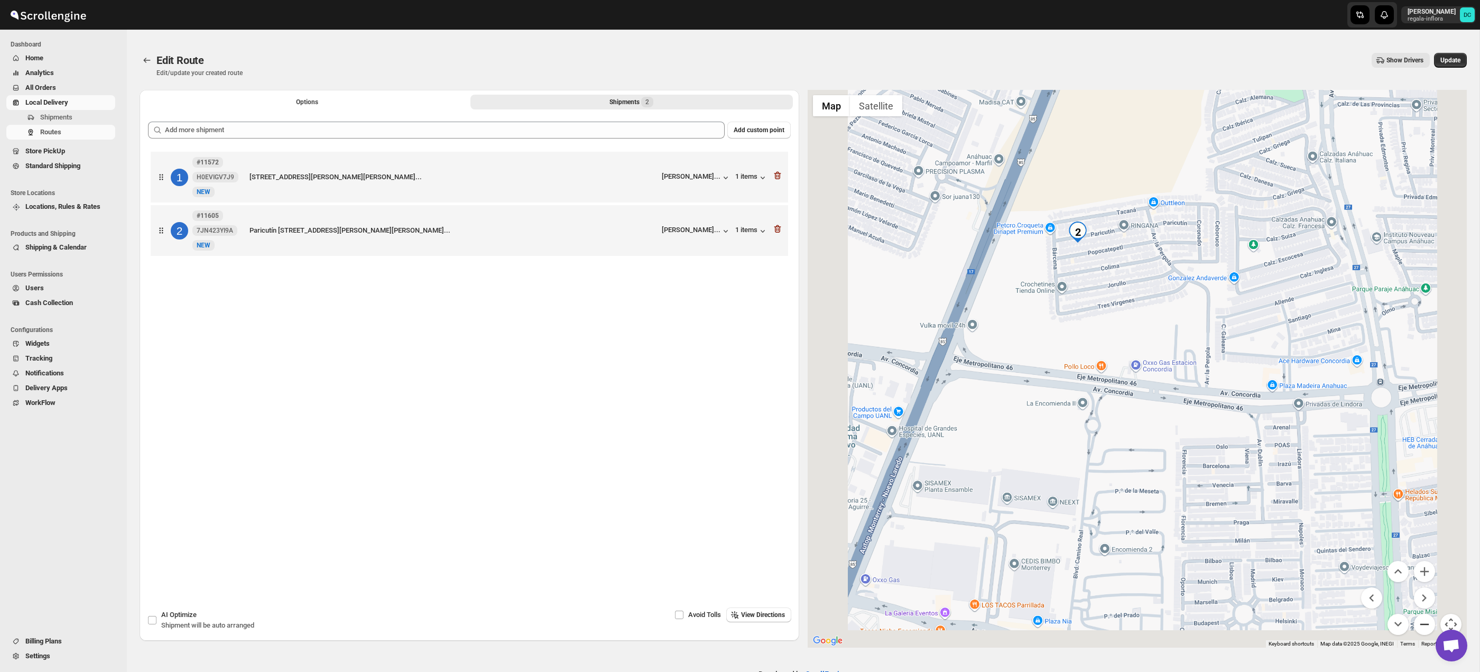
click at [1422, 631] on button "Zoom out" at bounding box center [1424, 624] width 21 height 21
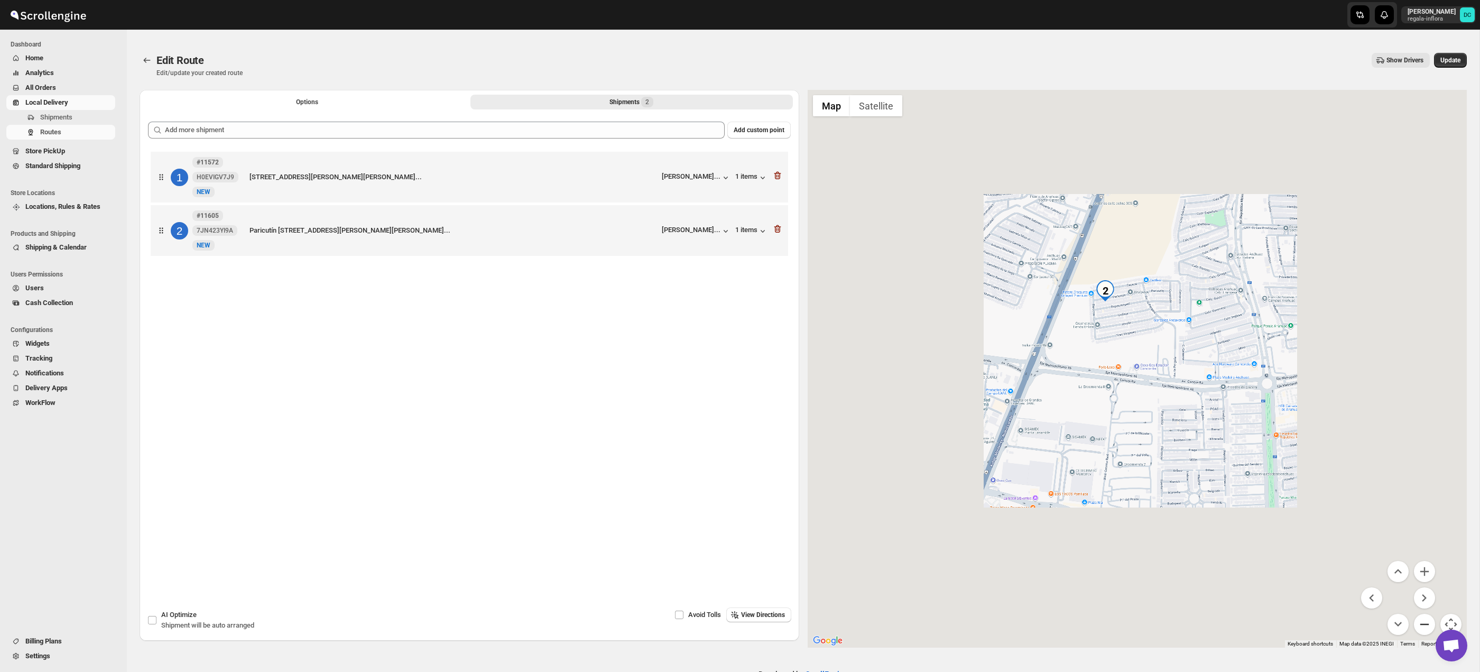
click at [1422, 631] on button "Zoom out" at bounding box center [1424, 624] width 21 height 21
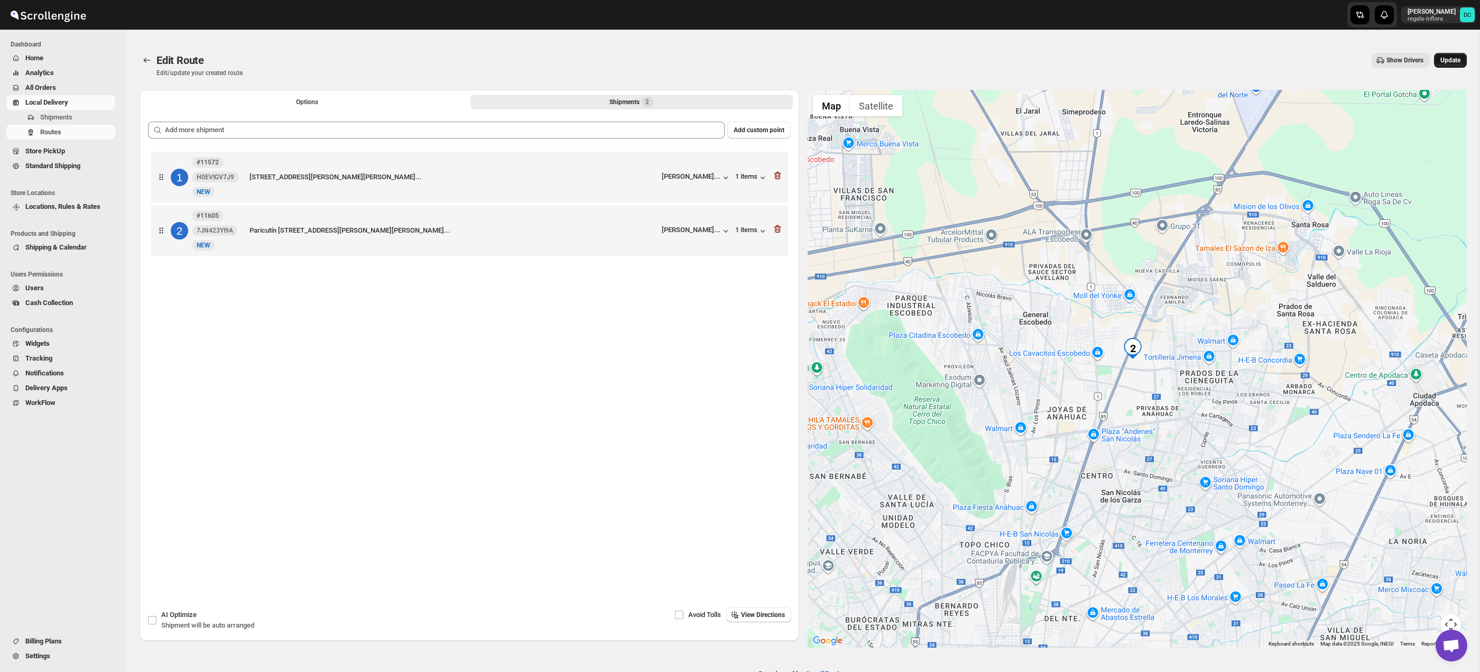
click at [1451, 62] on span "Update" at bounding box center [1450, 60] width 20 height 8
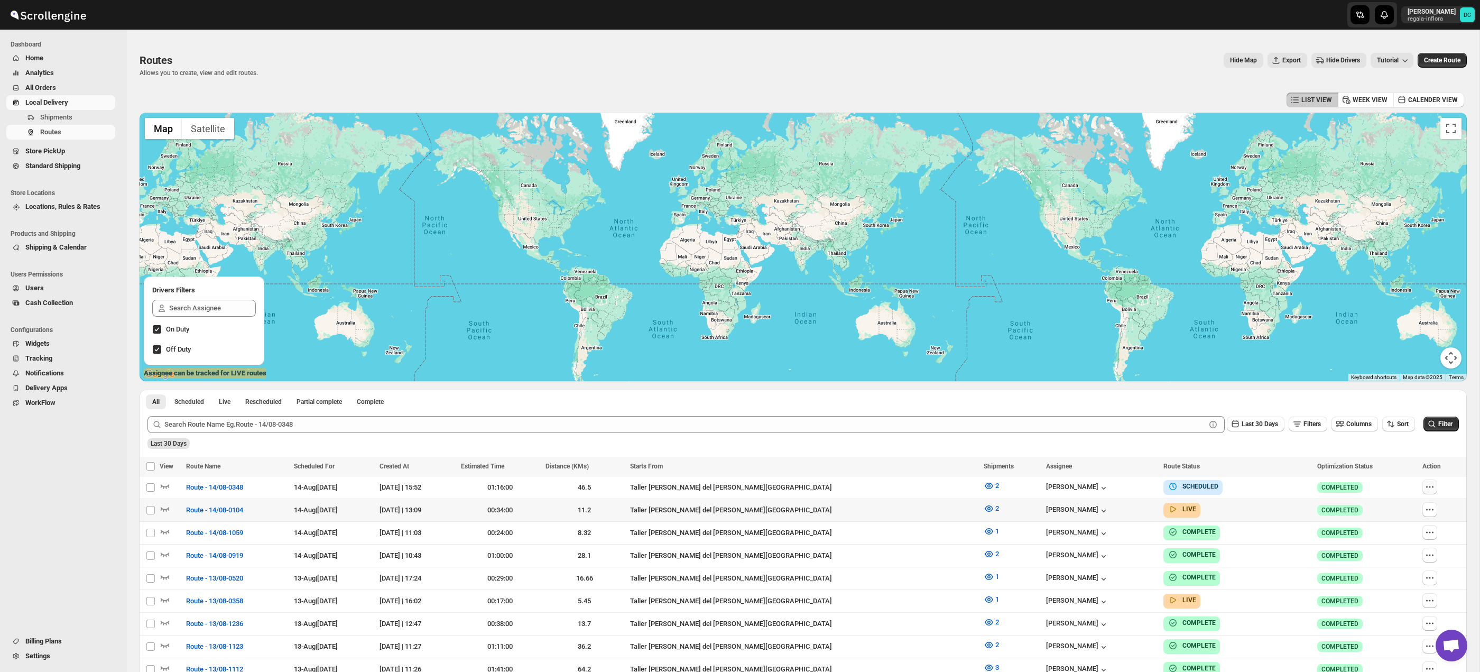
click at [1429, 490] on icon "button" at bounding box center [1430, 487] width 11 height 11
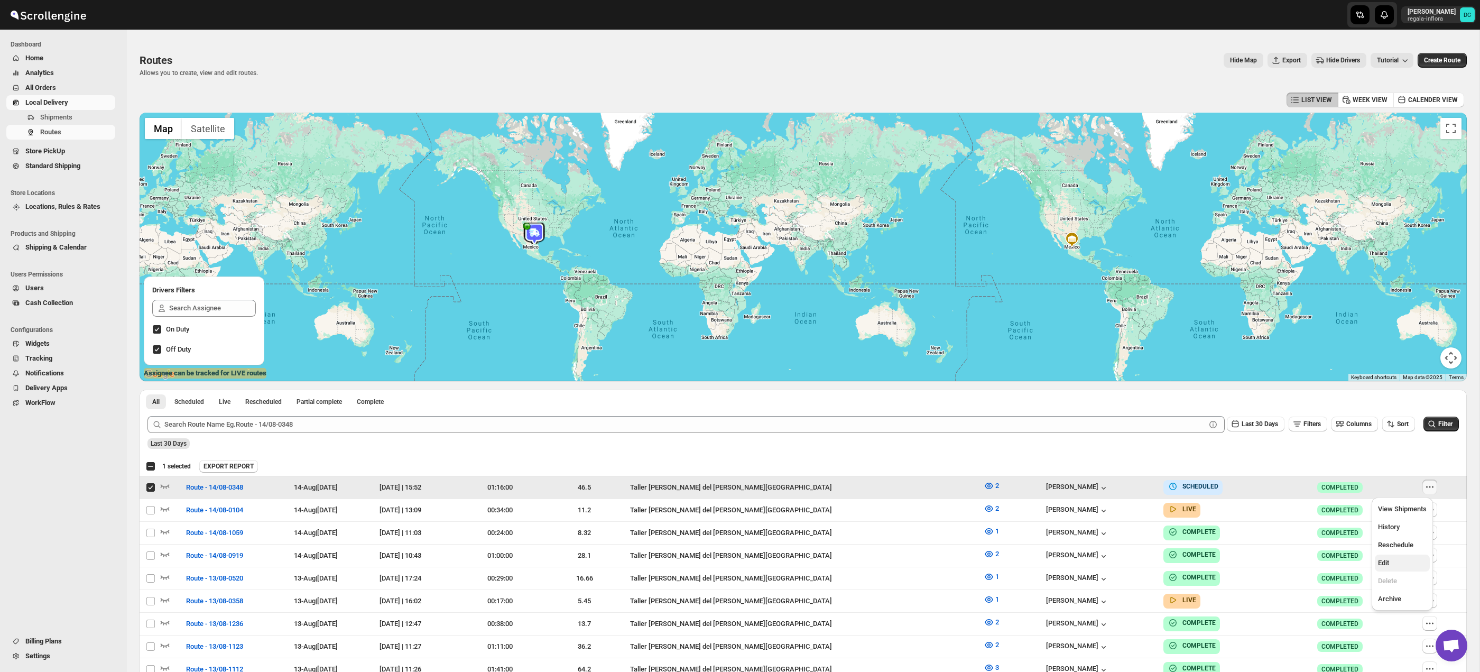
click at [1394, 565] on span "Edit" at bounding box center [1402, 563] width 49 height 11
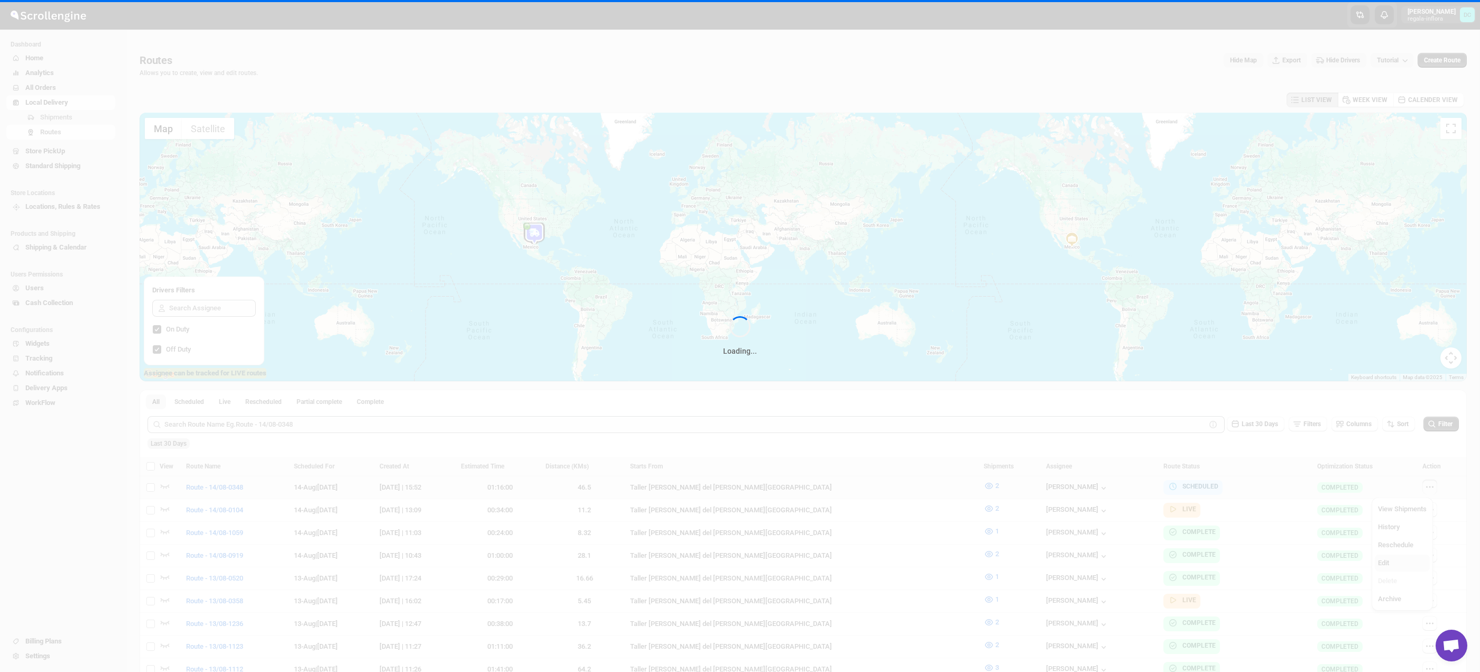
checkbox input "false"
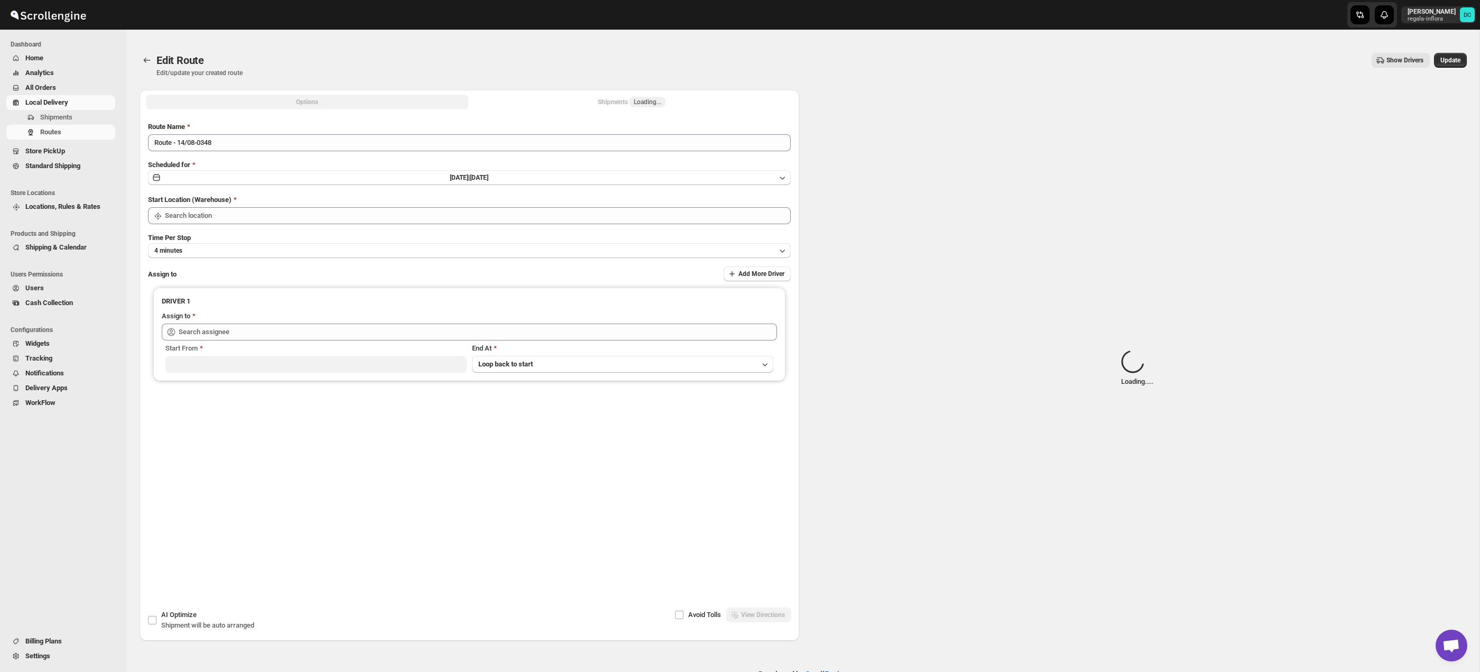
type input "Route - 14/08-0348"
type input "Taller [PERSON_NAME] del [PERSON_NAME][GEOGRAPHIC_DATA]"
click at [603, 99] on div "Shipments Loading..." at bounding box center [632, 102] width 68 height 11
type input "[PERSON_NAME] ([EMAIL_ADDRESS][DOMAIN_NAME])"
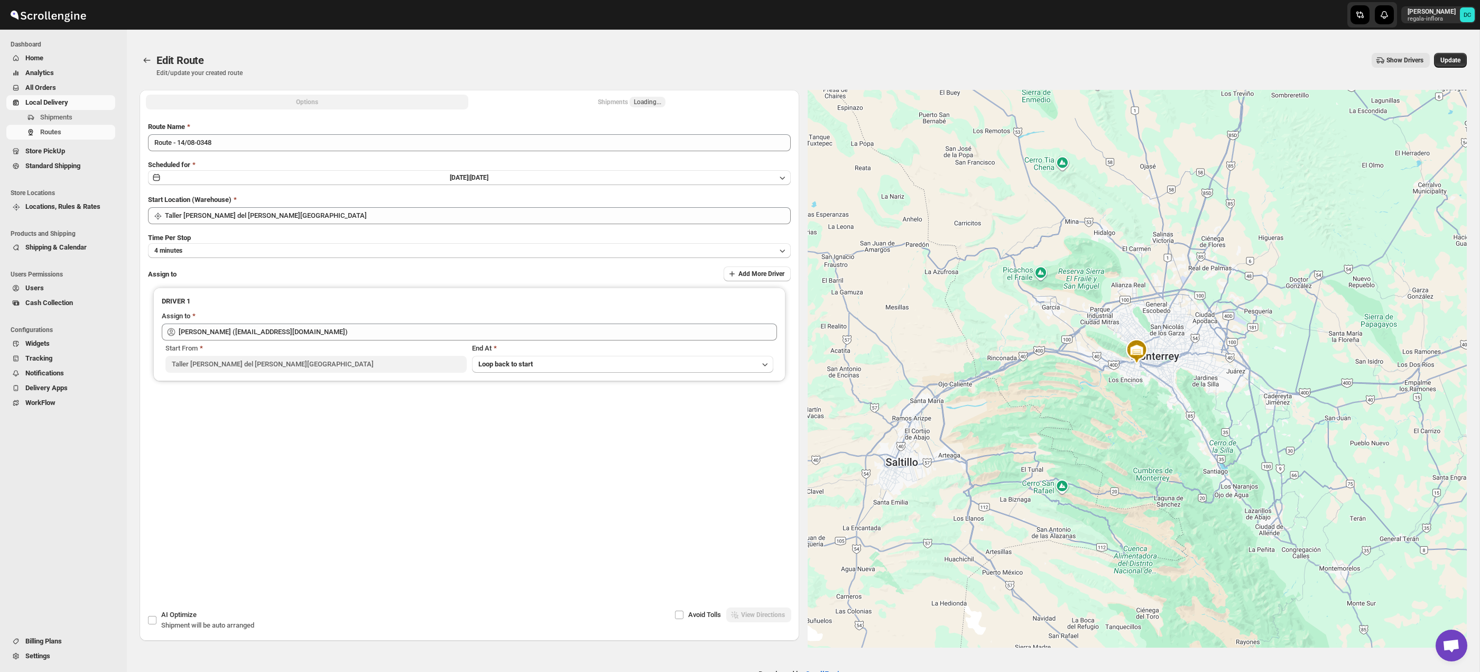
drag, startPoint x: 679, startPoint y: 101, endPoint x: 651, endPoint y: 102, distance: 27.5
click at [678, 101] on button "Shipments Loading..." at bounding box center [631, 102] width 322 height 15
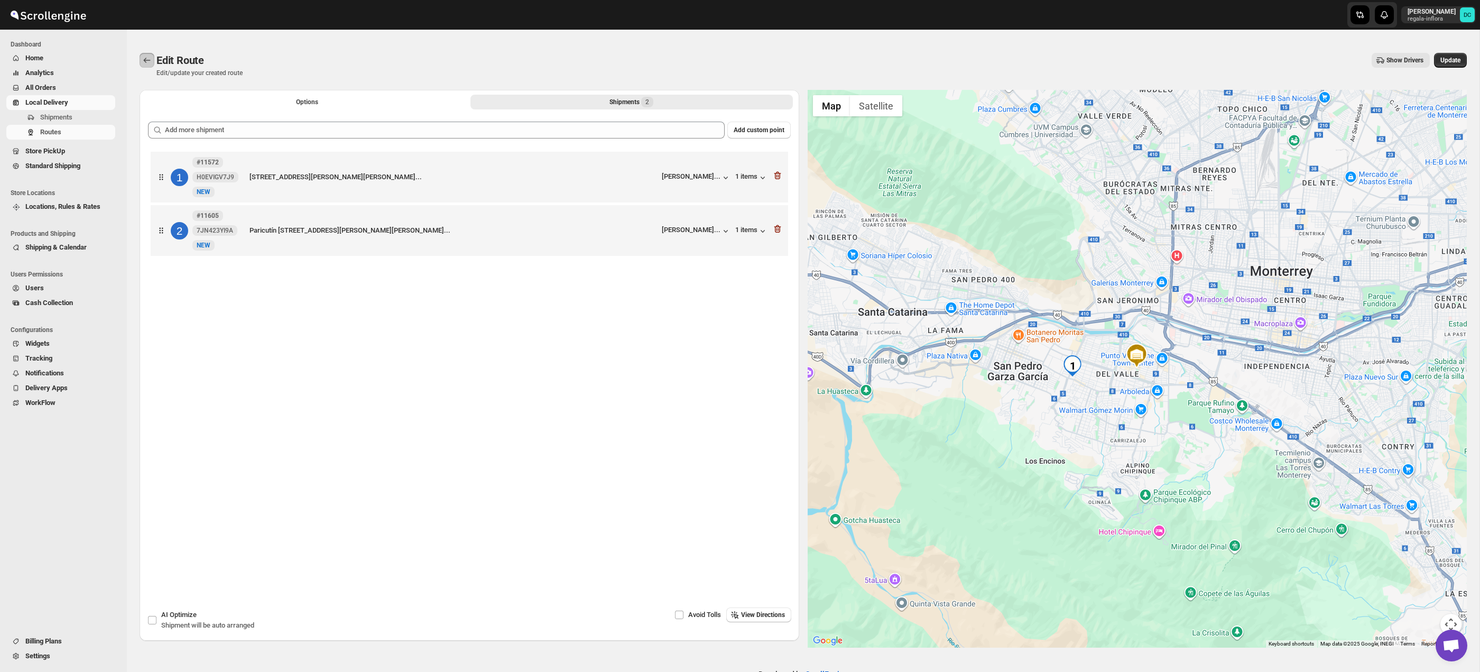
click at [150, 57] on icon "Routes" at bounding box center [147, 60] width 11 height 11
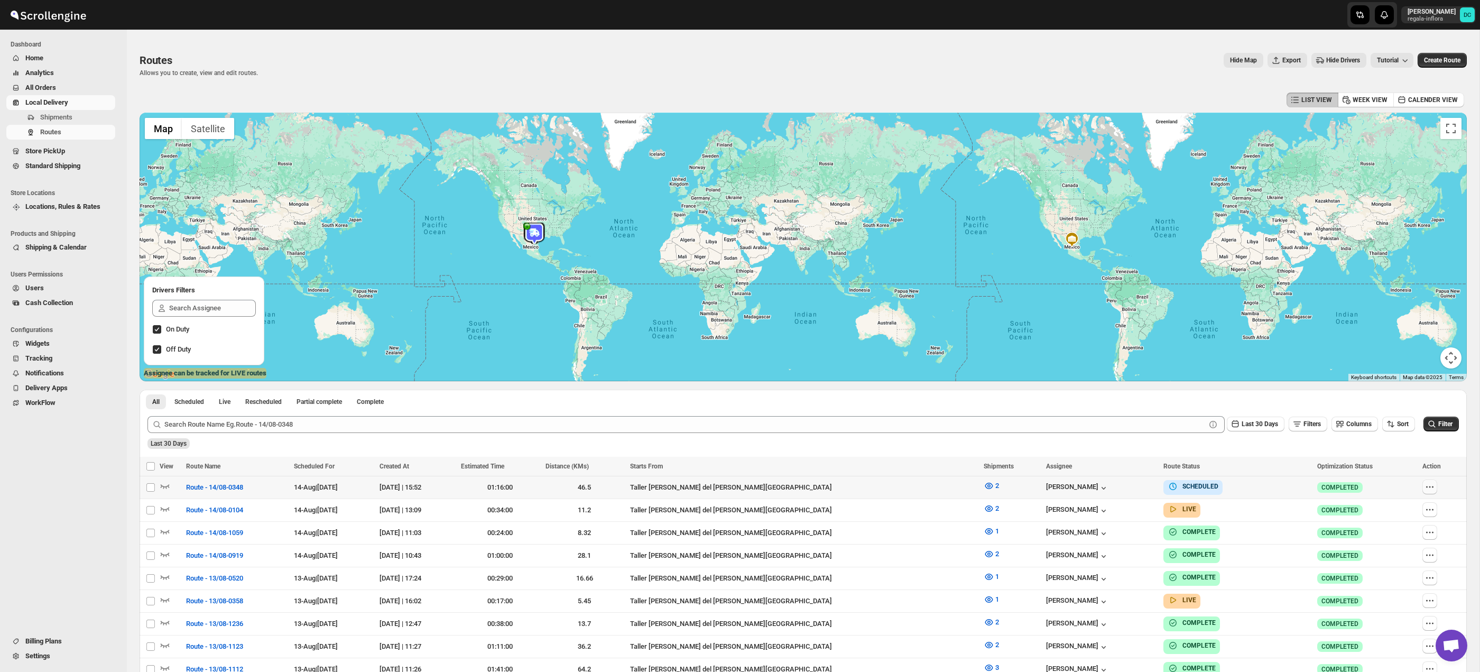
click at [1426, 487] on icon "button" at bounding box center [1430, 487] width 11 height 11
checkbox input "true"
click at [1402, 560] on span "Edit" at bounding box center [1402, 563] width 49 height 11
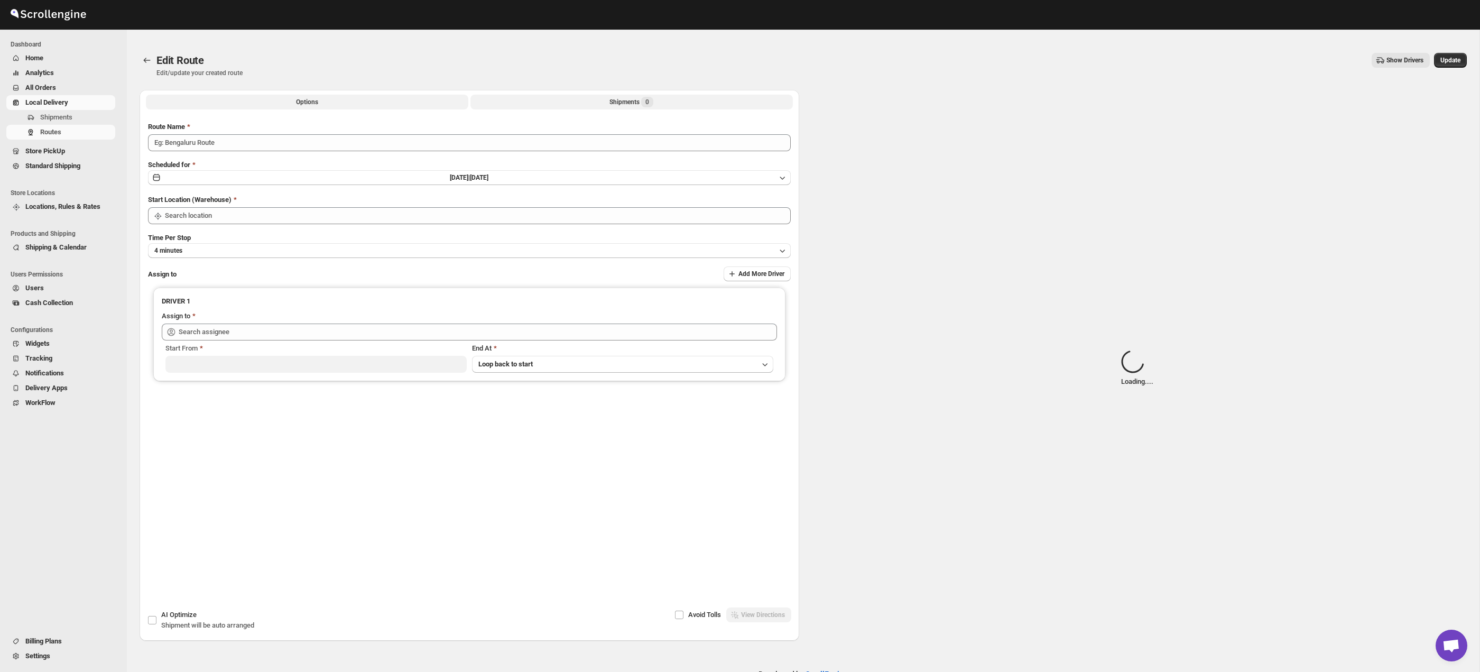
click at [698, 102] on button "Shipments 0" at bounding box center [631, 102] width 322 height 15
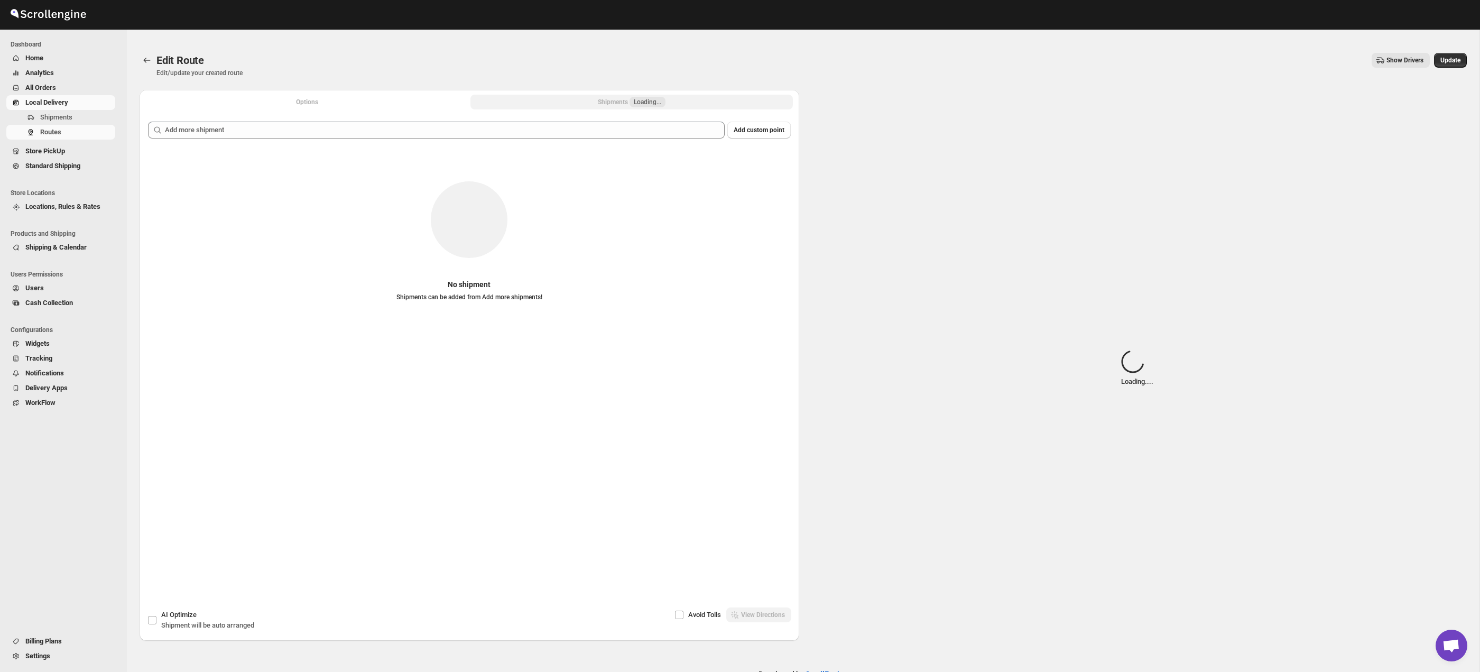
click at [356, 104] on button "Options" at bounding box center [307, 102] width 322 height 15
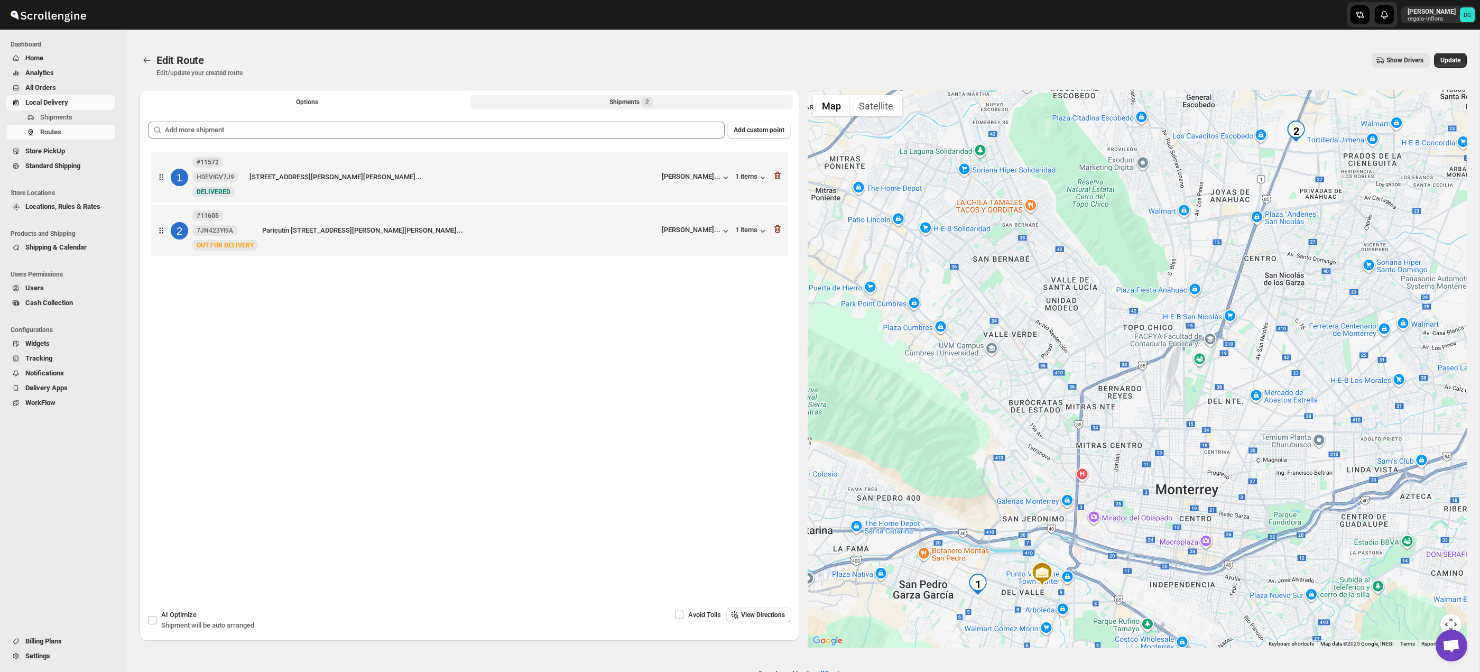
click at [613, 104] on div "Shipments 2" at bounding box center [631, 102] width 44 height 11
click at [149, 57] on icon "Routes" at bounding box center [147, 60] width 11 height 11
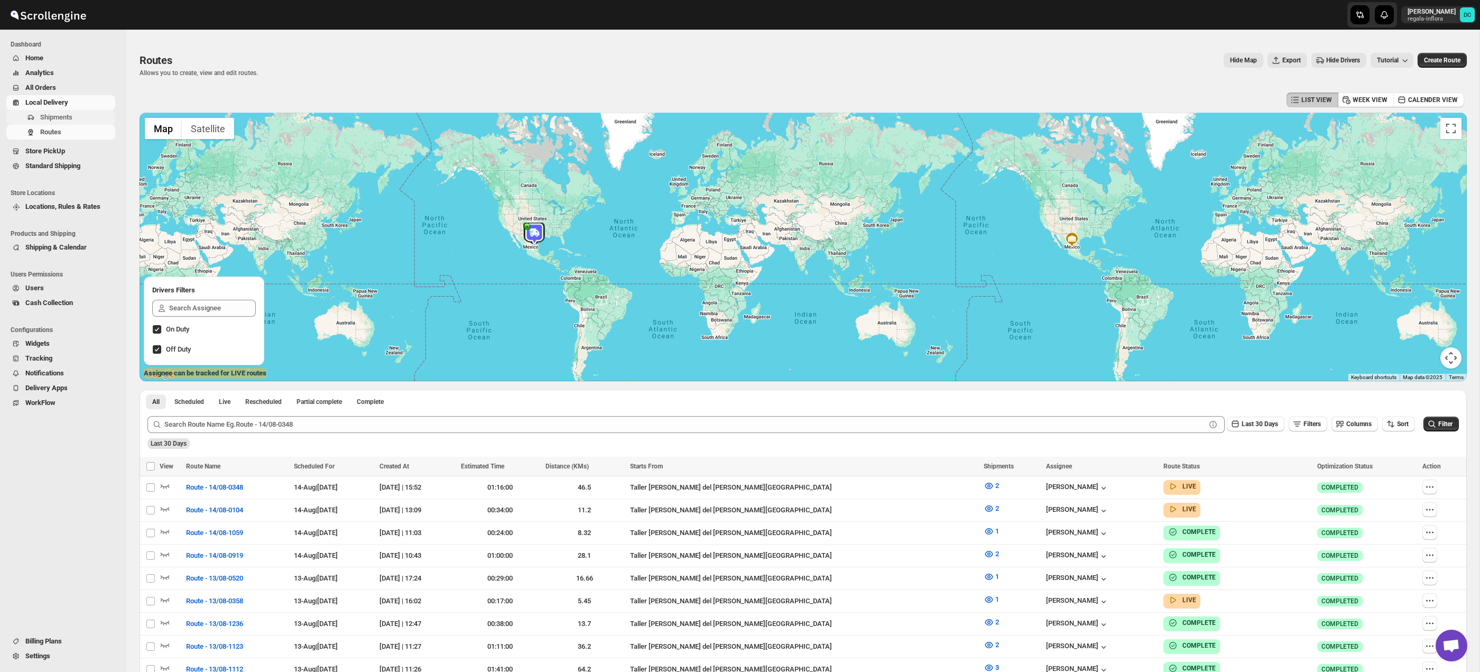
click at [57, 118] on span "Shipments" at bounding box center [56, 117] width 32 height 8
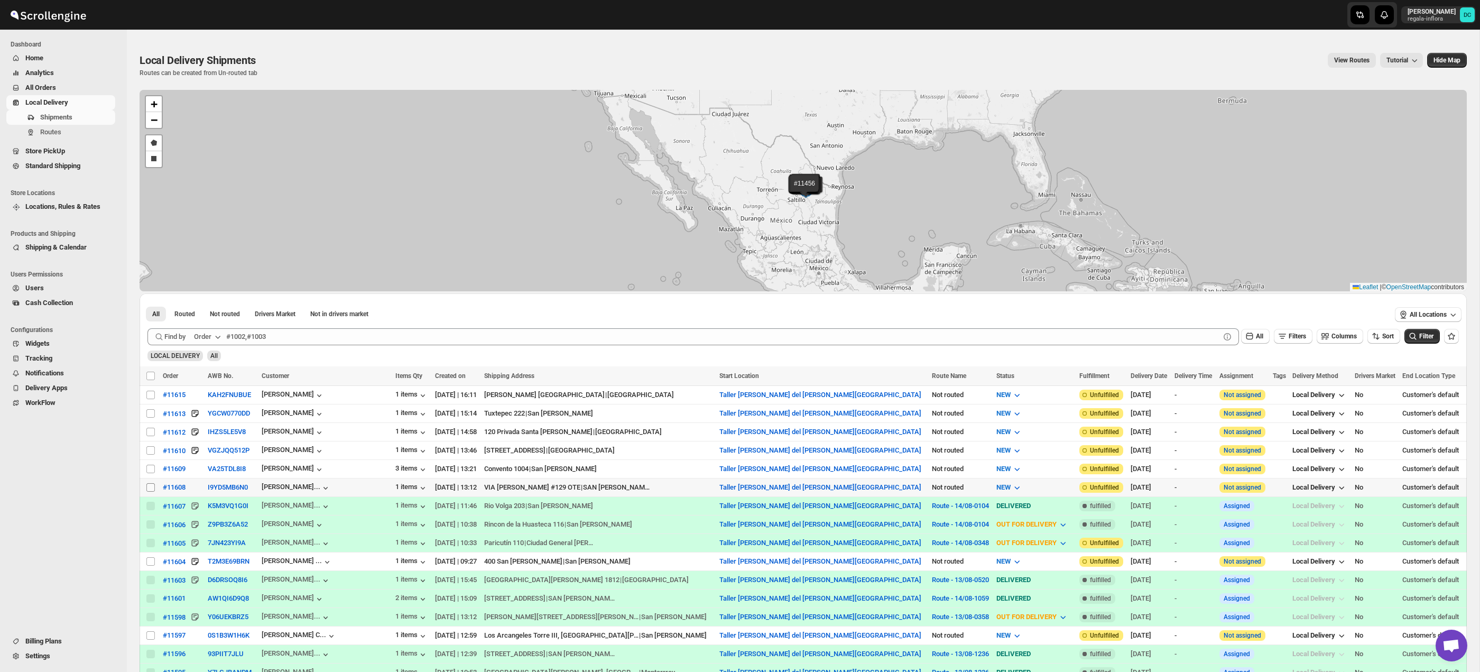
click at [152, 487] on input "Select shipment" at bounding box center [150, 487] width 8 height 8
checkbox input "true"
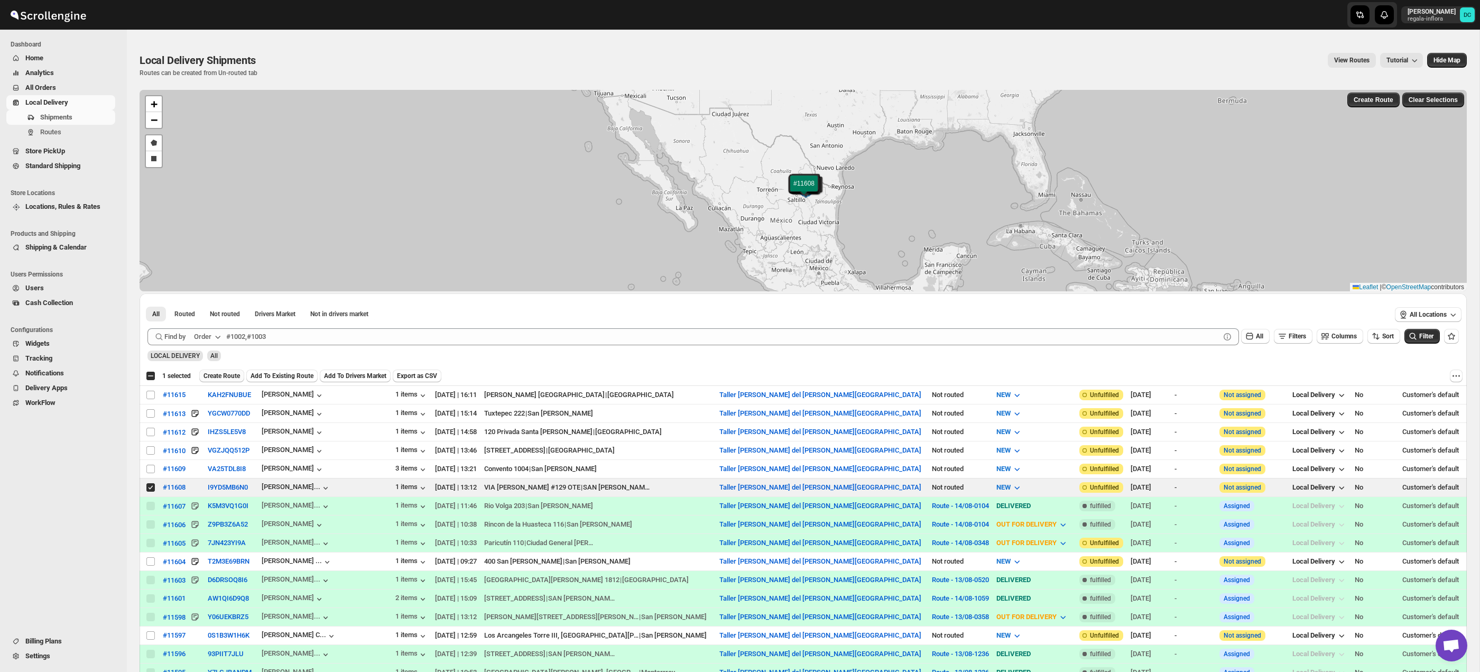
click at [226, 374] on span "Create Route" at bounding box center [222, 376] width 36 height 8
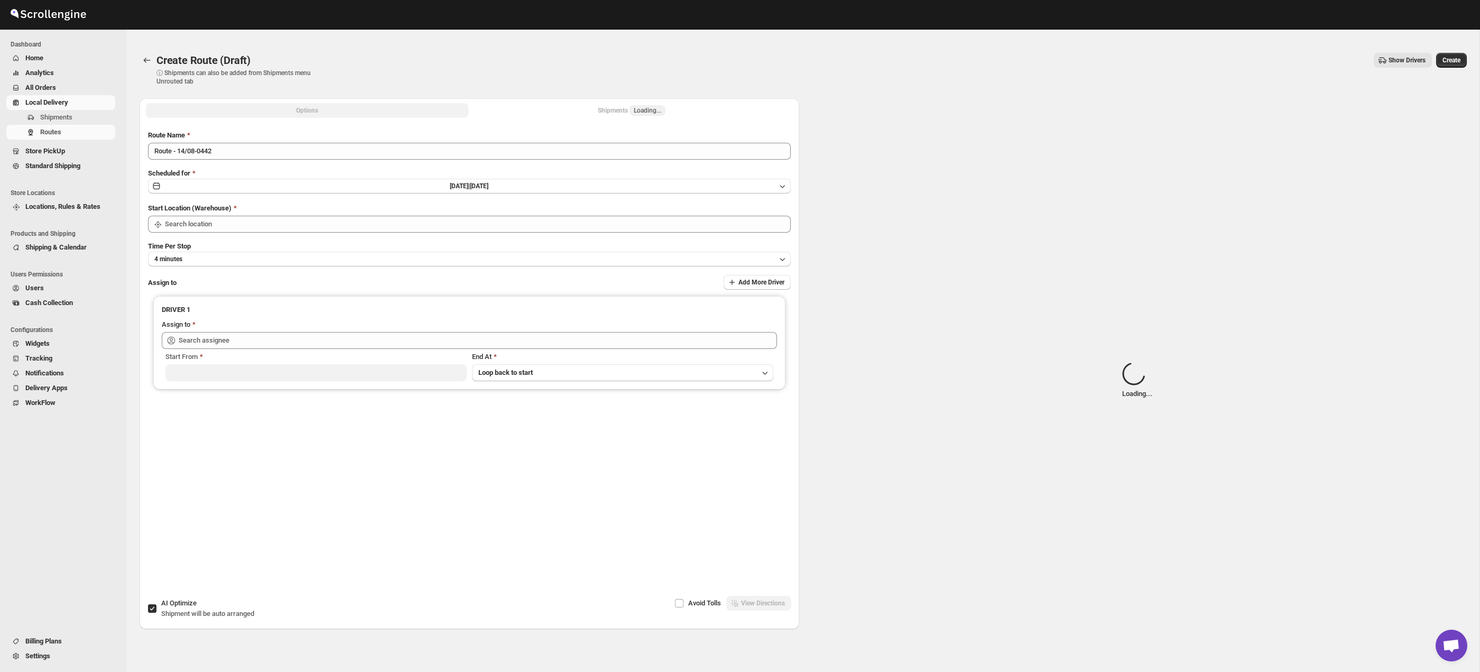
type input "Taller [PERSON_NAME] del [PERSON_NAME][GEOGRAPHIC_DATA]"
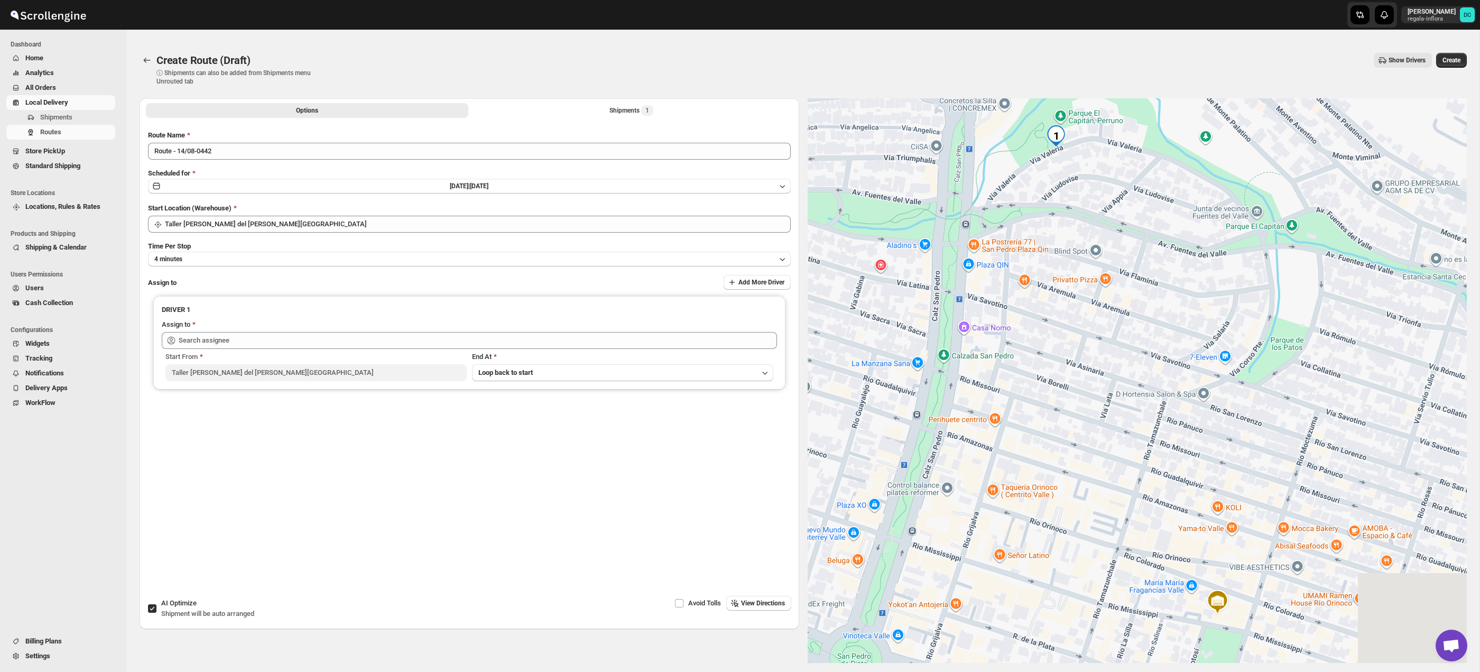
click at [1101, 348] on div at bounding box center [1138, 380] width 660 height 565
drag, startPoint x: 1148, startPoint y: 266, endPoint x: 1175, endPoint y: 362, distance: 98.9
click at [1175, 362] on div at bounding box center [1138, 380] width 660 height 565
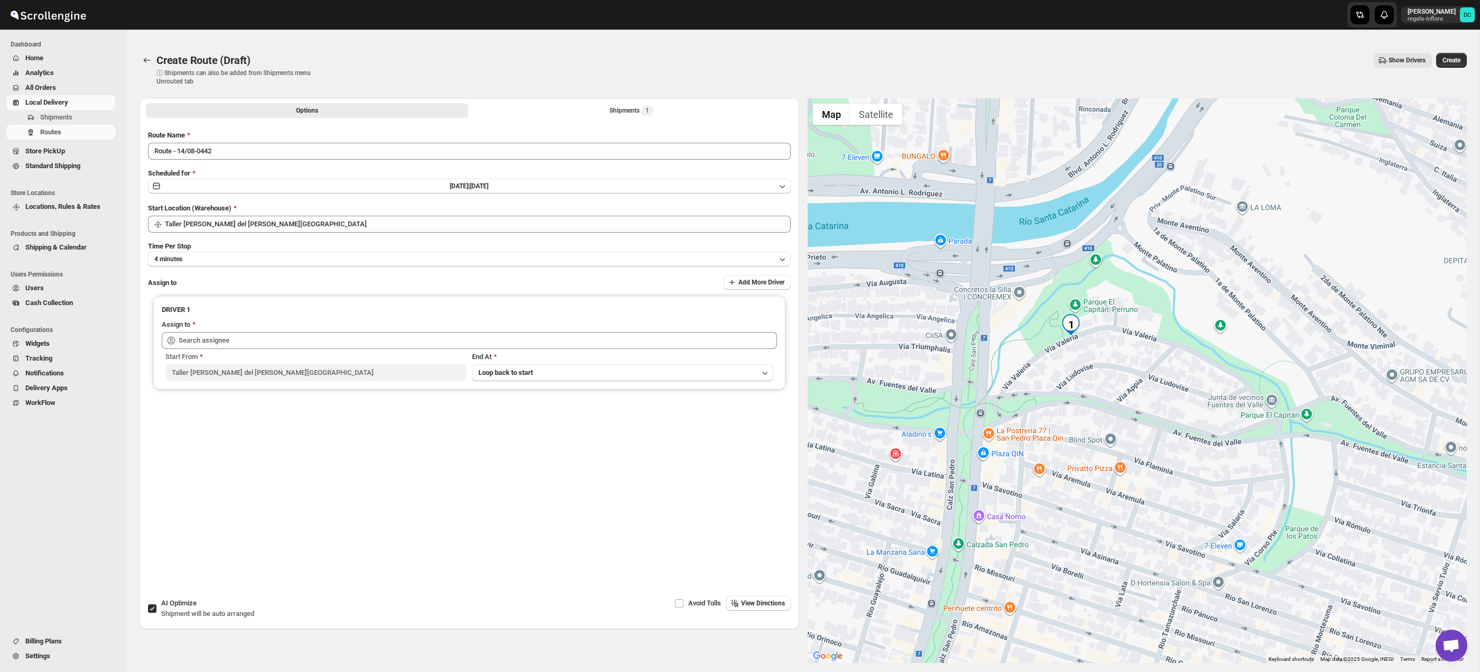
scroll to position [24, 0]
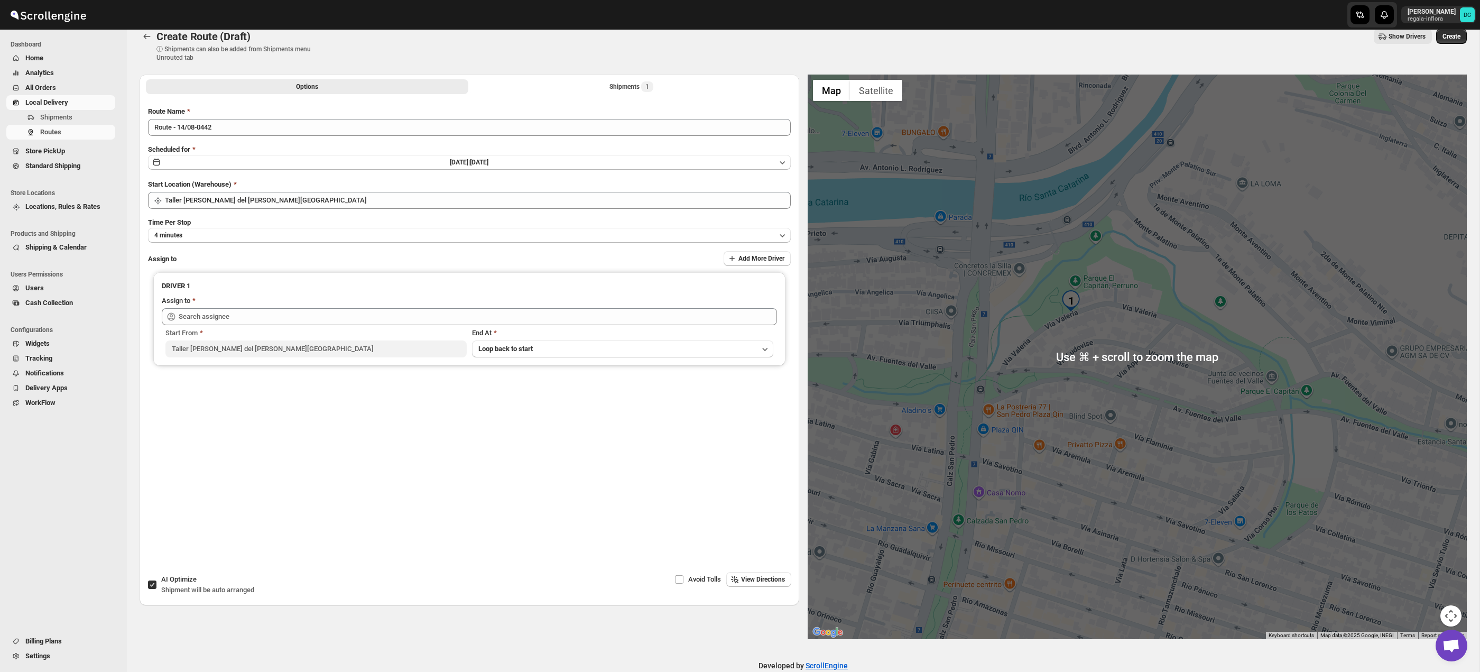
click at [1452, 607] on button "Map camera controls" at bounding box center [1450, 615] width 21 height 21
click at [1424, 561] on button "Zoom in" at bounding box center [1424, 562] width 21 height 21
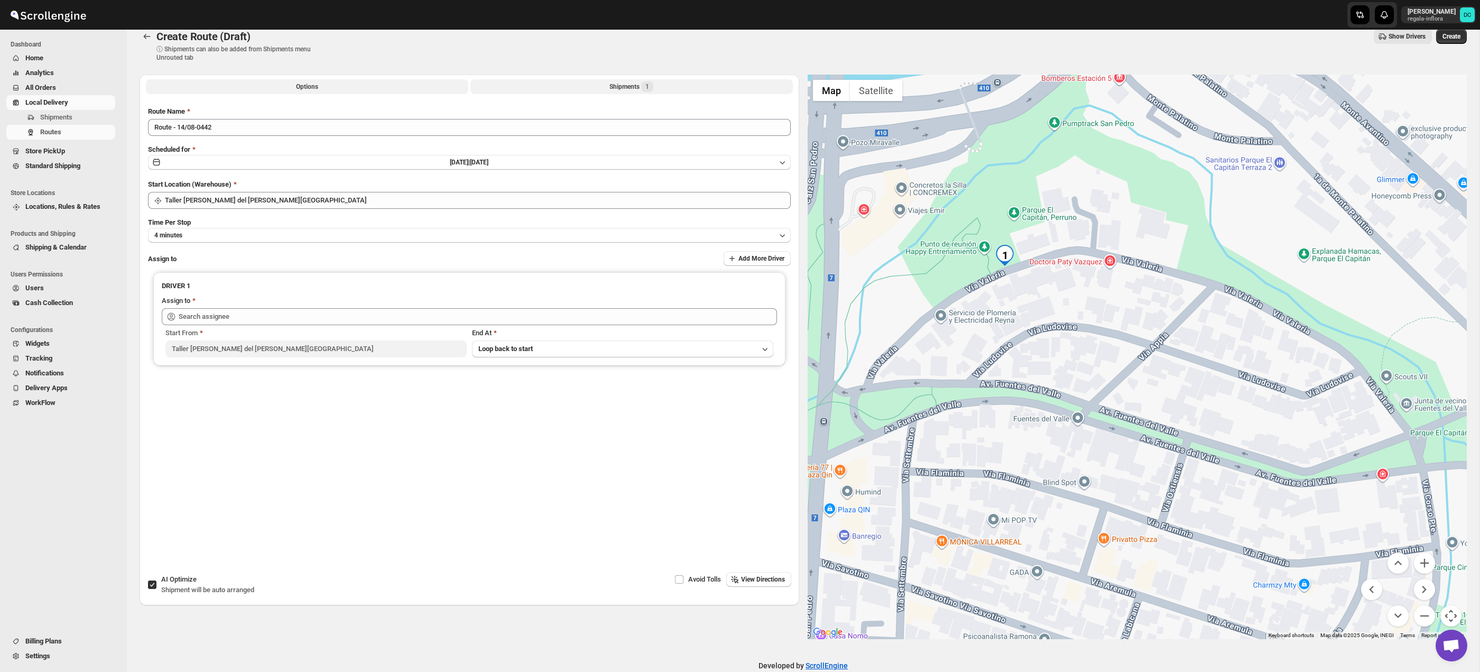
click at [550, 87] on button "Shipments 1" at bounding box center [631, 86] width 322 height 15
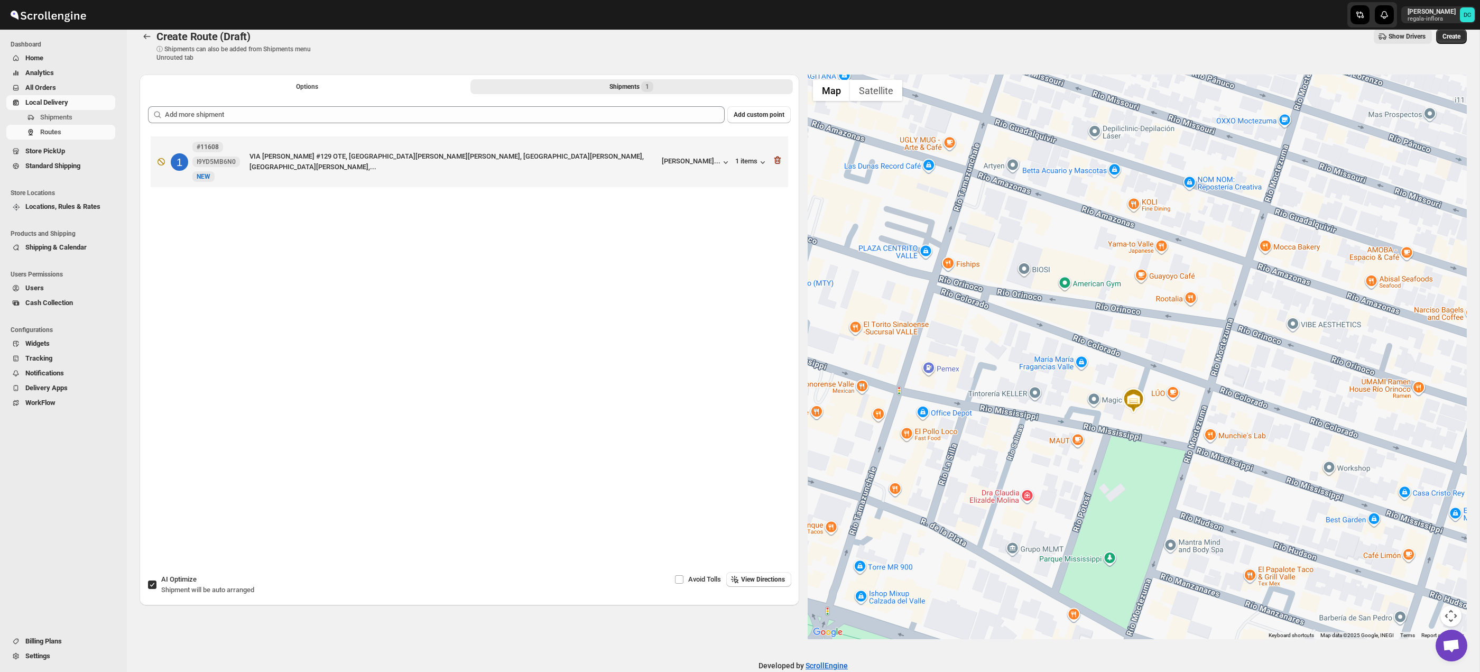
drag, startPoint x: 1108, startPoint y: 269, endPoint x: 1101, endPoint y: 409, distance: 139.7
click at [1101, 409] on div at bounding box center [1138, 357] width 660 height 565
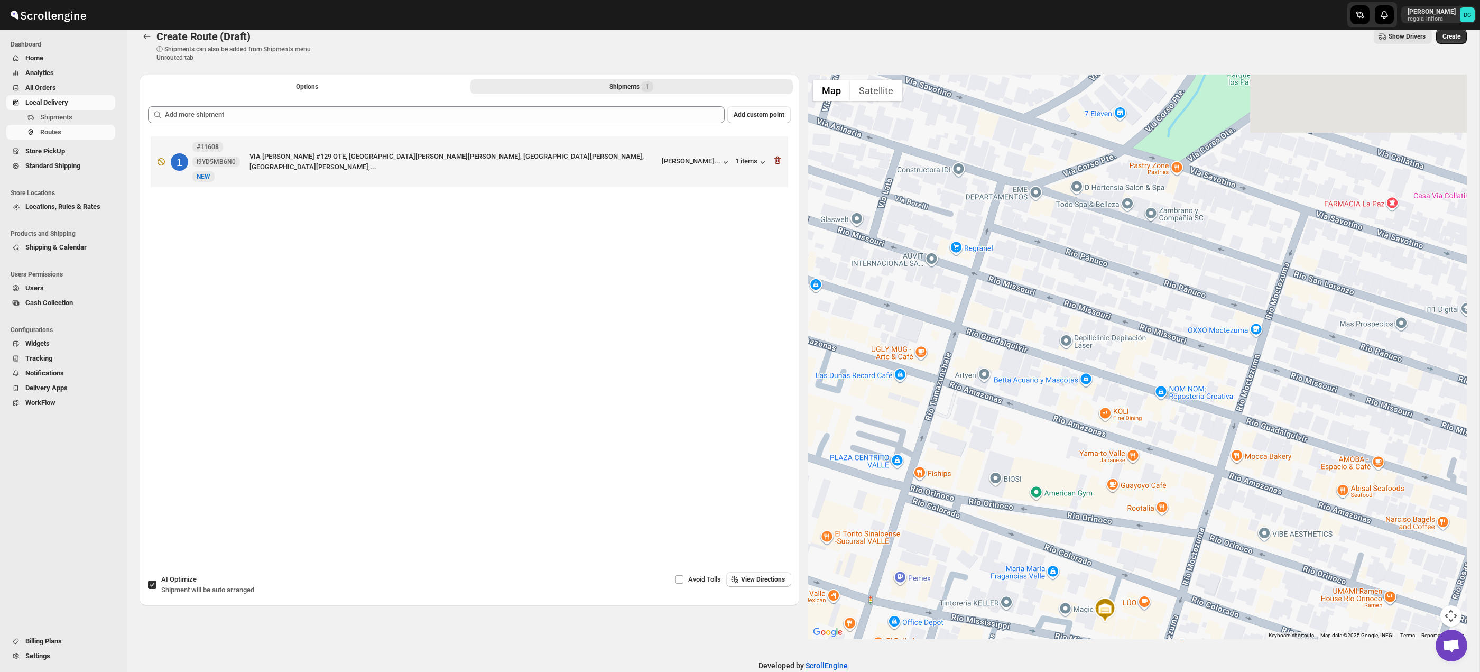
drag, startPoint x: 1111, startPoint y: 309, endPoint x: 1087, endPoint y: 414, distance: 107.7
click at [1087, 414] on div at bounding box center [1138, 357] width 660 height 565
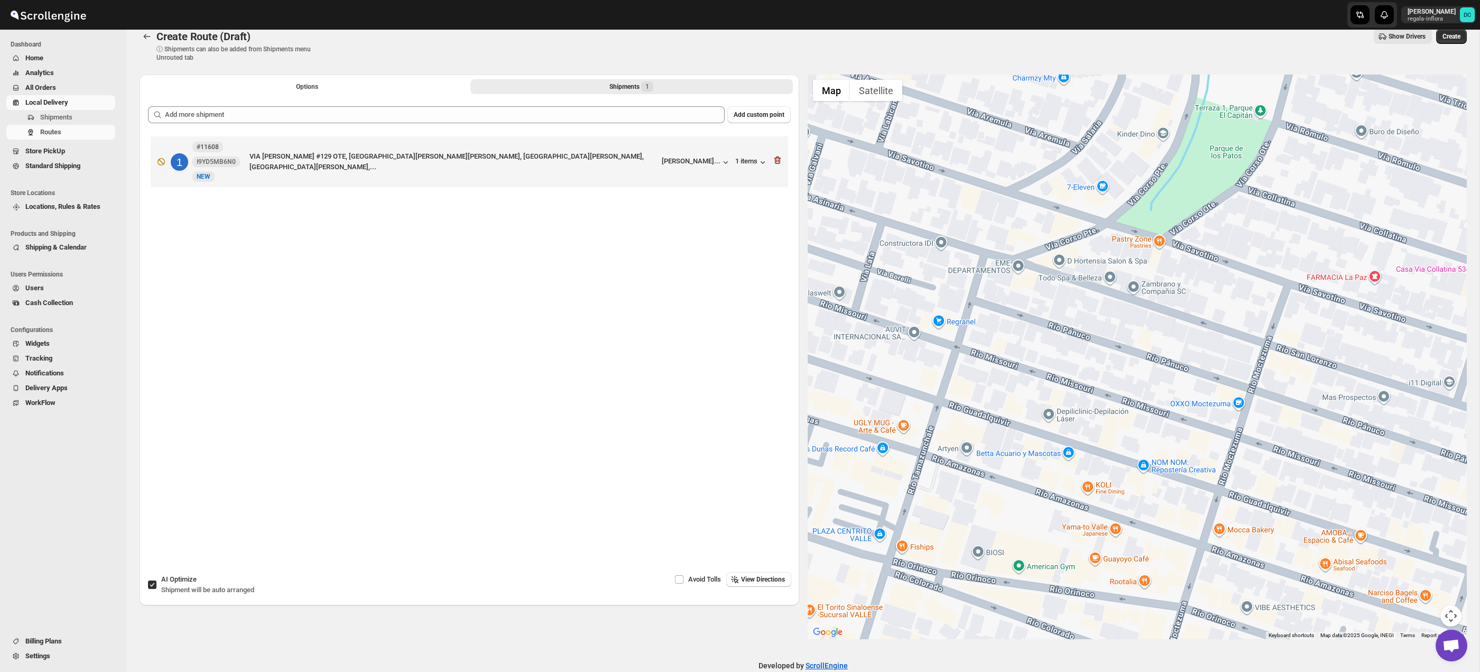
drag, startPoint x: 1102, startPoint y: 377, endPoint x: 1123, endPoint y: 345, distance: 38.6
click at [1092, 419] on div at bounding box center [1138, 357] width 660 height 565
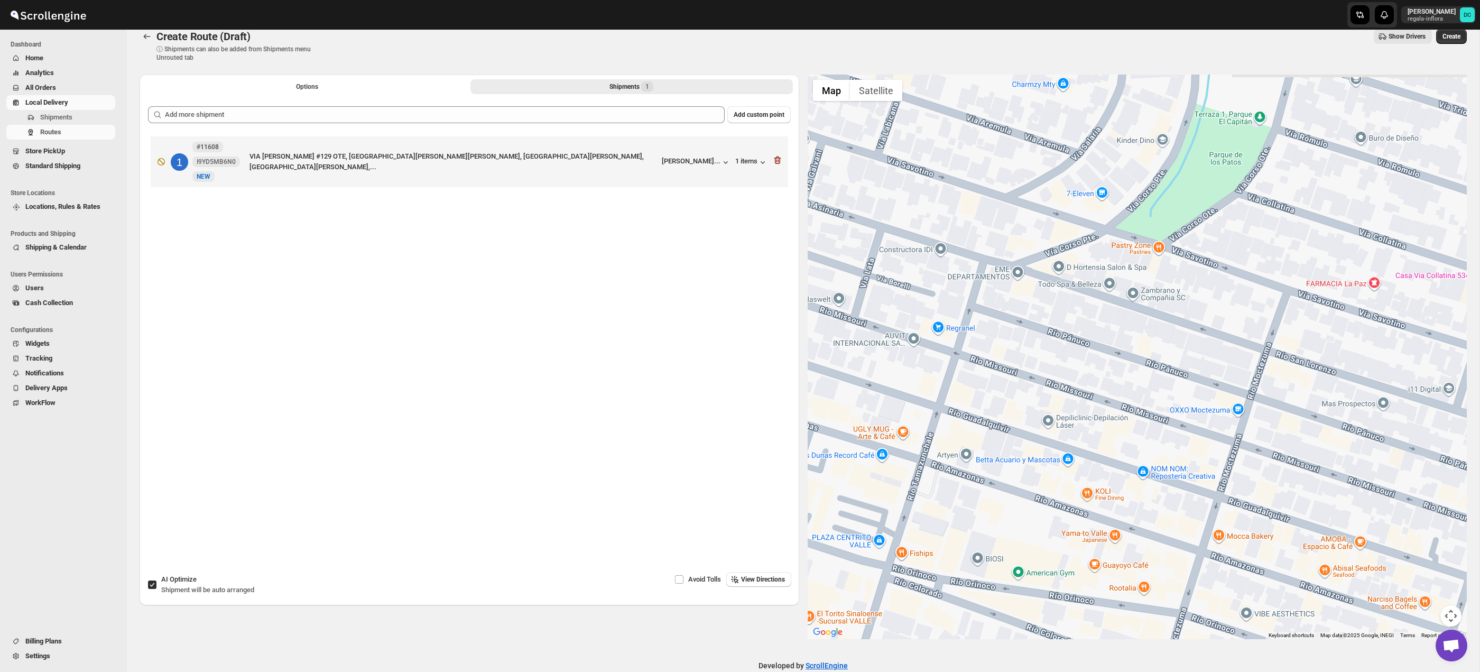
drag, startPoint x: 1128, startPoint y: 337, endPoint x: 1102, endPoint y: 449, distance: 115.1
click at [1102, 448] on div at bounding box center [1138, 357] width 660 height 565
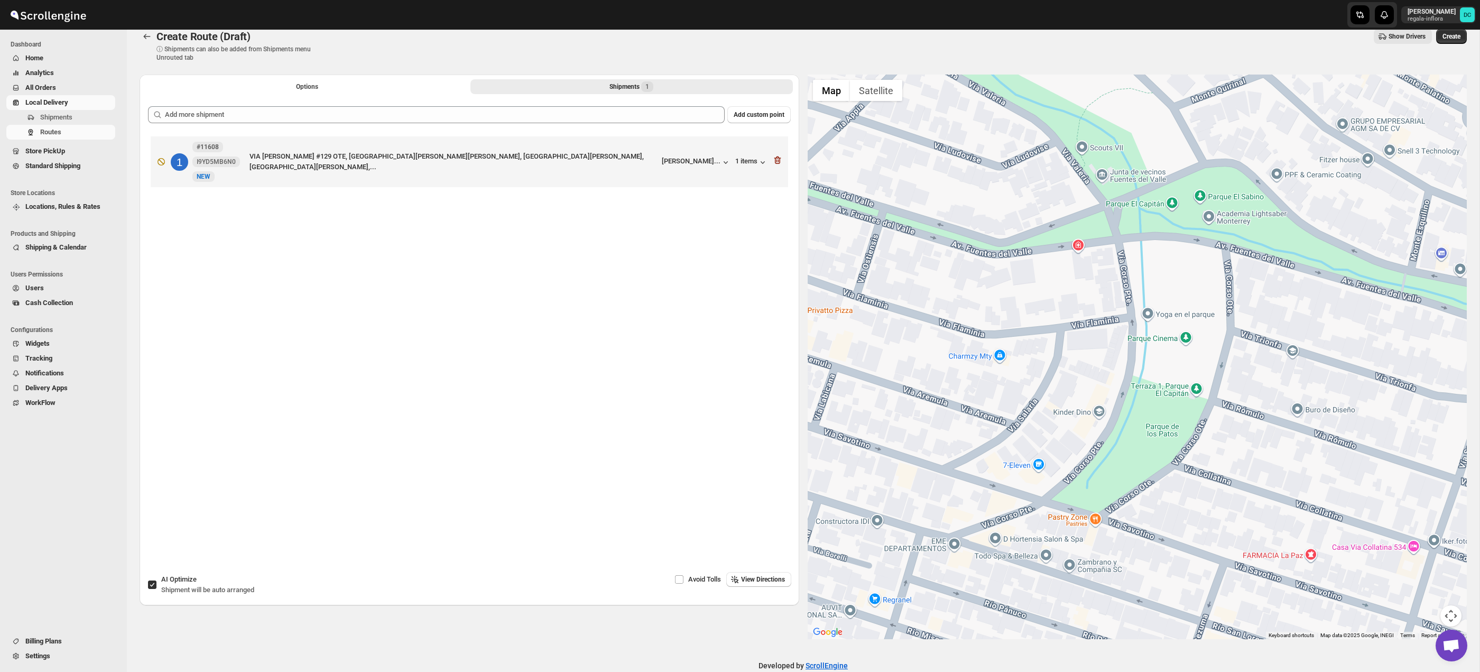
drag, startPoint x: 1165, startPoint y: 352, endPoint x: 1164, endPoint y: 395, distance: 43.3
click at [1159, 394] on div at bounding box center [1138, 357] width 660 height 565
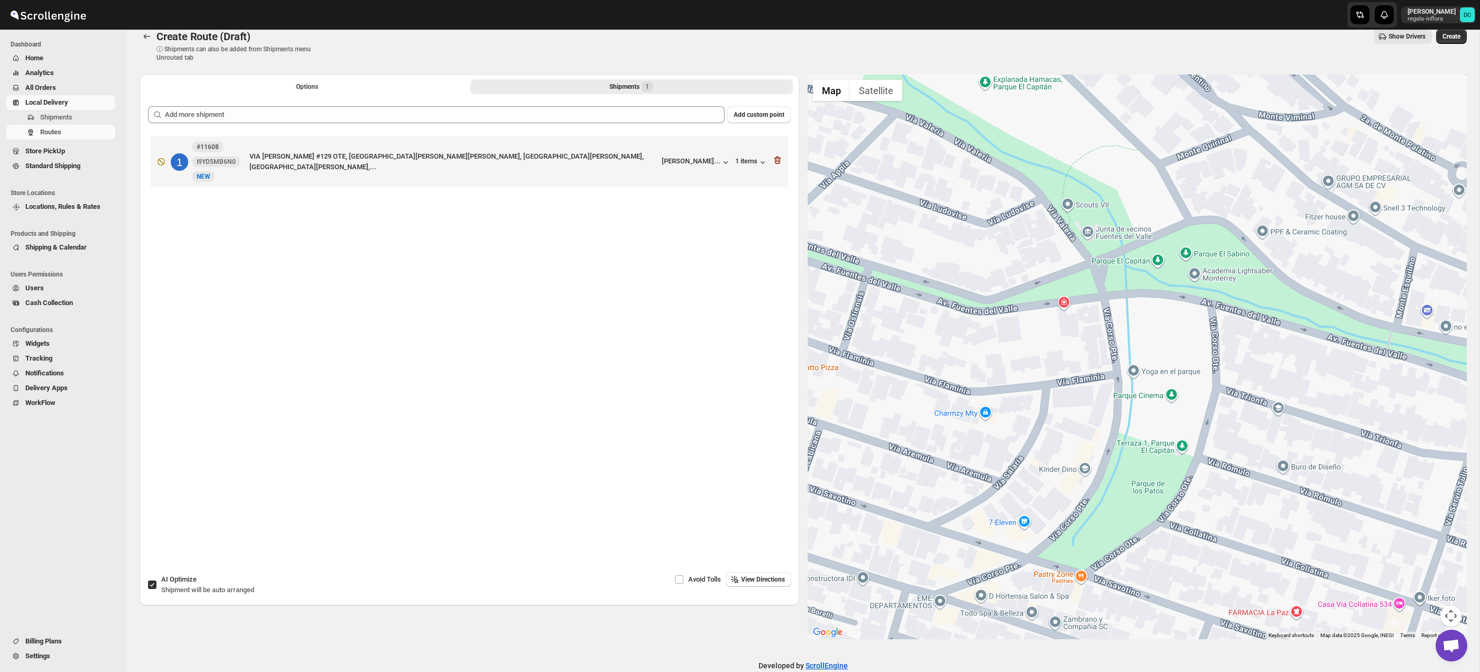
drag, startPoint x: 1295, startPoint y: 366, endPoint x: 1251, endPoint y: 437, distance: 83.2
click at [1250, 437] on div at bounding box center [1138, 357] width 660 height 565
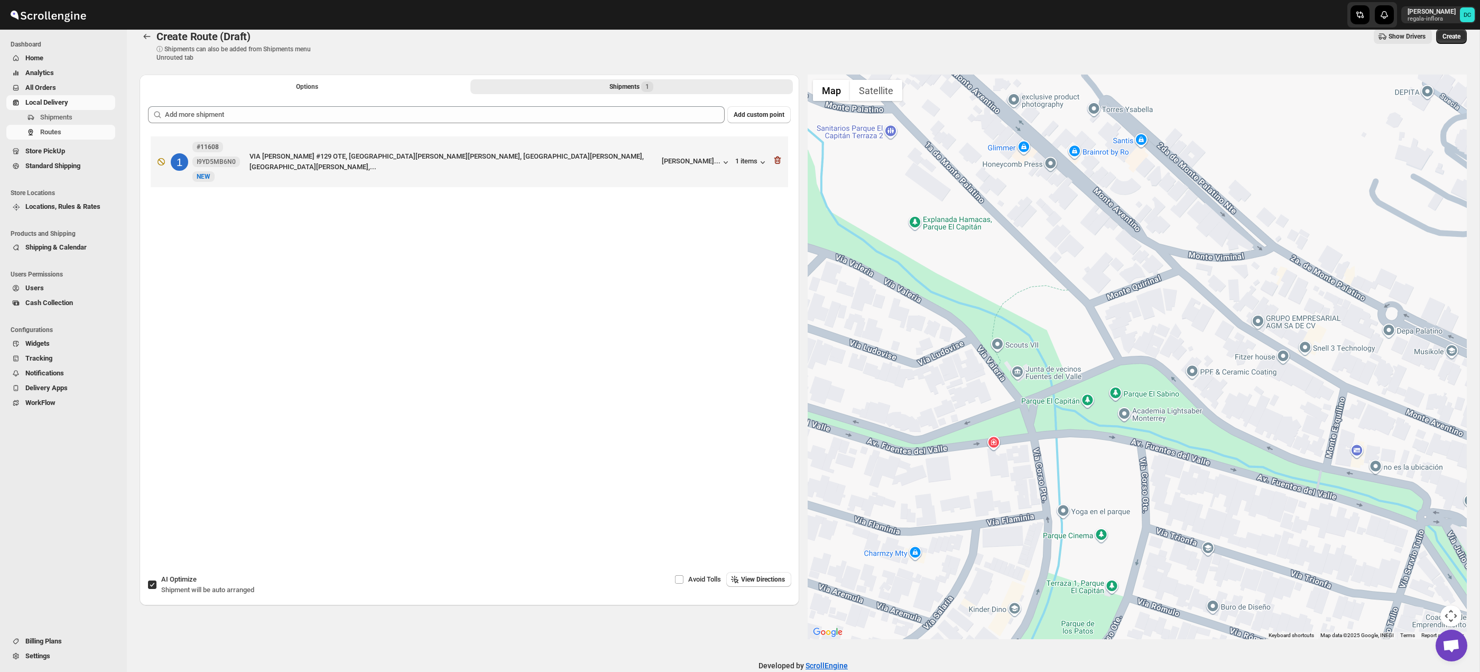
drag, startPoint x: 1273, startPoint y: 398, endPoint x: 1333, endPoint y: 393, distance: 59.4
click at [1333, 393] on div at bounding box center [1138, 357] width 660 height 565
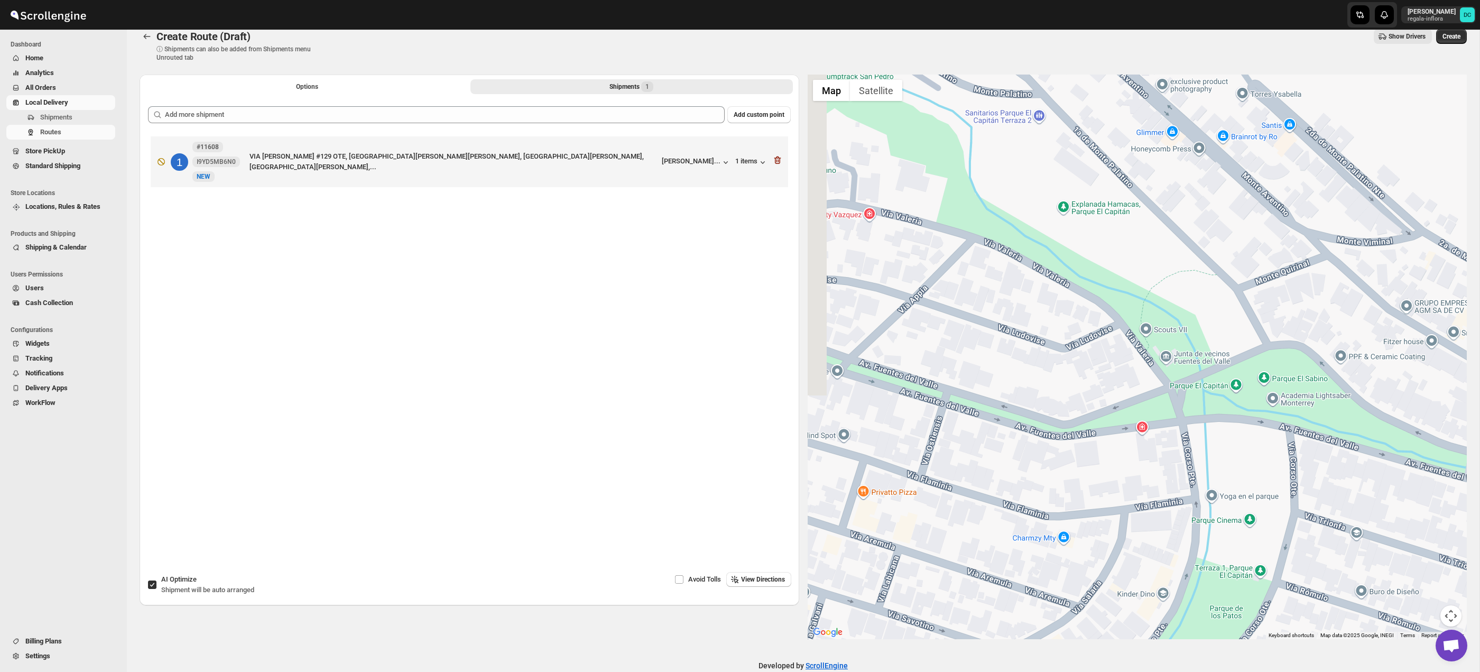
drag, startPoint x: 1200, startPoint y: 403, endPoint x: 1260, endPoint y: 400, distance: 59.8
click at [1260, 400] on div at bounding box center [1138, 357] width 660 height 565
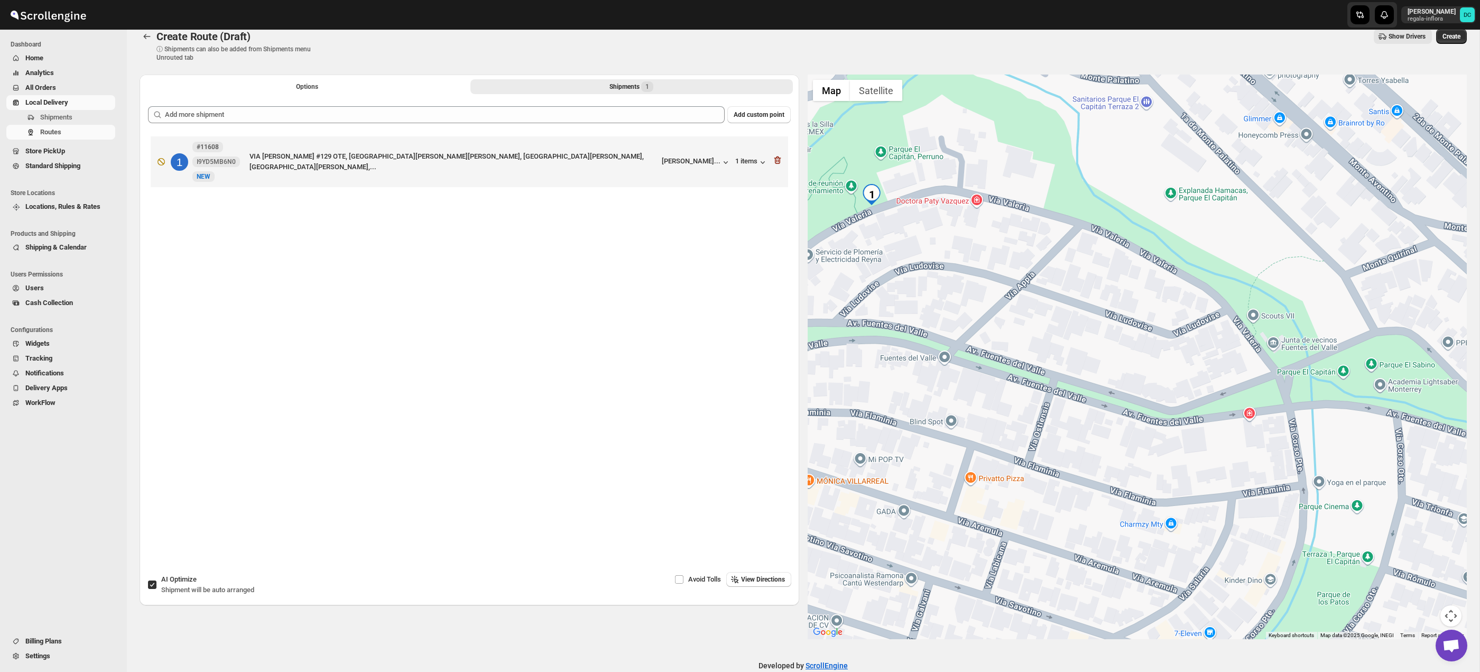
drag, startPoint x: 1134, startPoint y: 396, endPoint x: 1217, endPoint y: 376, distance: 84.8
click at [1243, 373] on div at bounding box center [1138, 357] width 660 height 565
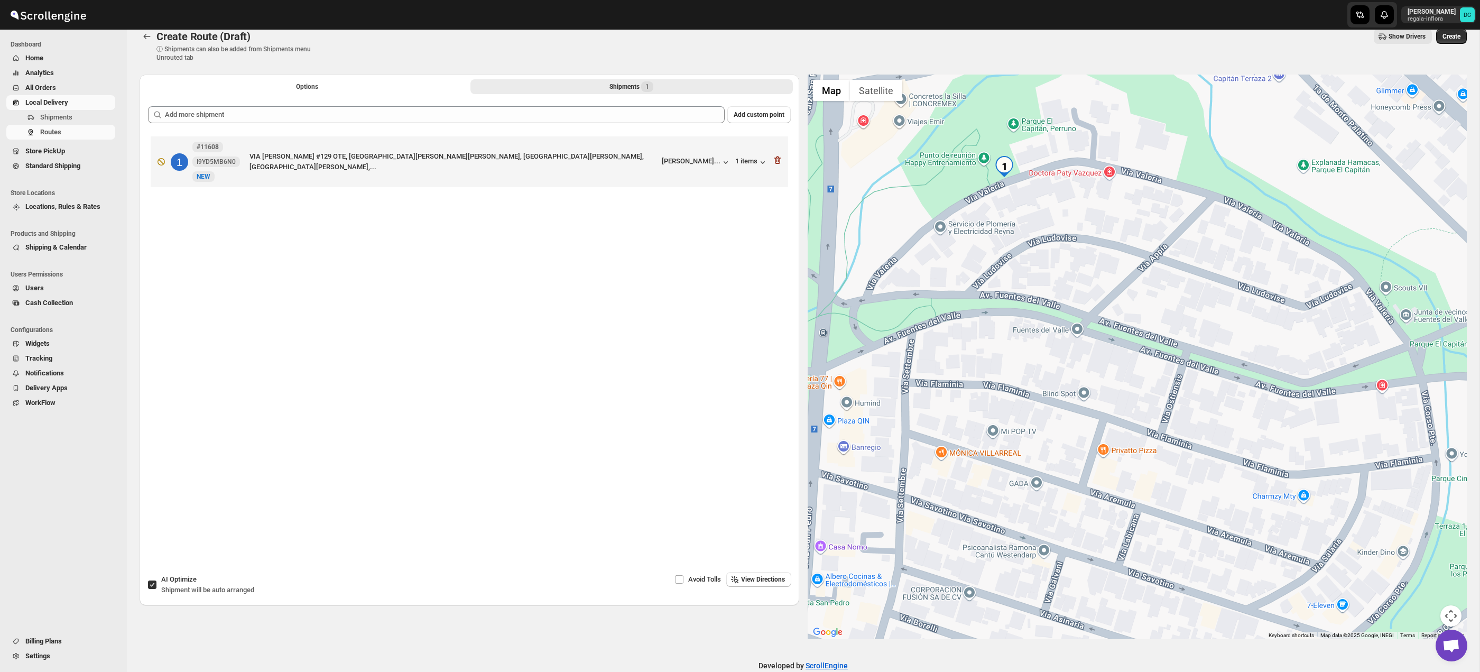
drag, startPoint x: 1176, startPoint y: 383, endPoint x: 1202, endPoint y: 368, distance: 29.4
click at [1248, 366] on div at bounding box center [1138, 357] width 660 height 565
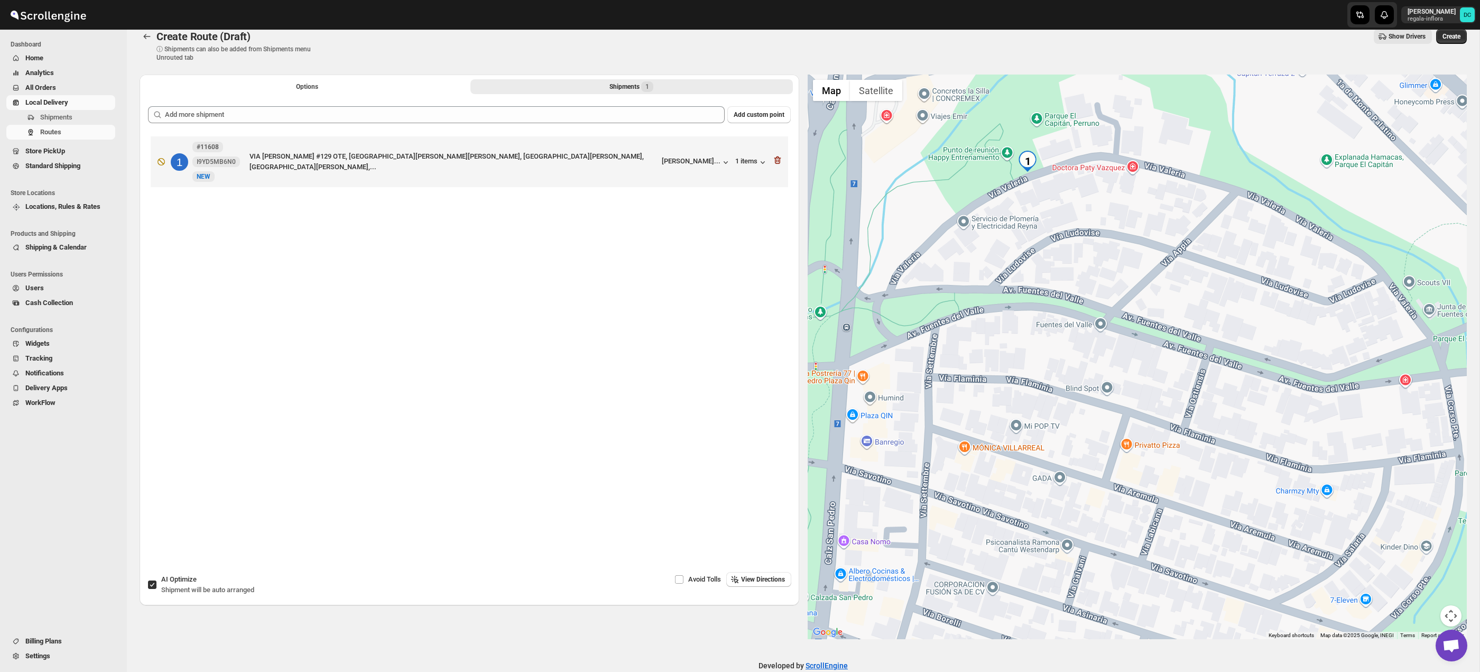
drag, startPoint x: 1197, startPoint y: 368, endPoint x: 1223, endPoint y: 363, distance: 26.4
click at [1223, 363] on div at bounding box center [1138, 357] width 660 height 565
click at [329, 84] on button "Options" at bounding box center [307, 86] width 322 height 15
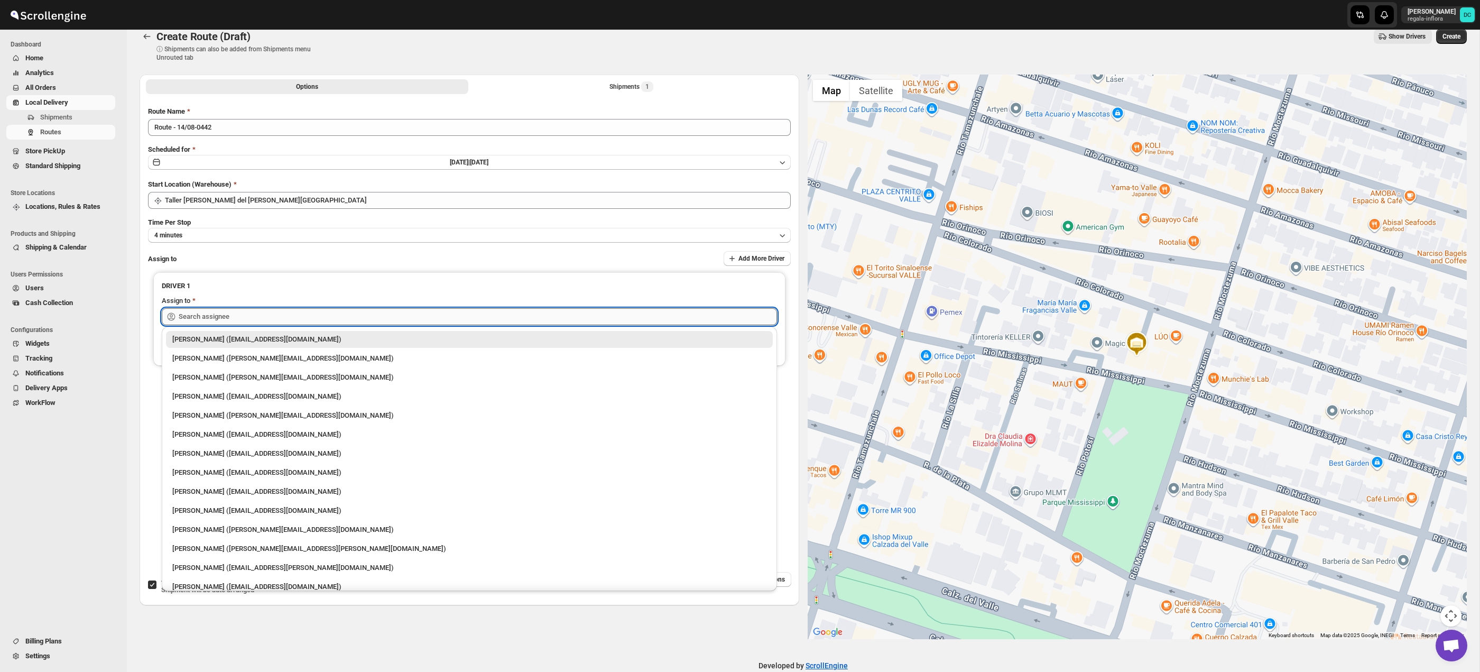
click at [387, 313] on input "text" at bounding box center [478, 316] width 598 height 17
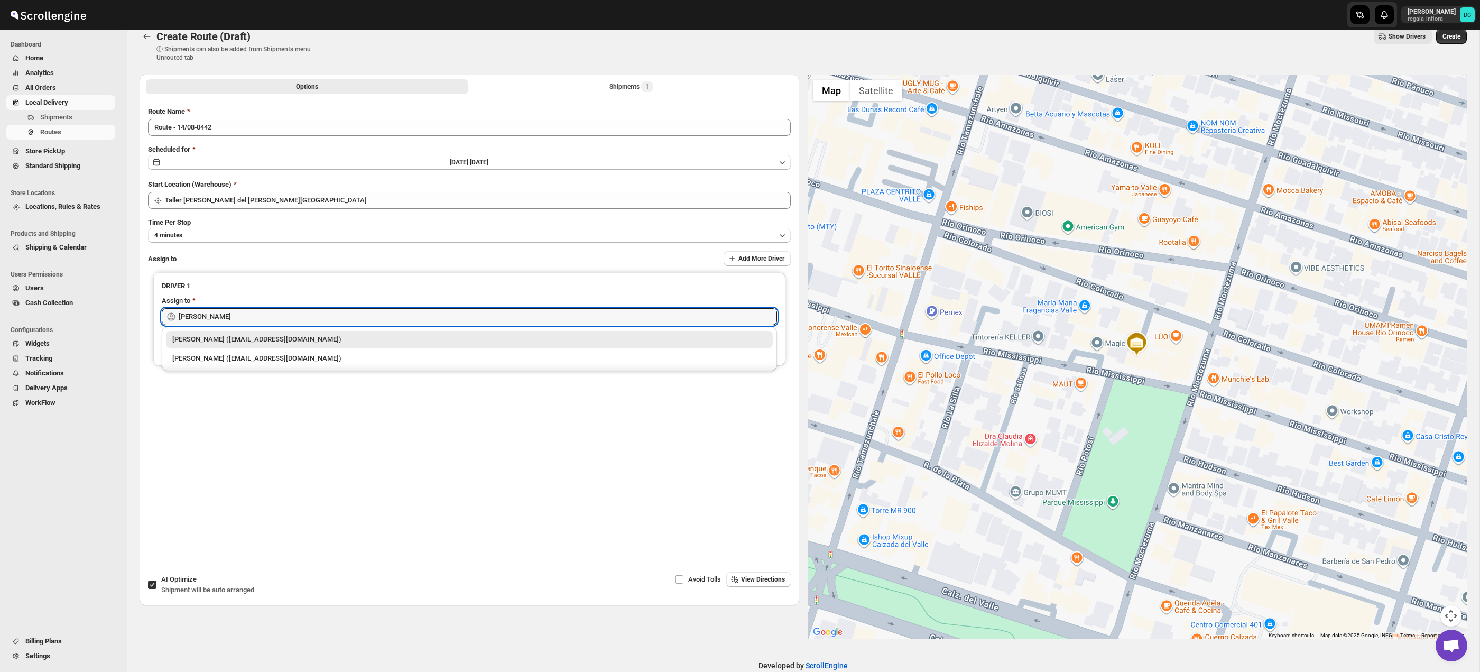
drag, startPoint x: 353, startPoint y: 361, endPoint x: 412, endPoint y: 335, distance: 65.1
click at [353, 361] on div "[PERSON_NAME] ([EMAIL_ADDRESS][DOMAIN_NAME])" at bounding box center [469, 358] width 594 height 11
type input "[PERSON_NAME] ([EMAIL_ADDRESS][DOMAIN_NAME])"
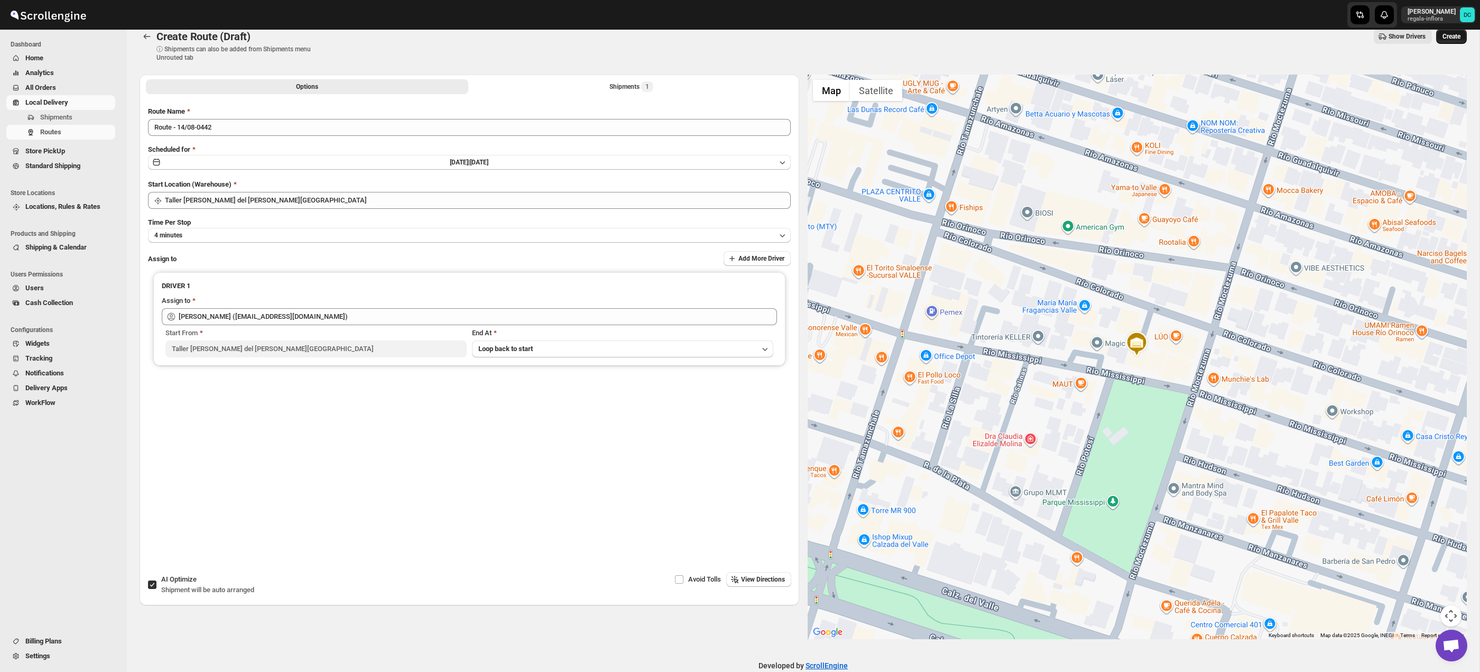
click at [1451, 33] on span "Create" at bounding box center [1452, 36] width 18 height 8
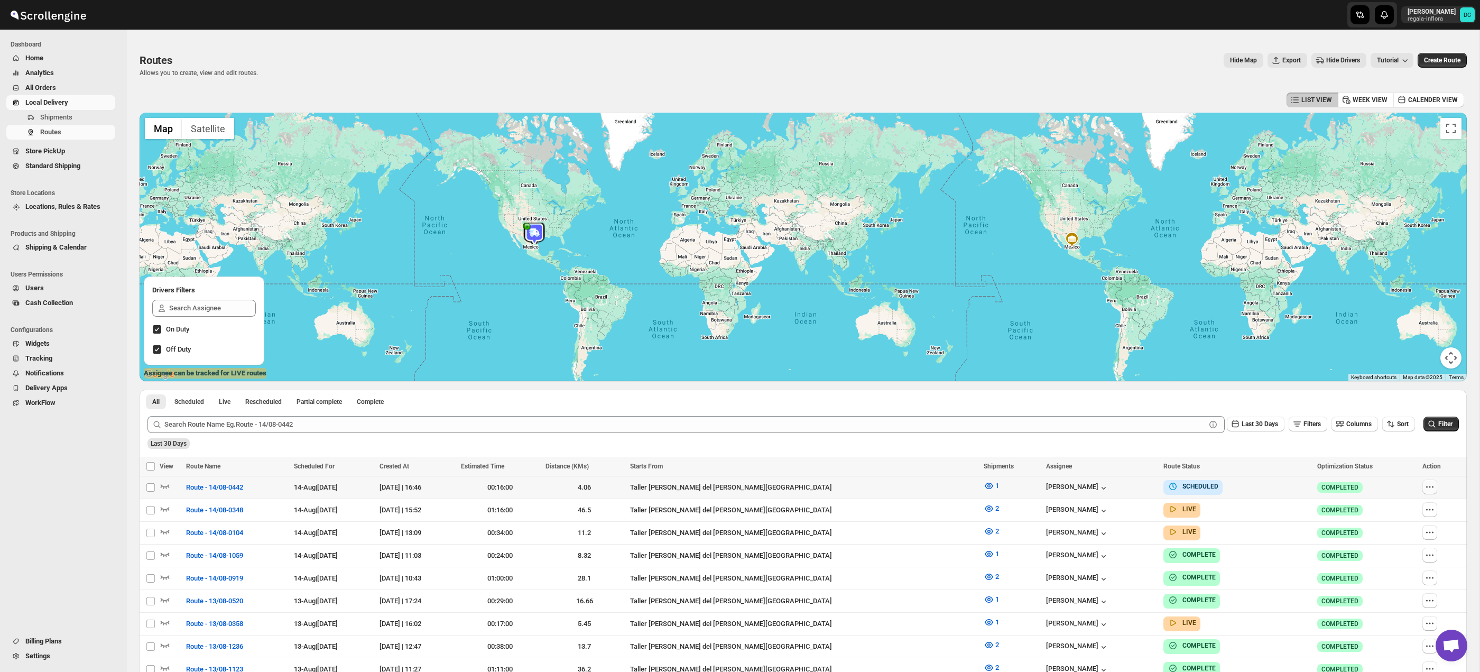
click at [1429, 488] on icon "button" at bounding box center [1430, 487] width 11 height 11
click at [1400, 562] on span "Edit" at bounding box center [1402, 563] width 49 height 11
checkbox input "false"
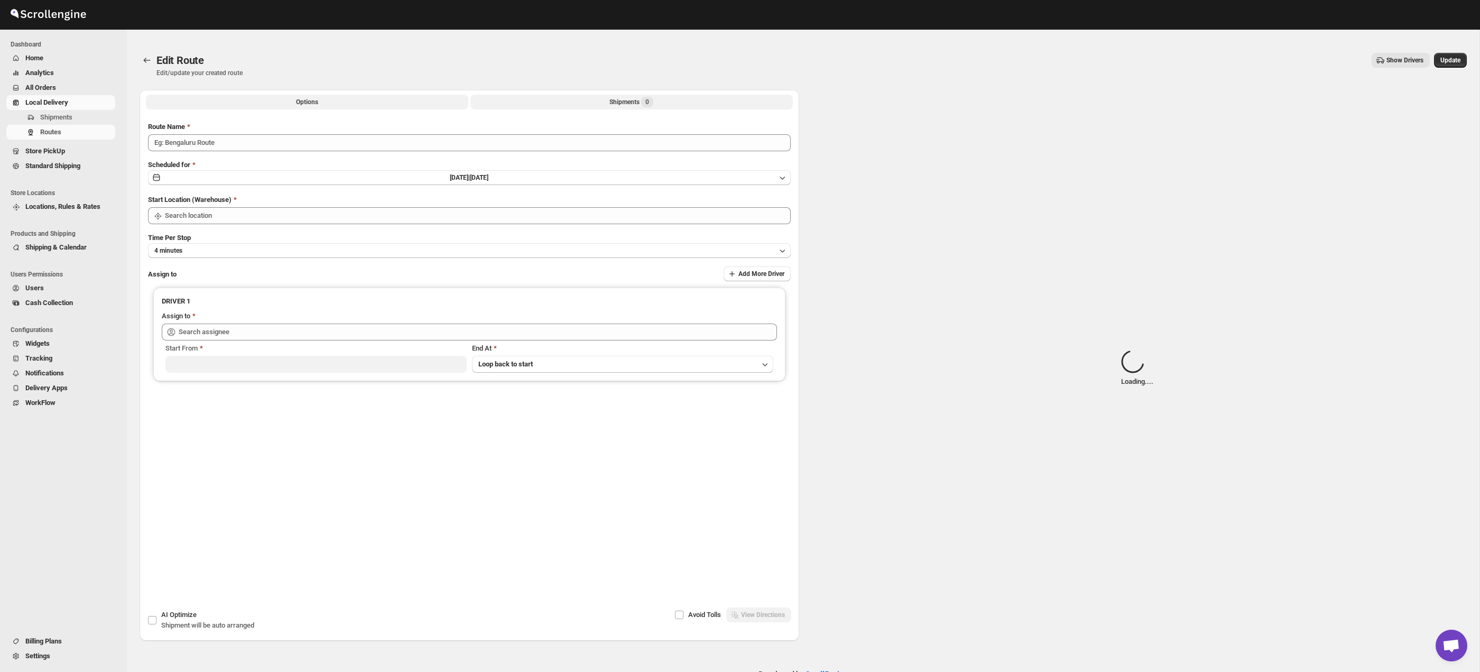
click at [602, 100] on button "Shipments 0" at bounding box center [631, 102] width 322 height 15
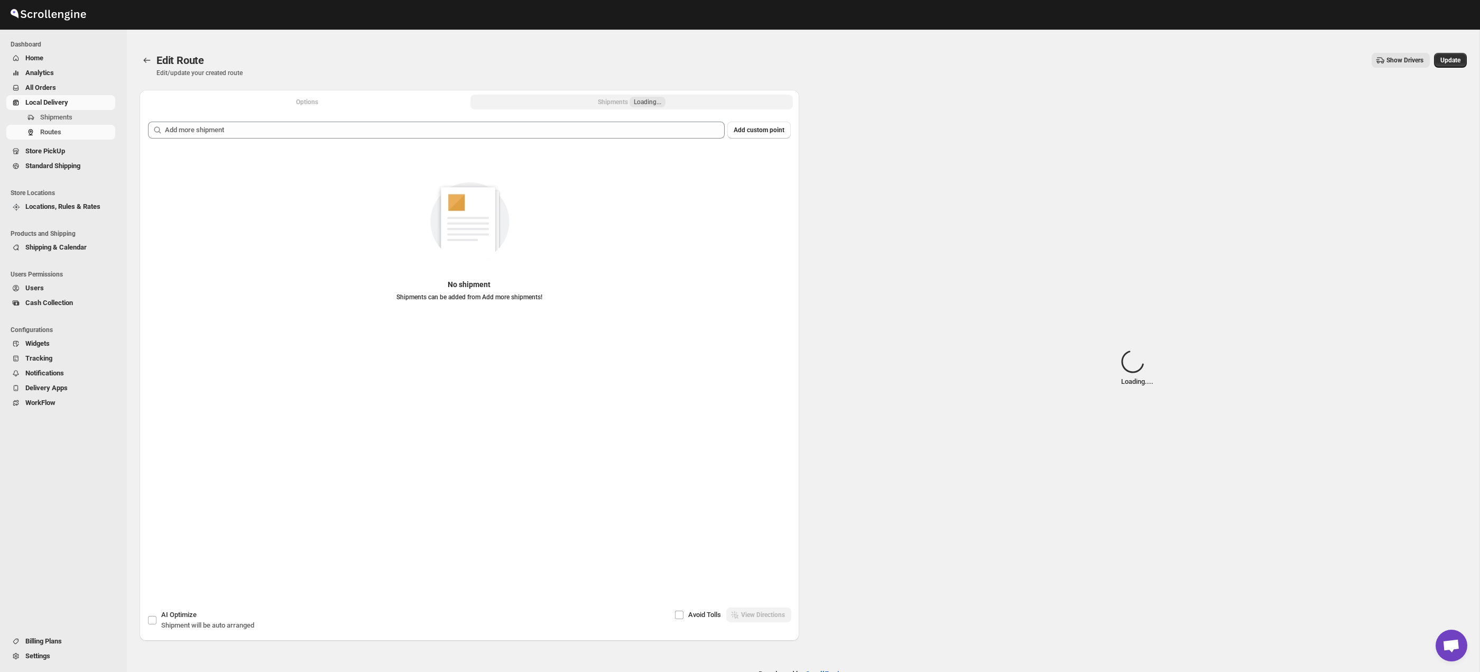
click at [551, 104] on button "Shipments Loading..." at bounding box center [631, 102] width 322 height 15
